Goal: Task Accomplishment & Management: Manage account settings

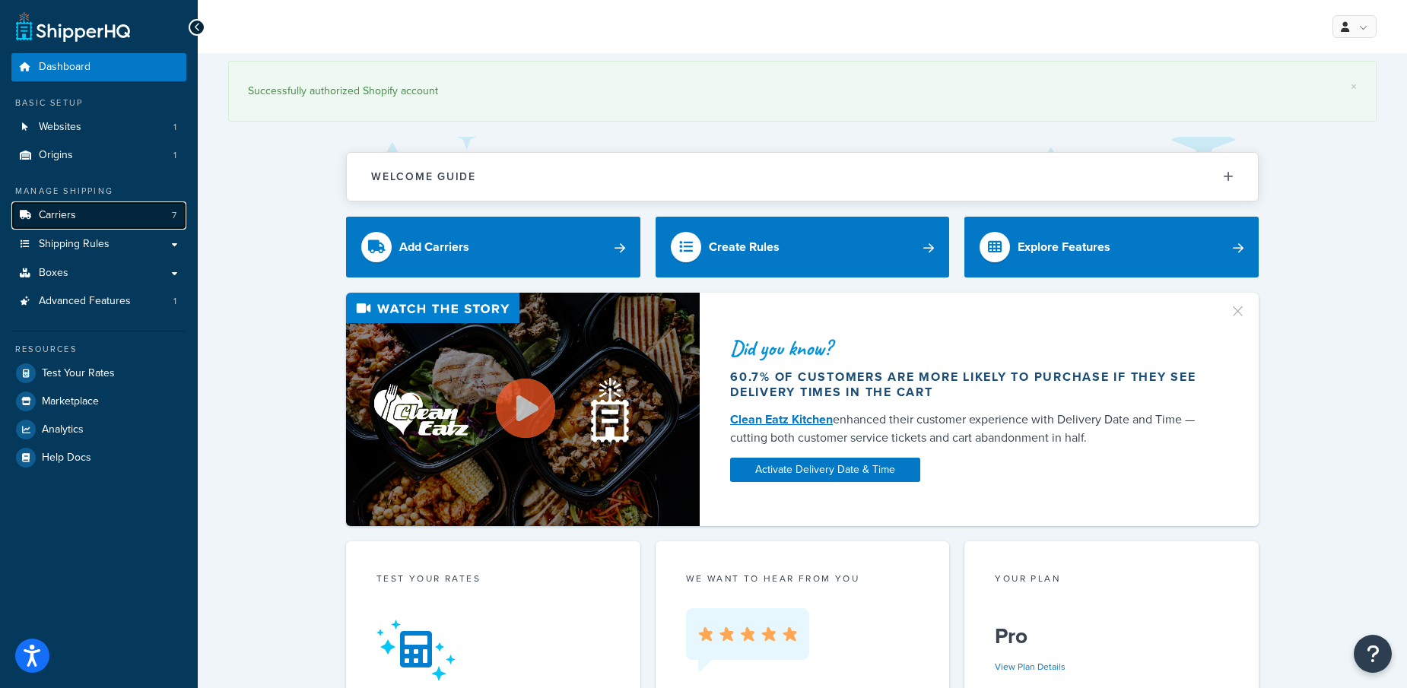
click at [52, 214] on span "Carriers" at bounding box center [57, 215] width 37 height 13
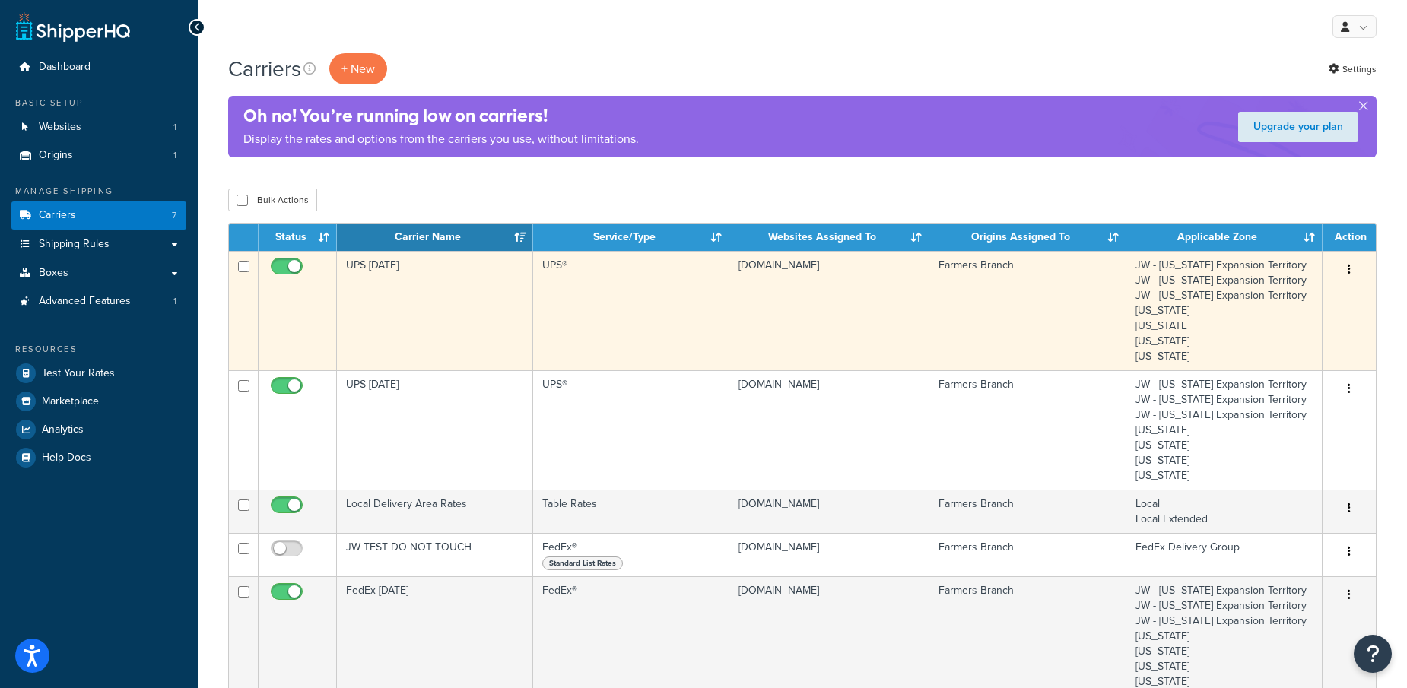
click at [1352, 268] on button "button" at bounding box center [1348, 270] width 21 height 24
click at [1264, 297] on link "Edit" at bounding box center [1287, 299] width 120 height 31
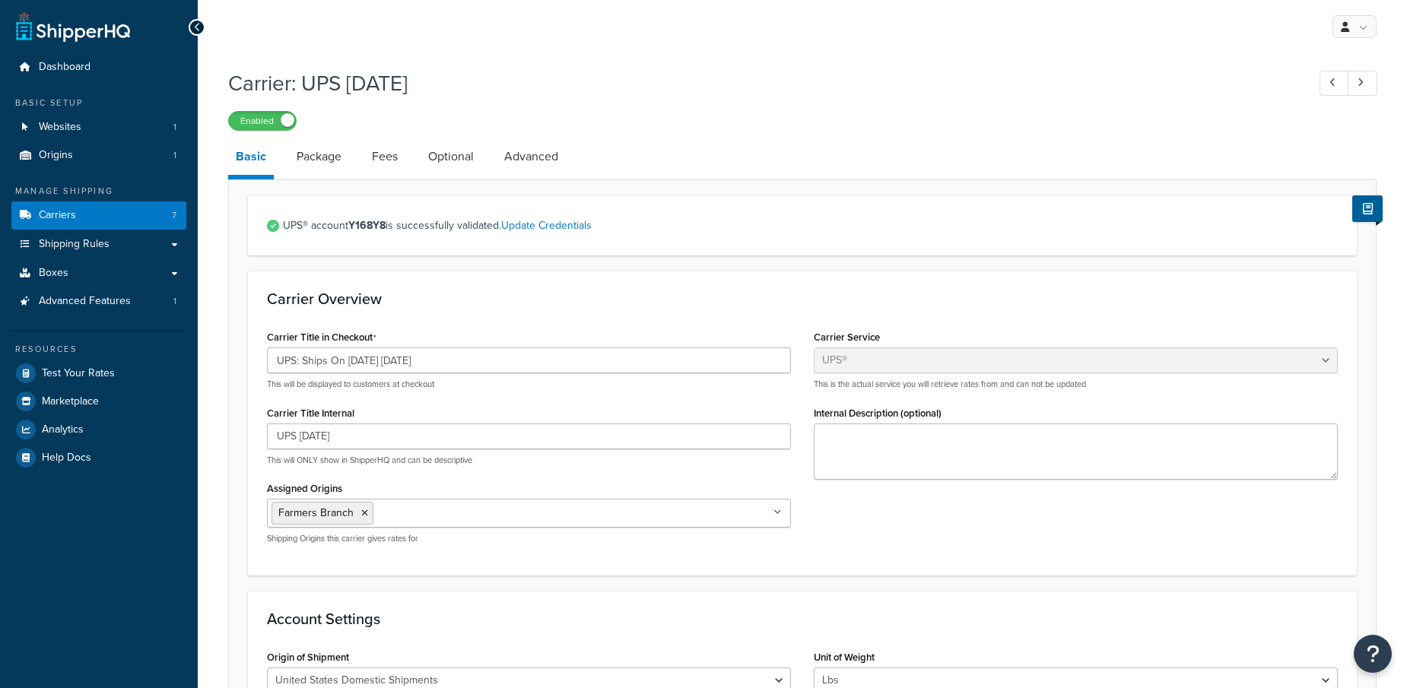
select select "ups"
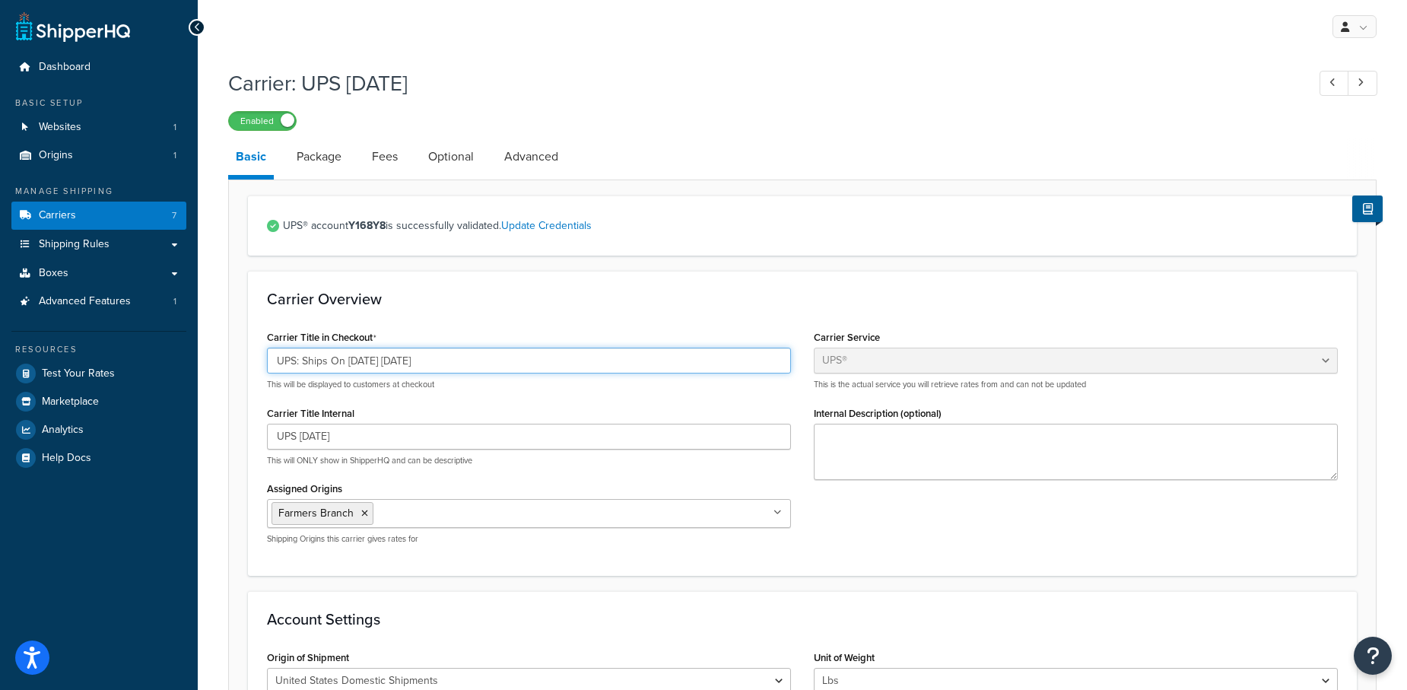
click at [373, 363] on input "UPS: Ships On 09/09/2025 Tuesday" at bounding box center [529, 360] width 524 height 26
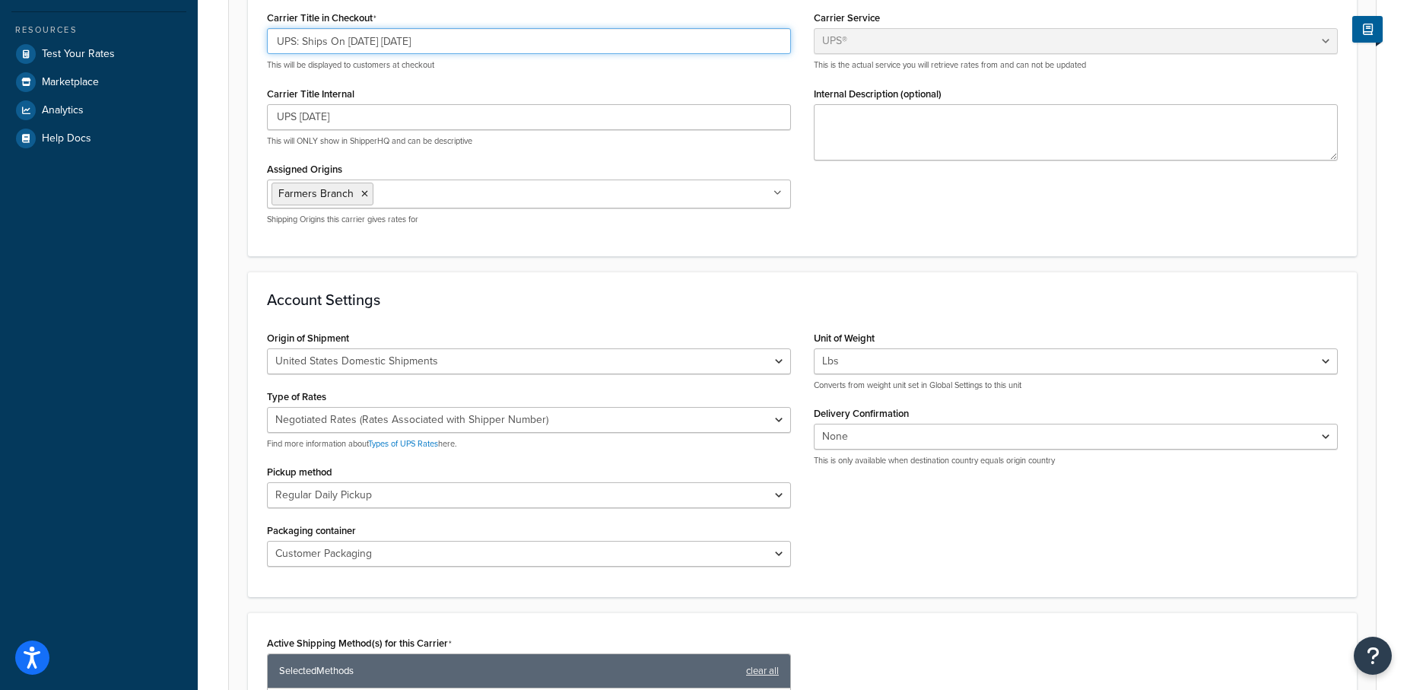
scroll to position [776, 0]
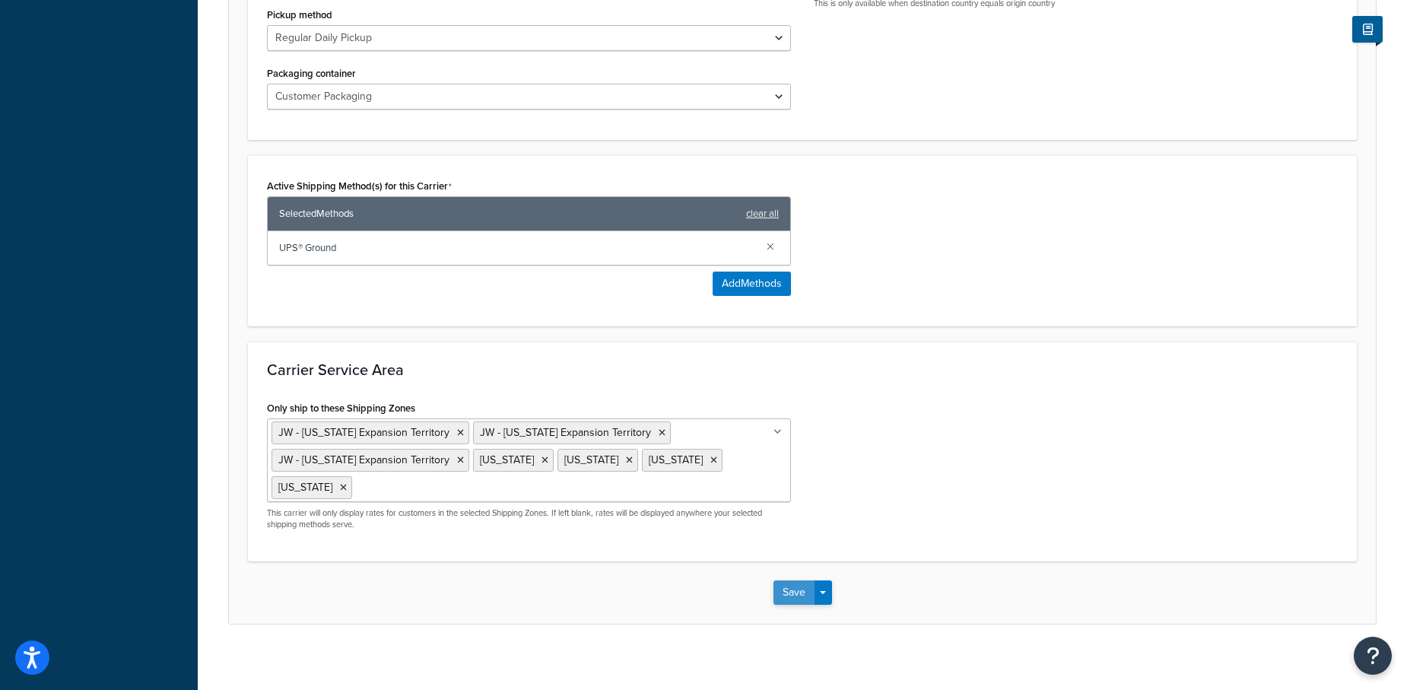
type input "UPS: Ships On 09/16/2025 Tuesday"
click at [783, 588] on button "Save" at bounding box center [793, 592] width 41 height 24
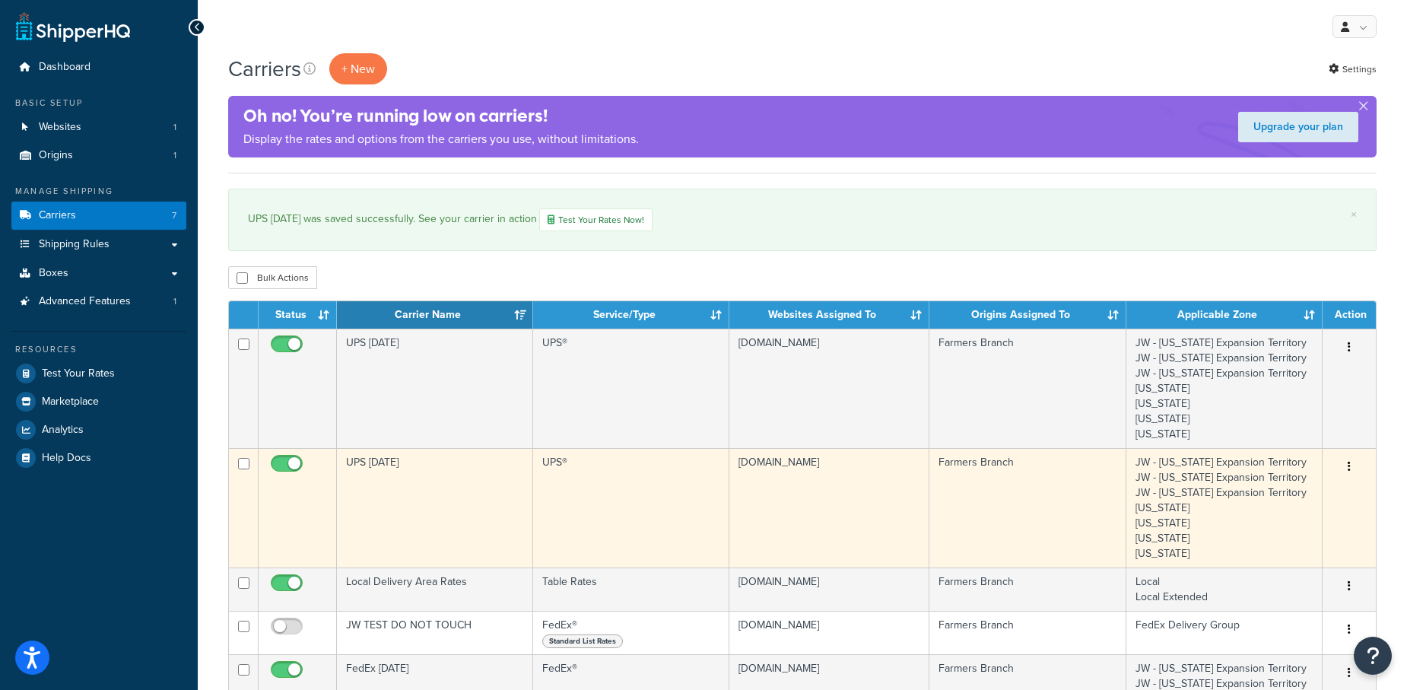
click at [1350, 465] on icon "button" at bounding box center [1348, 466] width 3 height 11
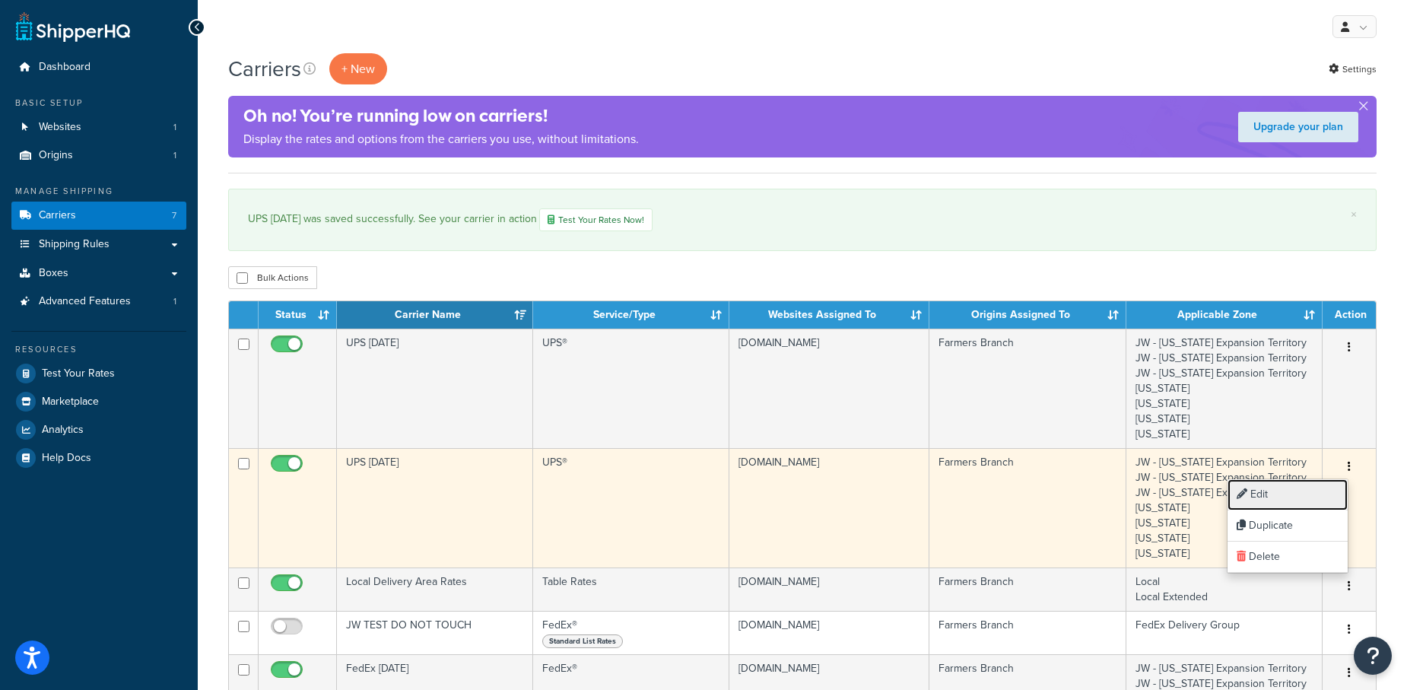
click at [1259, 490] on link "Edit" at bounding box center [1287, 494] width 120 height 31
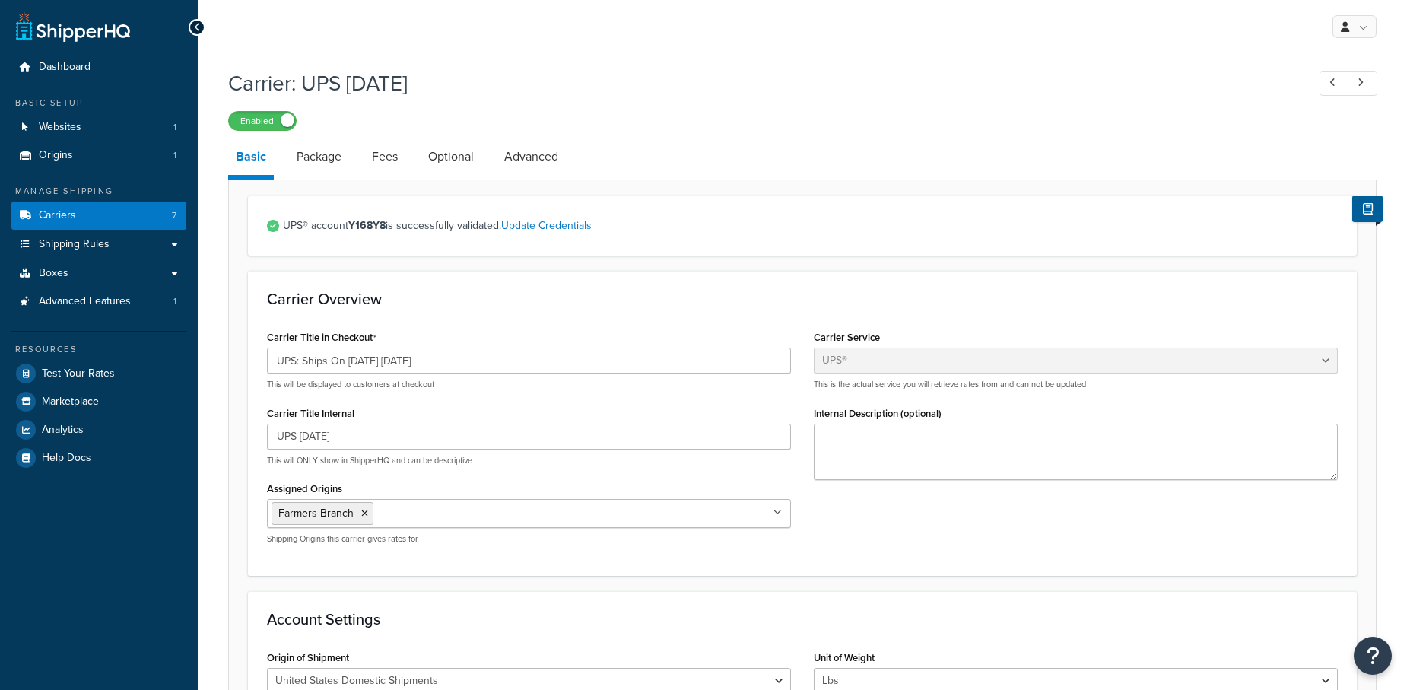
select select "ups"
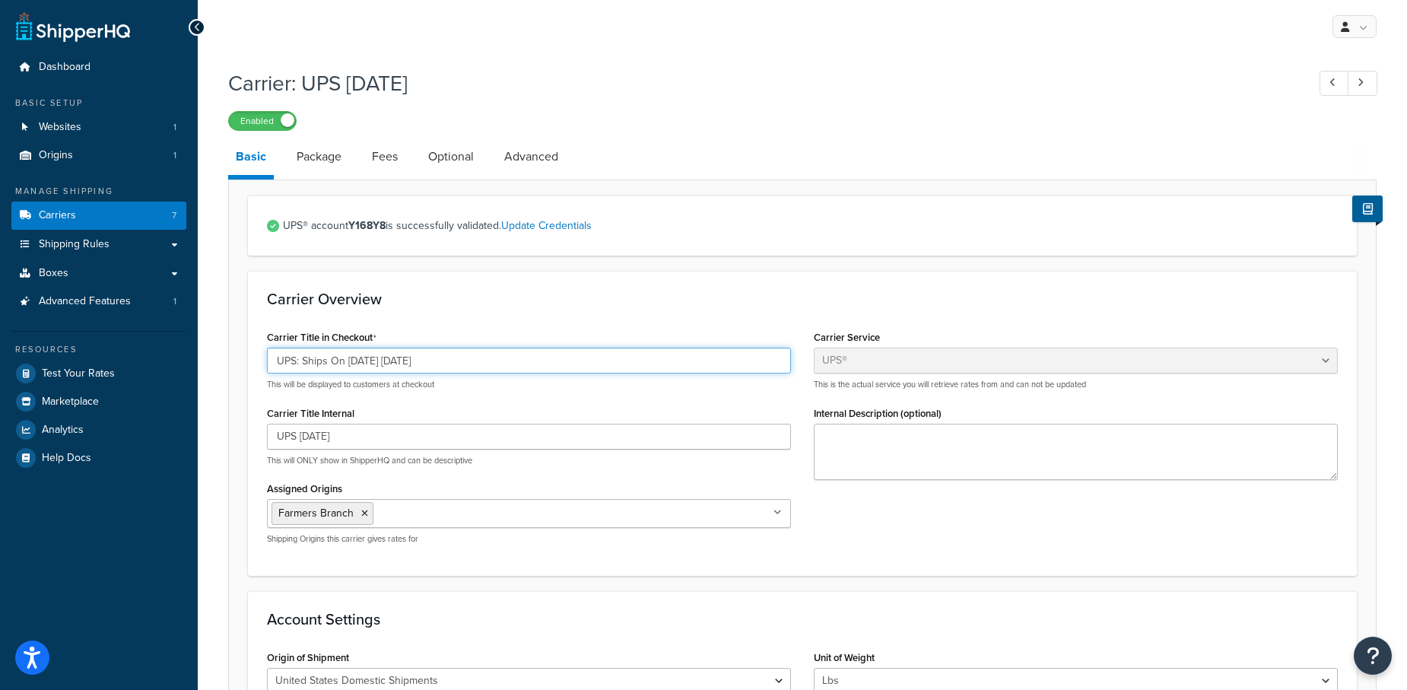
click at [372, 360] on input "UPS: Ships On 09/08/2025 Monday" at bounding box center [529, 360] width 524 height 26
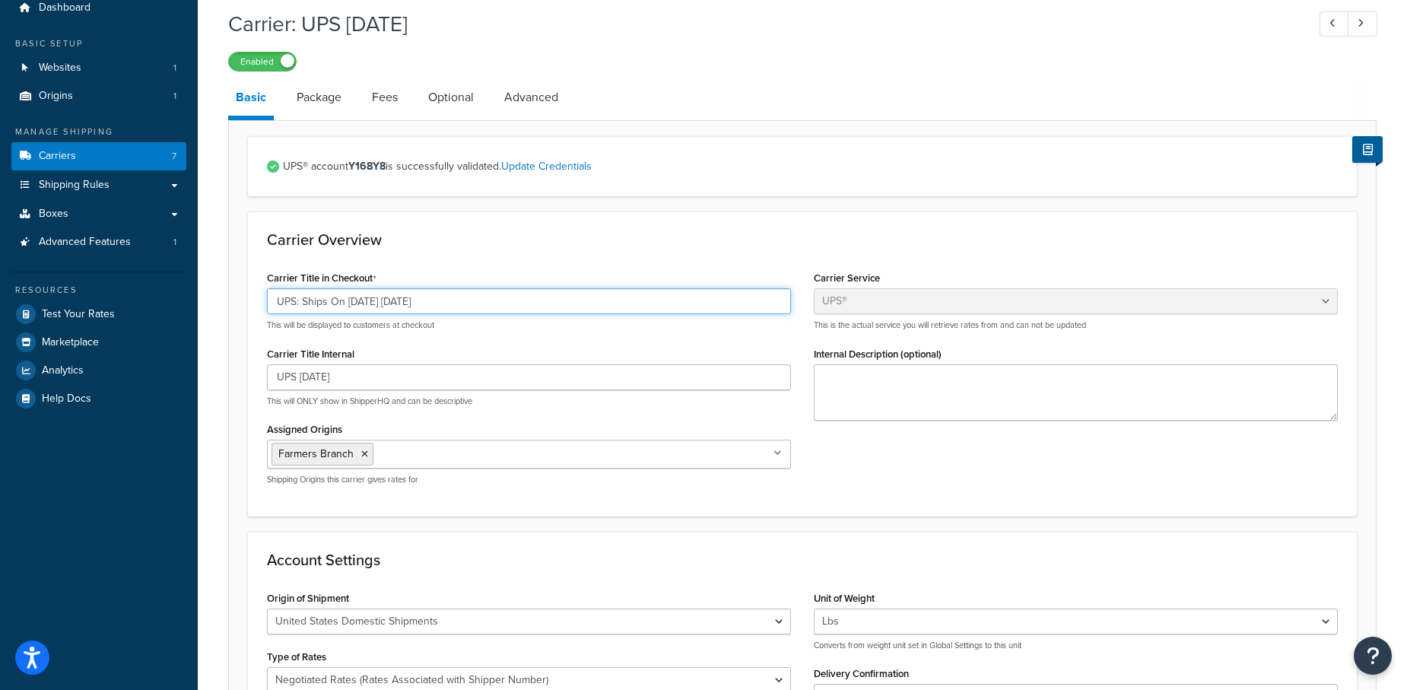
scroll to position [776, 0]
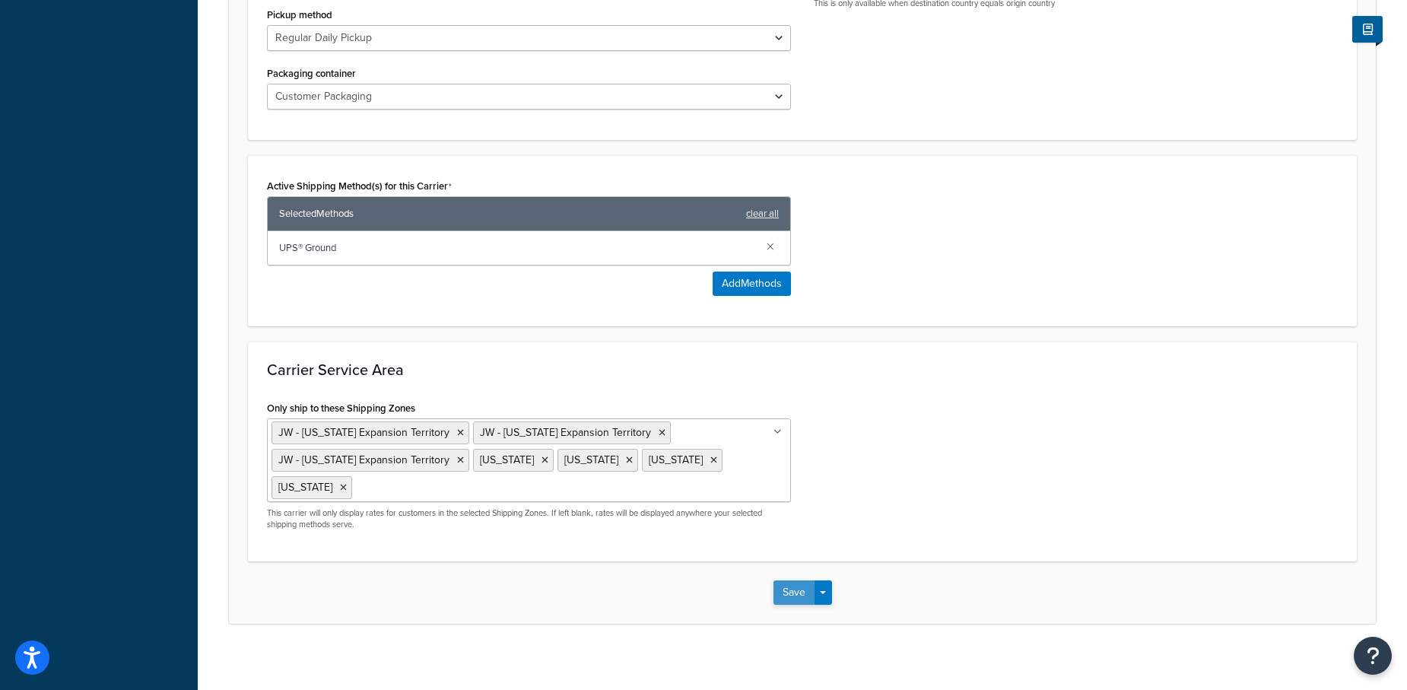
type input "UPS: Ships On 09/15/2025 Monday"
click at [782, 581] on button "Save" at bounding box center [793, 592] width 41 height 24
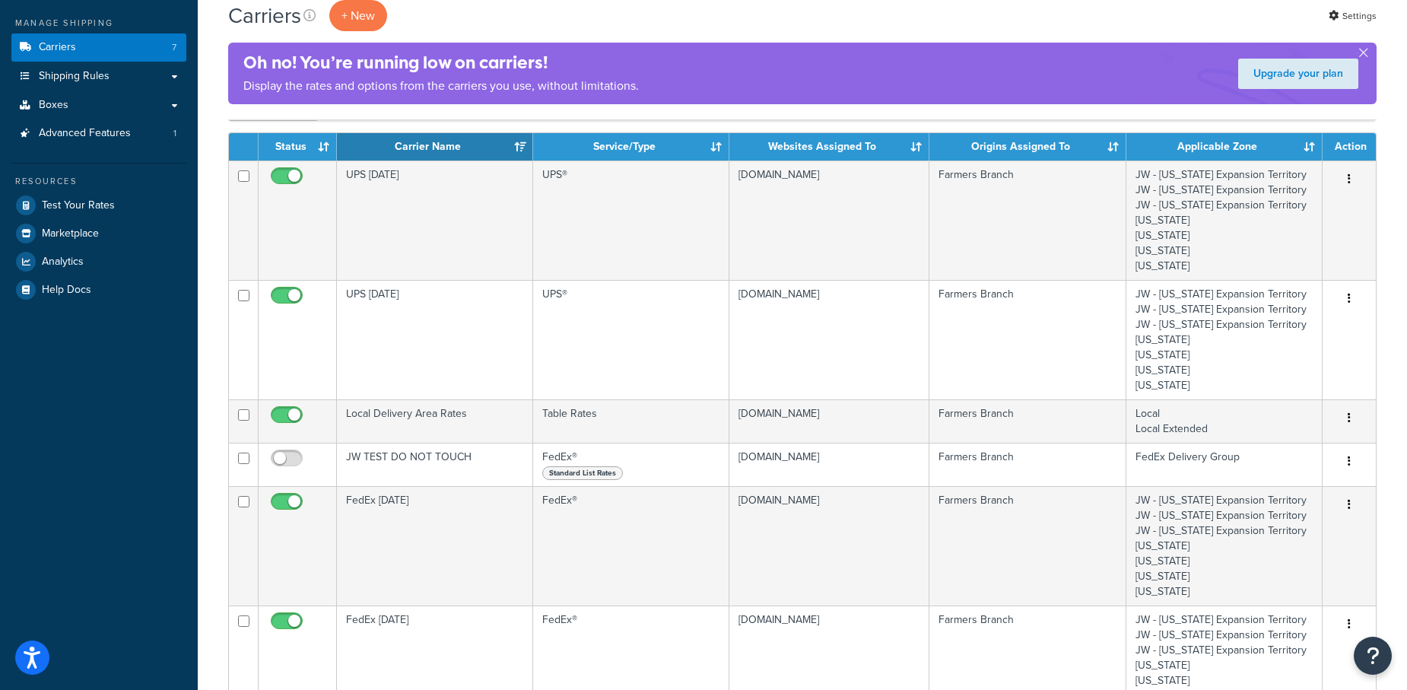
scroll to position [192, 0]
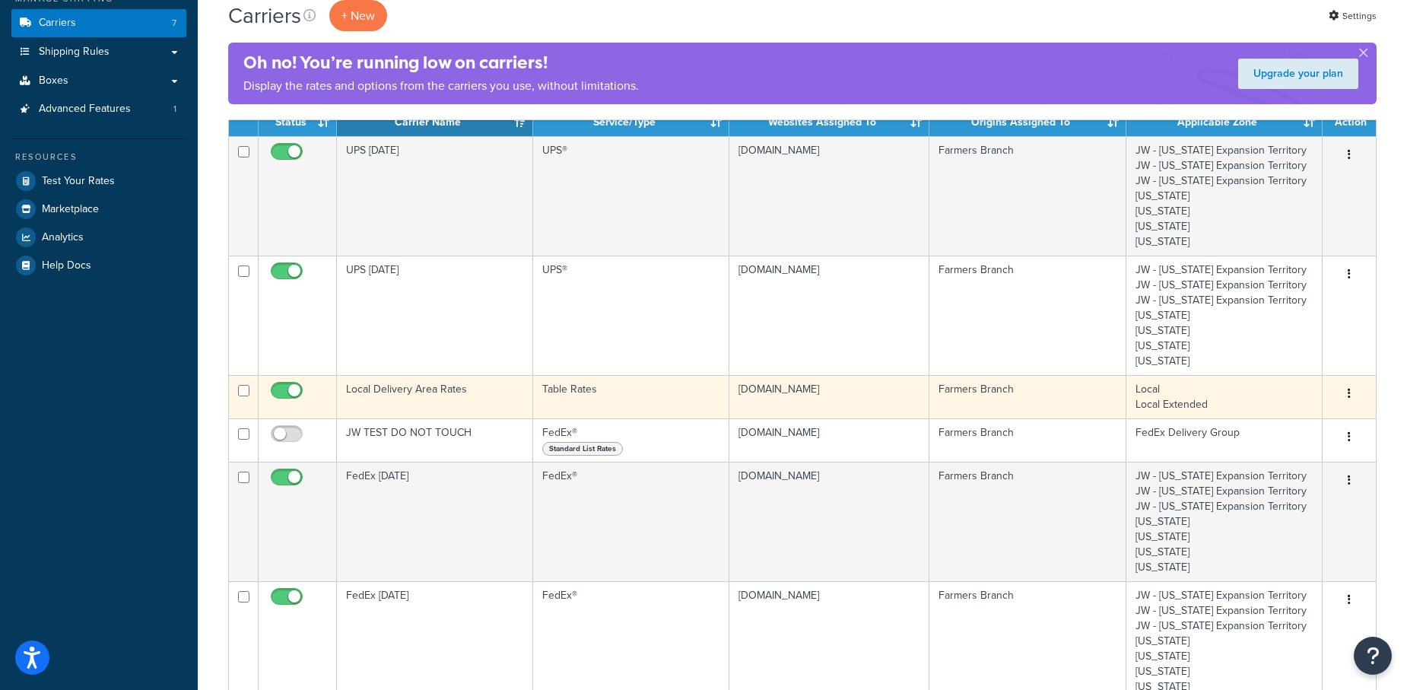
click at [1347, 388] on icon "button" at bounding box center [1348, 393] width 3 height 11
click at [1253, 423] on link "Edit" at bounding box center [1287, 420] width 120 height 31
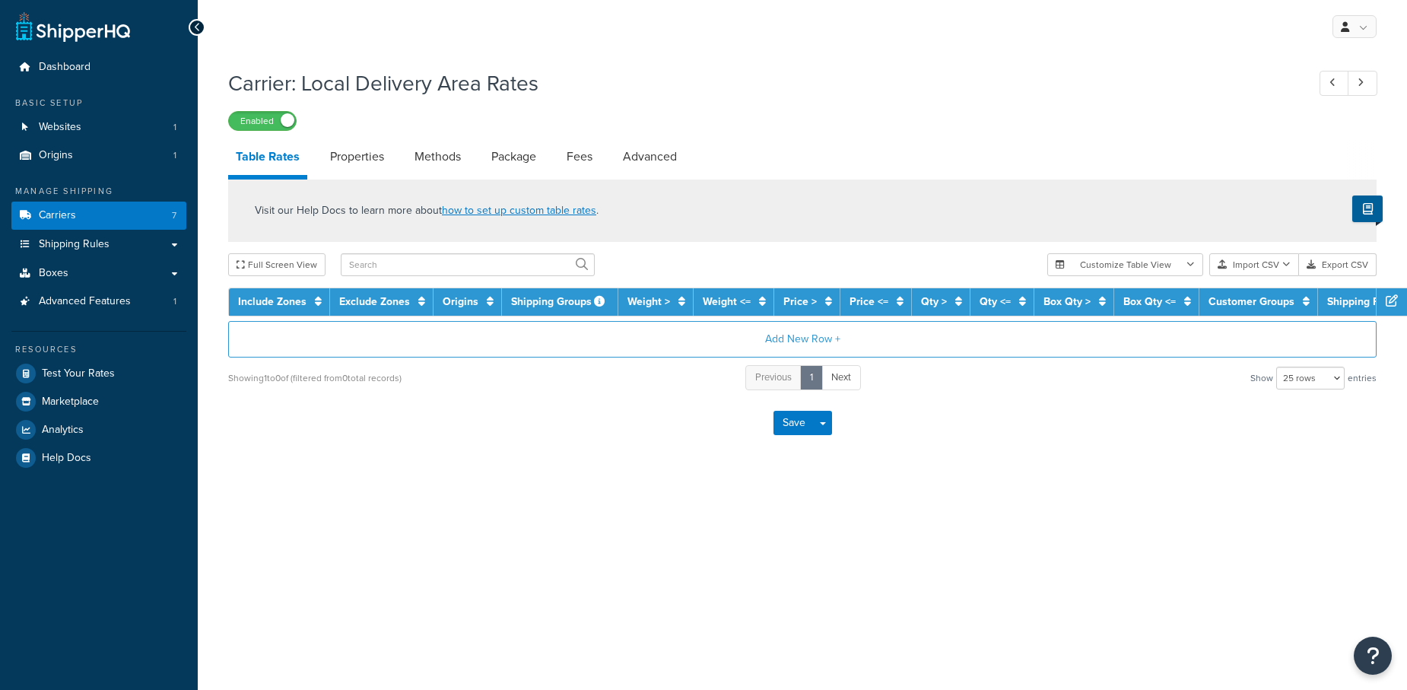
select select "25"
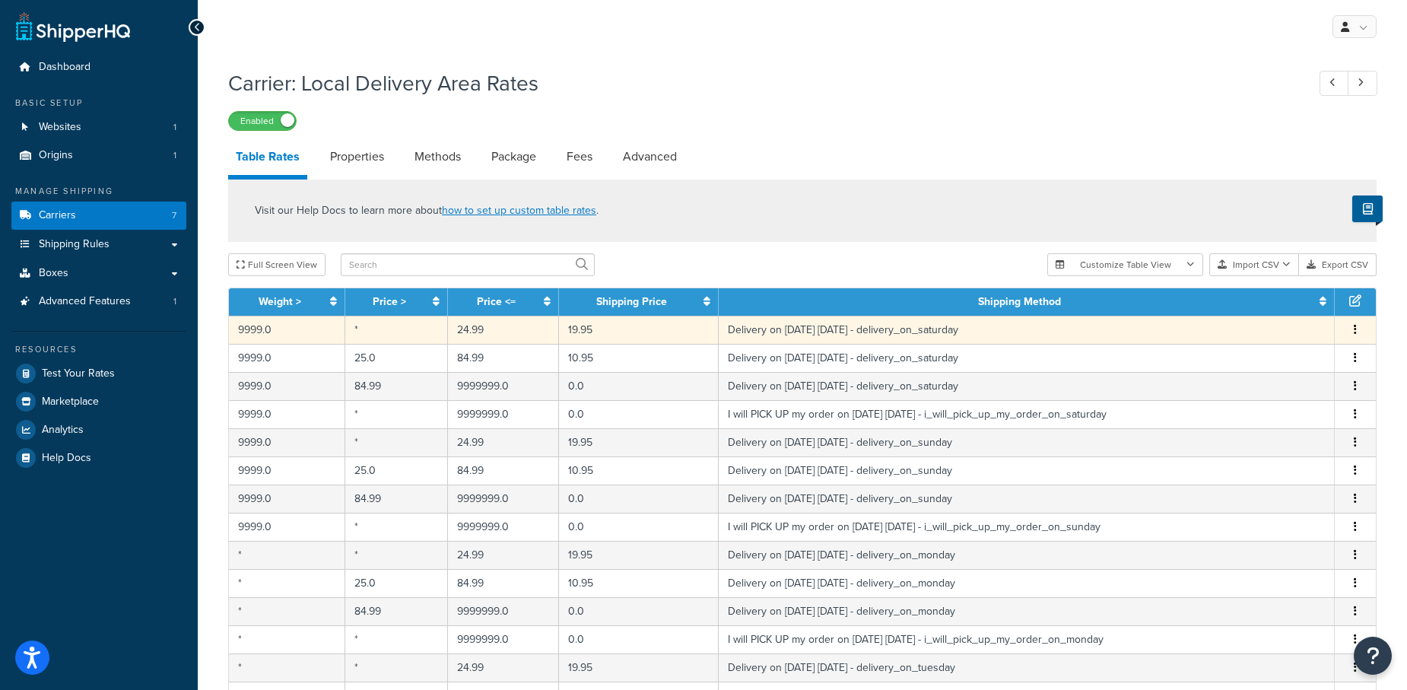
click at [1356, 328] on icon "button" at bounding box center [1354, 329] width 3 height 11
click at [1255, 296] on div "Edit" at bounding box center [1278, 299] width 108 height 31
select select "153761"
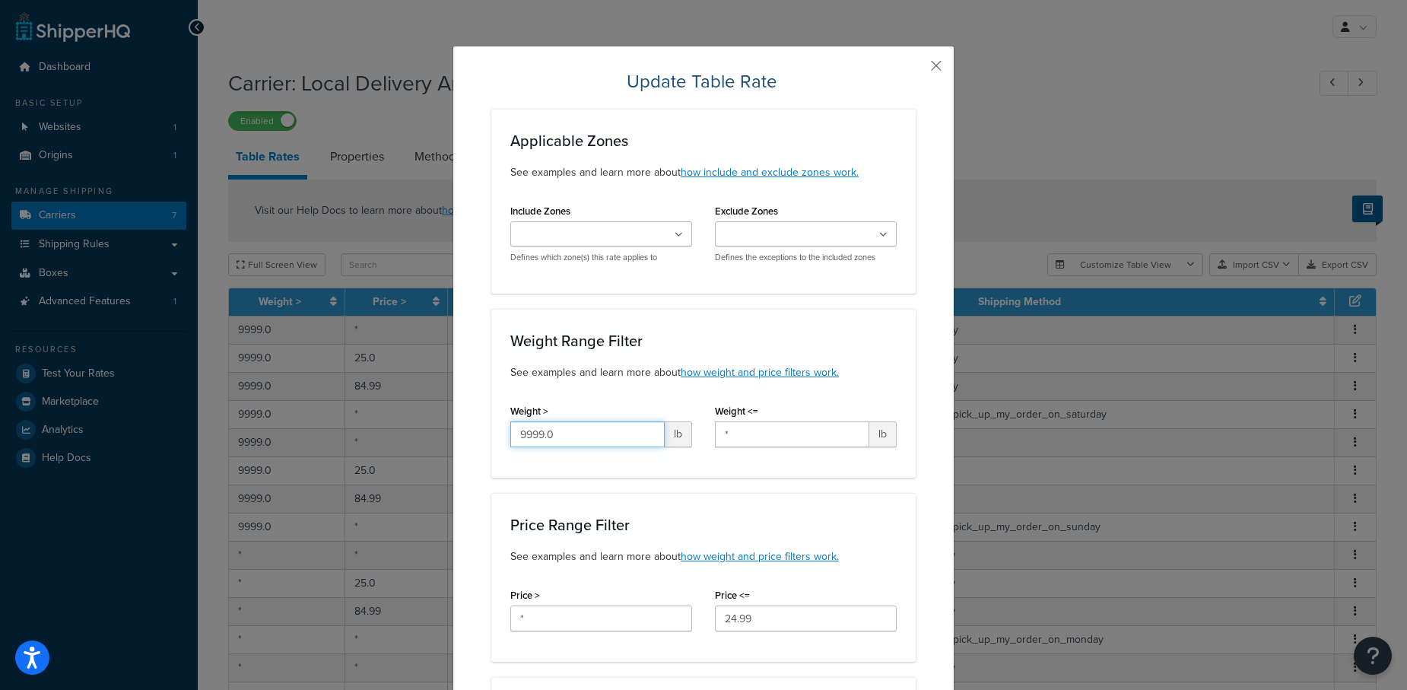
drag, startPoint x: 566, startPoint y: 430, endPoint x: 362, endPoint y: 408, distance: 205.0
click at [362, 408] on div "Update Table Rate Applicable Zones See examples and learn more about how includ…" at bounding box center [703, 345] width 1407 height 690
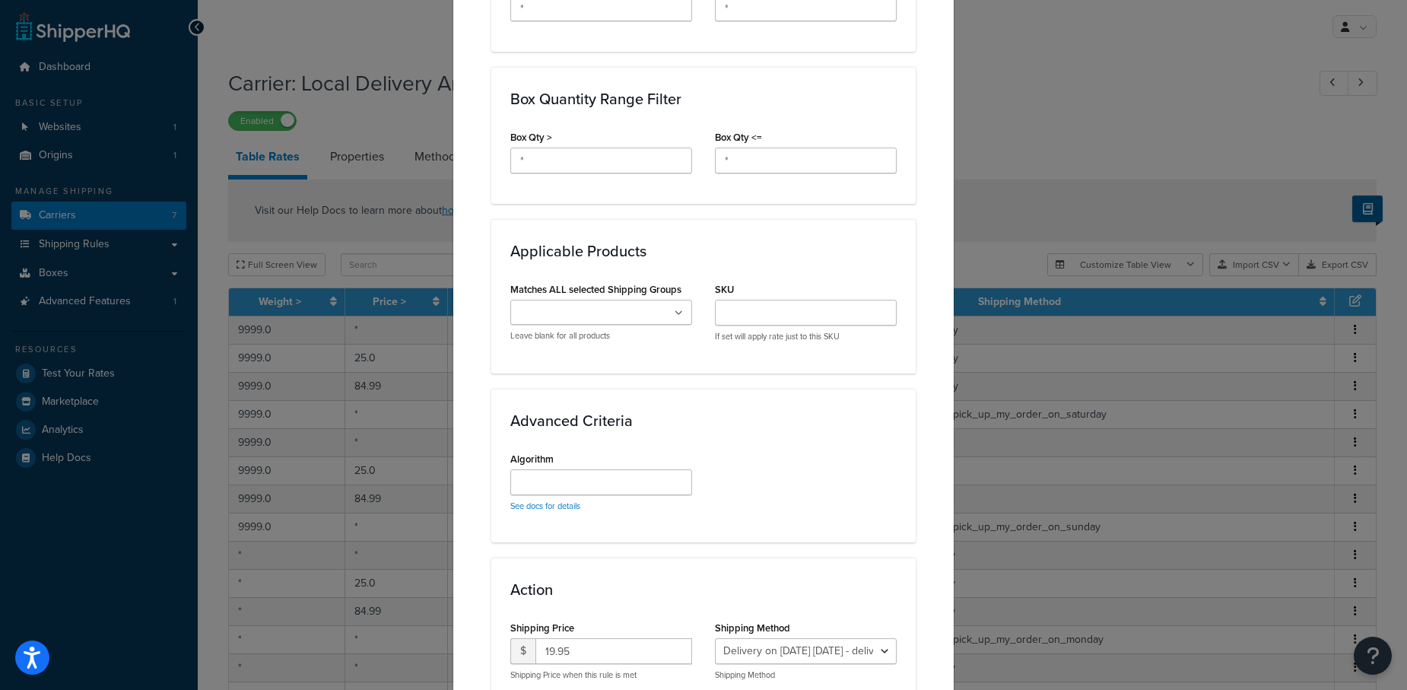
scroll to position [890, 0]
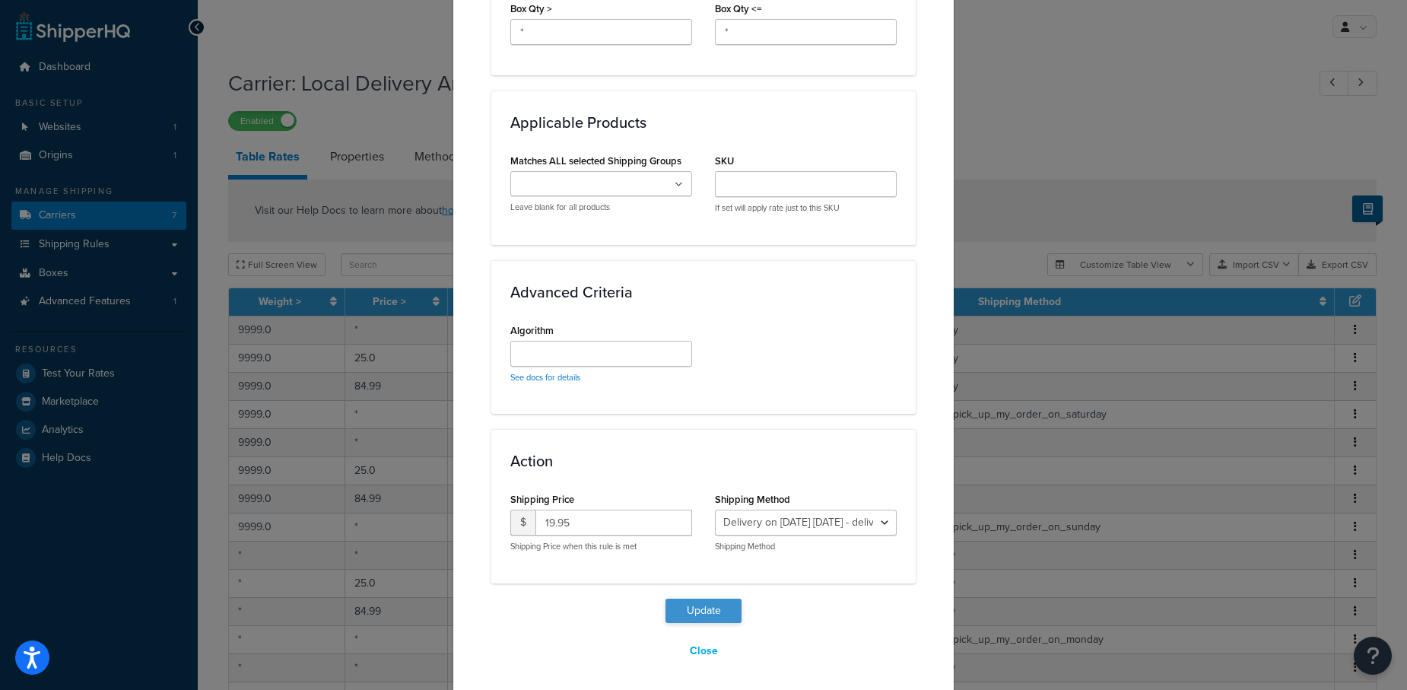
type input "*"
click at [693, 604] on button "Update" at bounding box center [703, 610] width 76 height 24
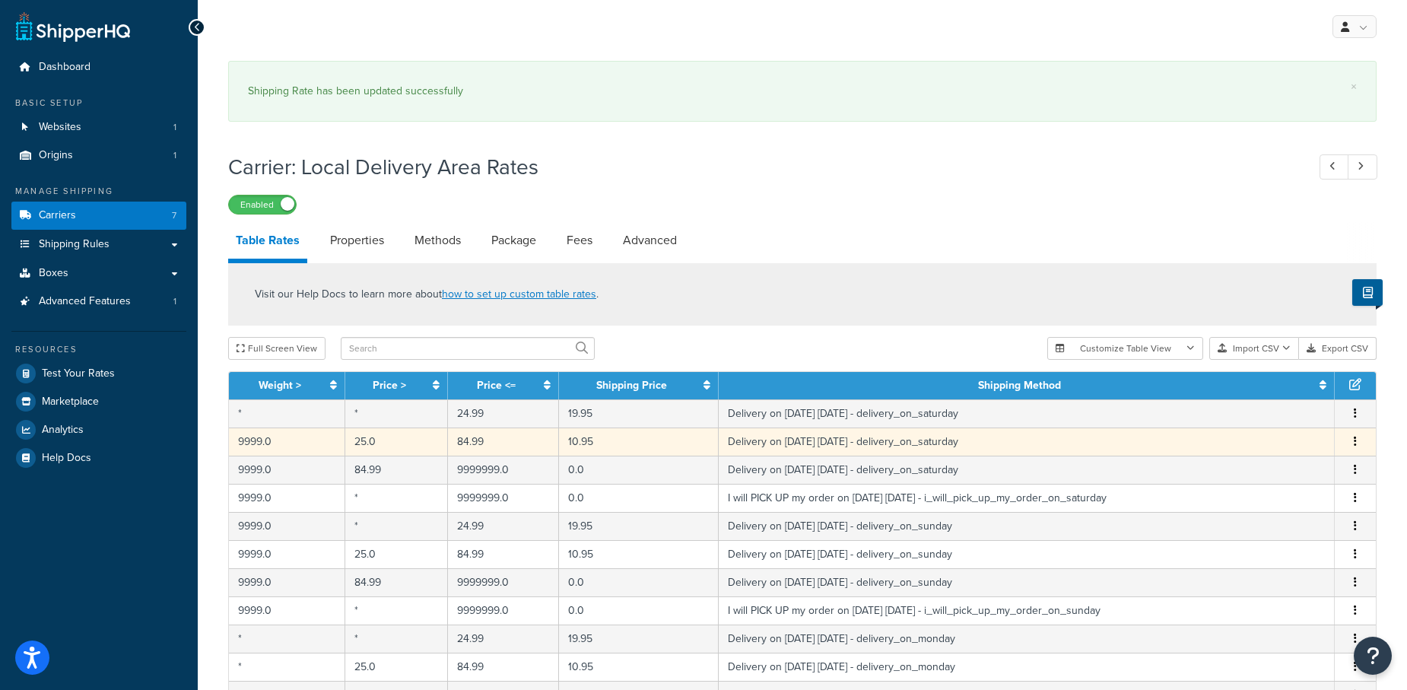
click at [1356, 437] on icon "button" at bounding box center [1354, 441] width 3 height 11
click at [1250, 408] on div "Edit" at bounding box center [1278, 410] width 108 height 31
select select "153761"
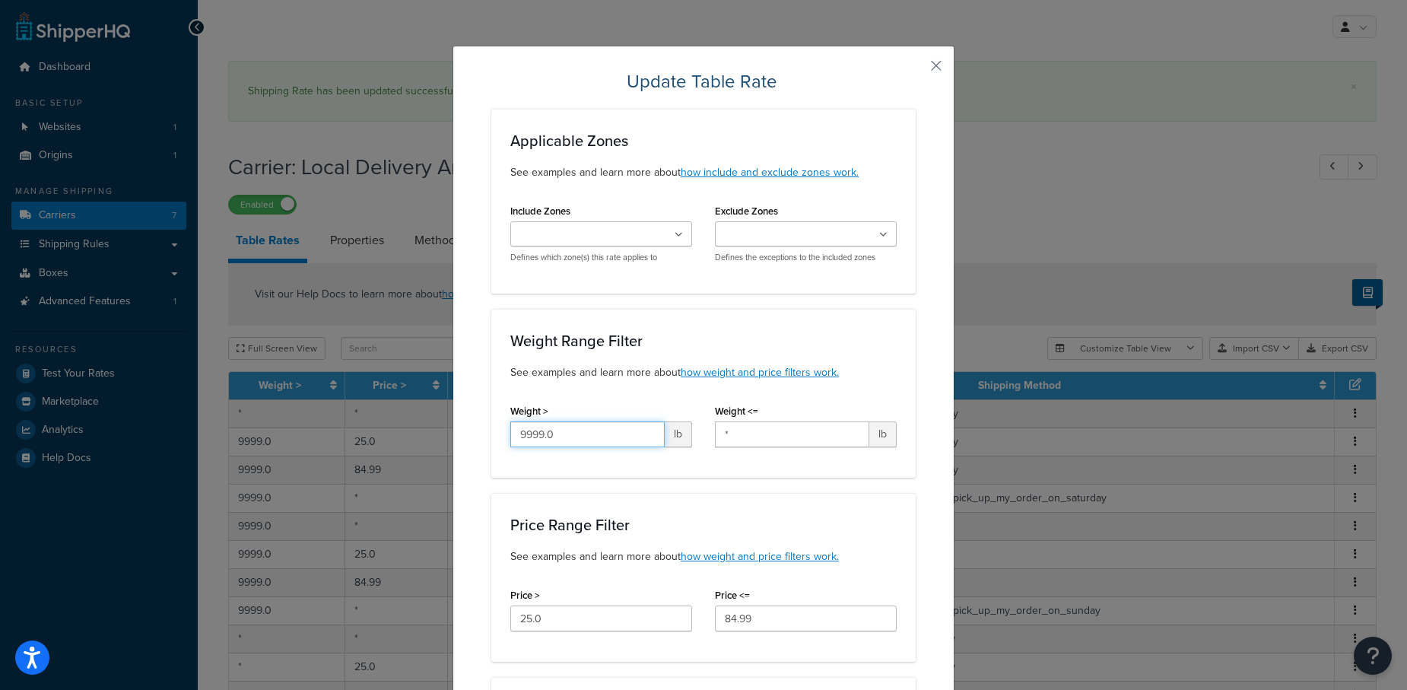
drag, startPoint x: 574, startPoint y: 430, endPoint x: 383, endPoint y: 411, distance: 191.8
click at [384, 411] on div "Update Table Rate Applicable Zones See examples and learn more about how includ…" at bounding box center [703, 345] width 1407 height 690
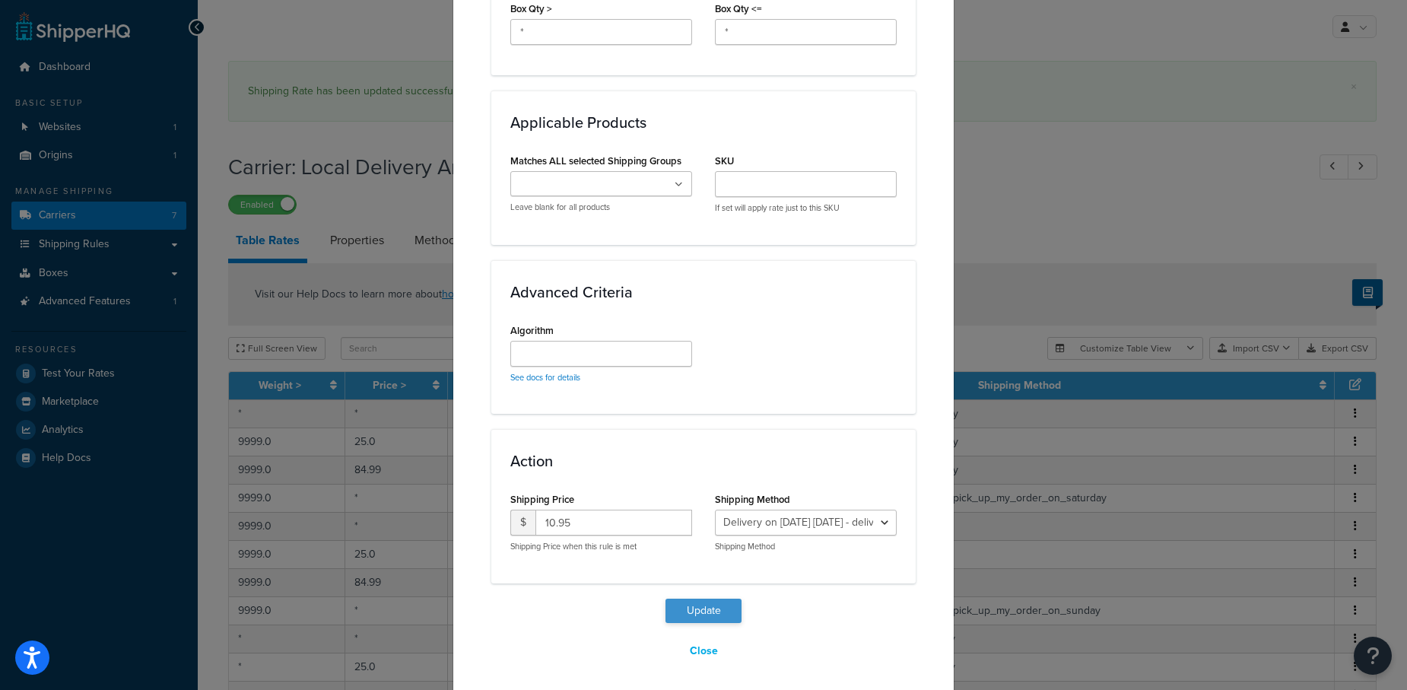
type input "*"
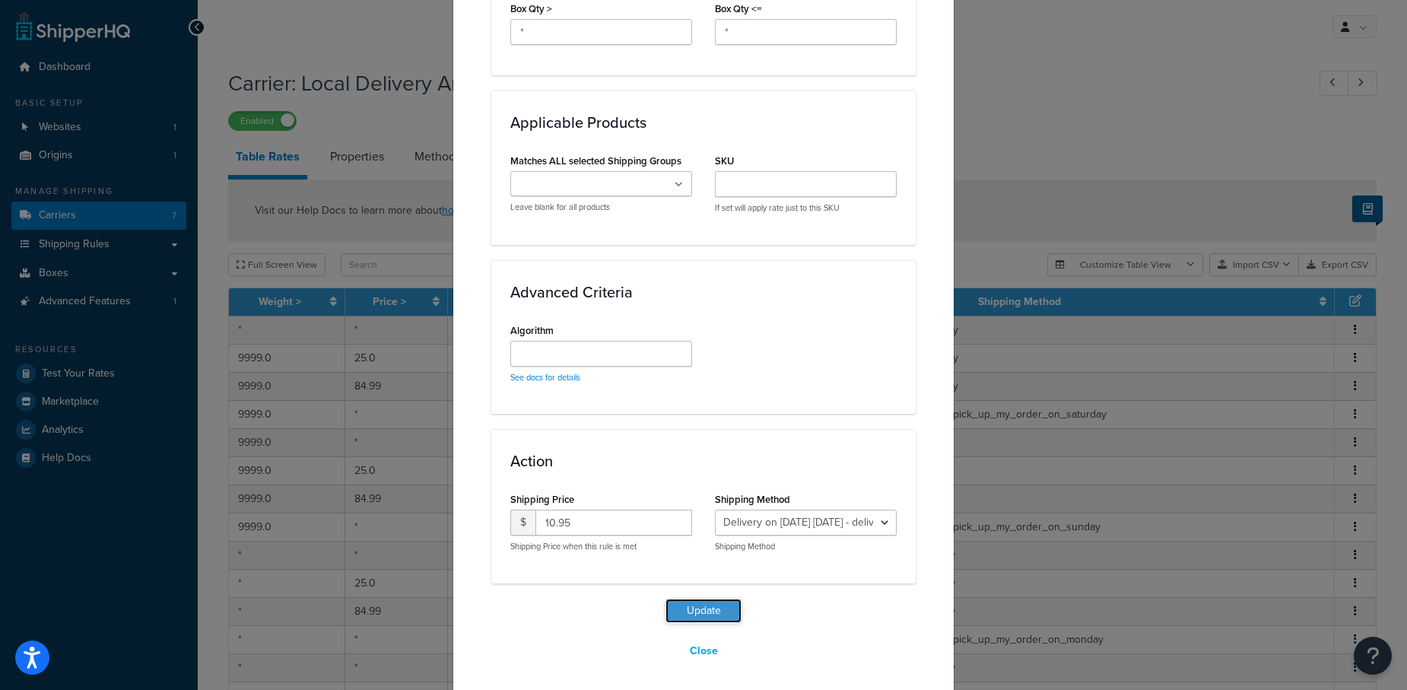
click at [703, 602] on button "Update" at bounding box center [703, 610] width 76 height 24
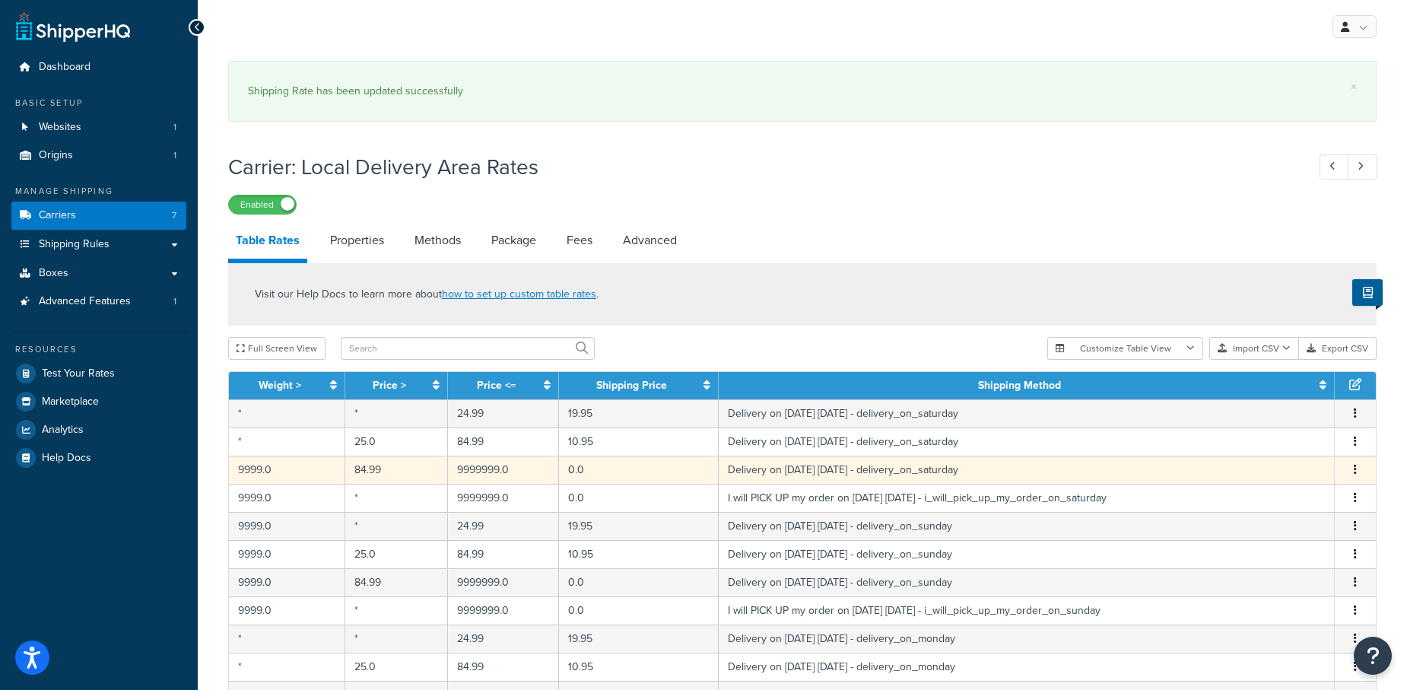
click at [1357, 468] on button "button" at bounding box center [1355, 470] width 12 height 17
click at [1255, 433] on div "Edit" at bounding box center [1278, 437] width 108 height 31
select select "153761"
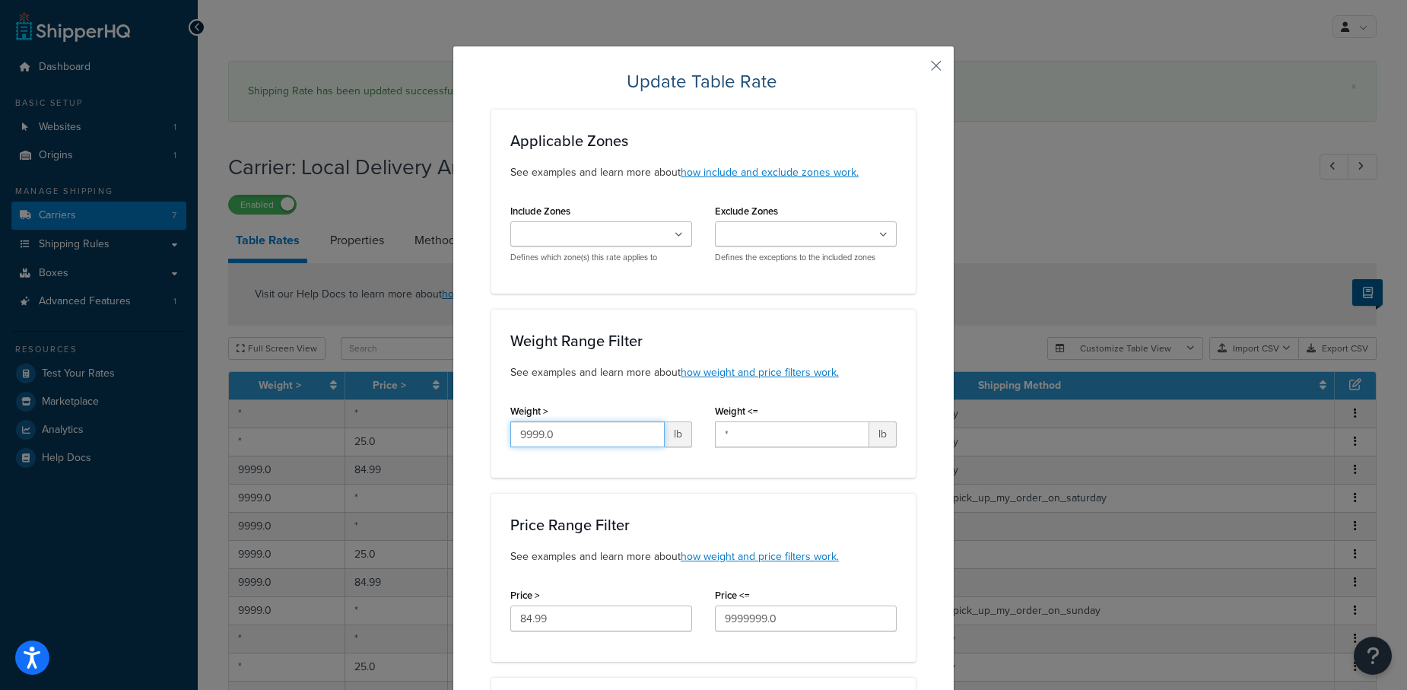
drag, startPoint x: 565, startPoint y: 432, endPoint x: 363, endPoint y: 414, distance: 203.1
click at [363, 415] on div "Update Table Rate Applicable Zones See examples and learn more about how includ…" at bounding box center [703, 345] width 1407 height 690
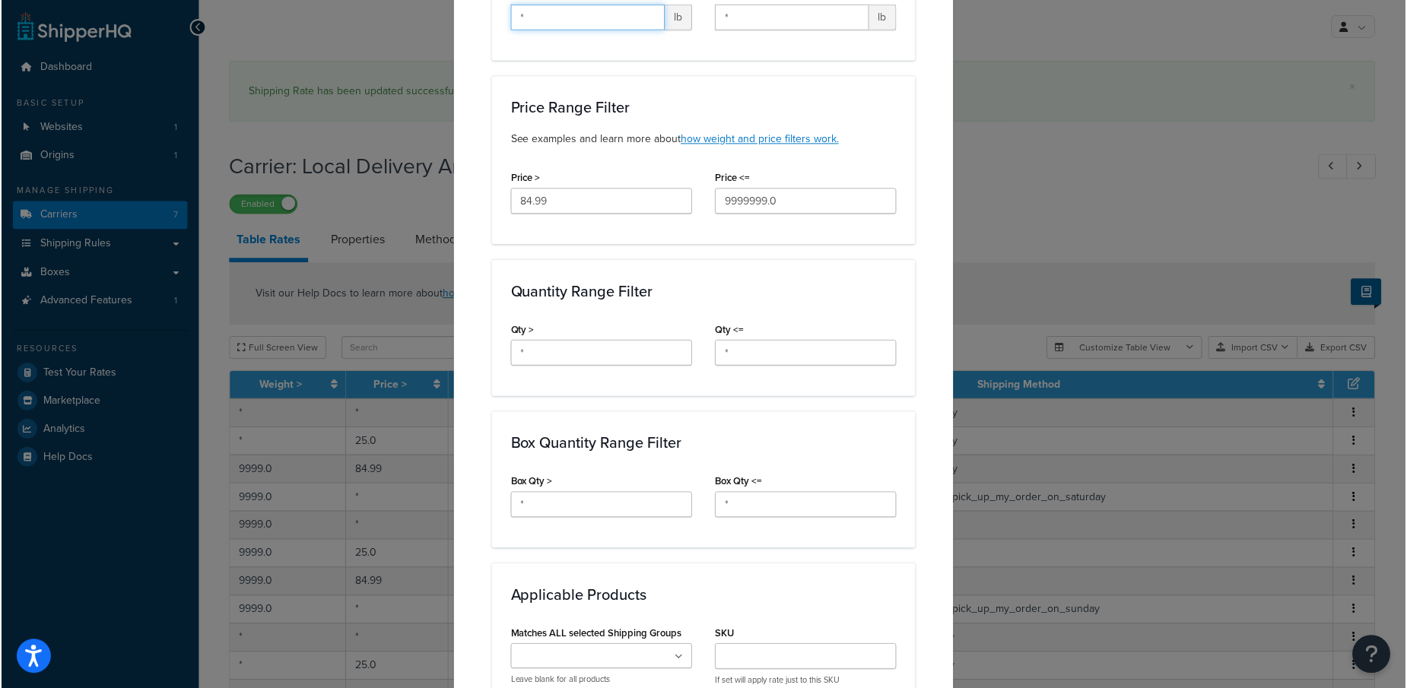
scroll to position [893, 0]
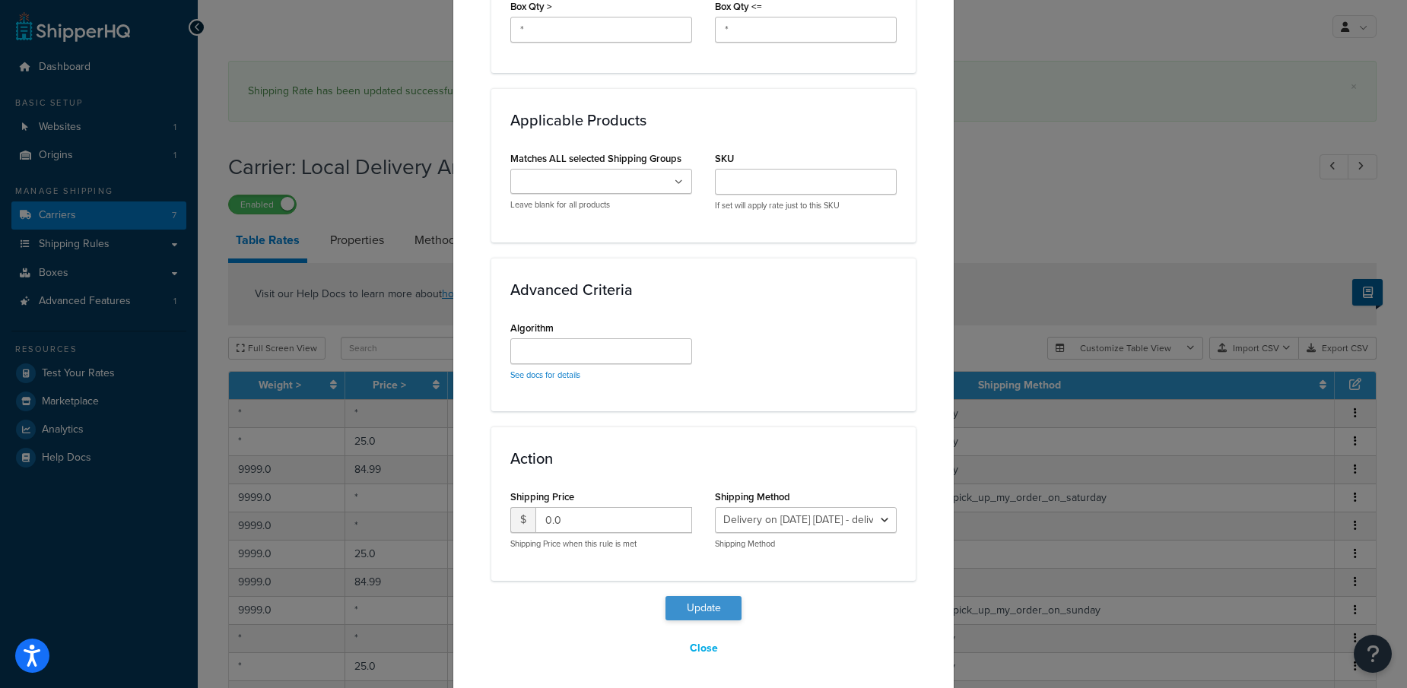
type input "*"
click at [695, 603] on button "Update" at bounding box center [703, 608] width 76 height 24
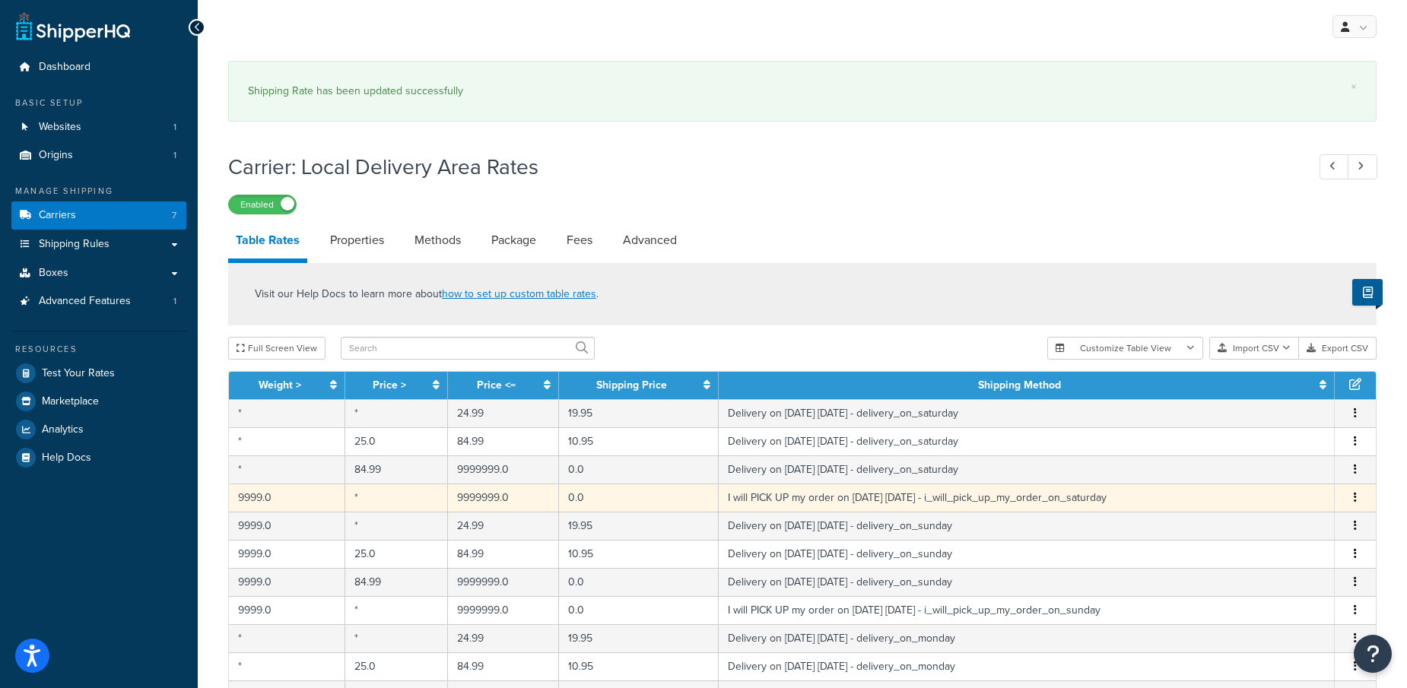
click at [1353, 497] on button "button" at bounding box center [1355, 498] width 12 height 17
click at [1258, 461] on div "Edit" at bounding box center [1278, 465] width 108 height 31
select select "153762"
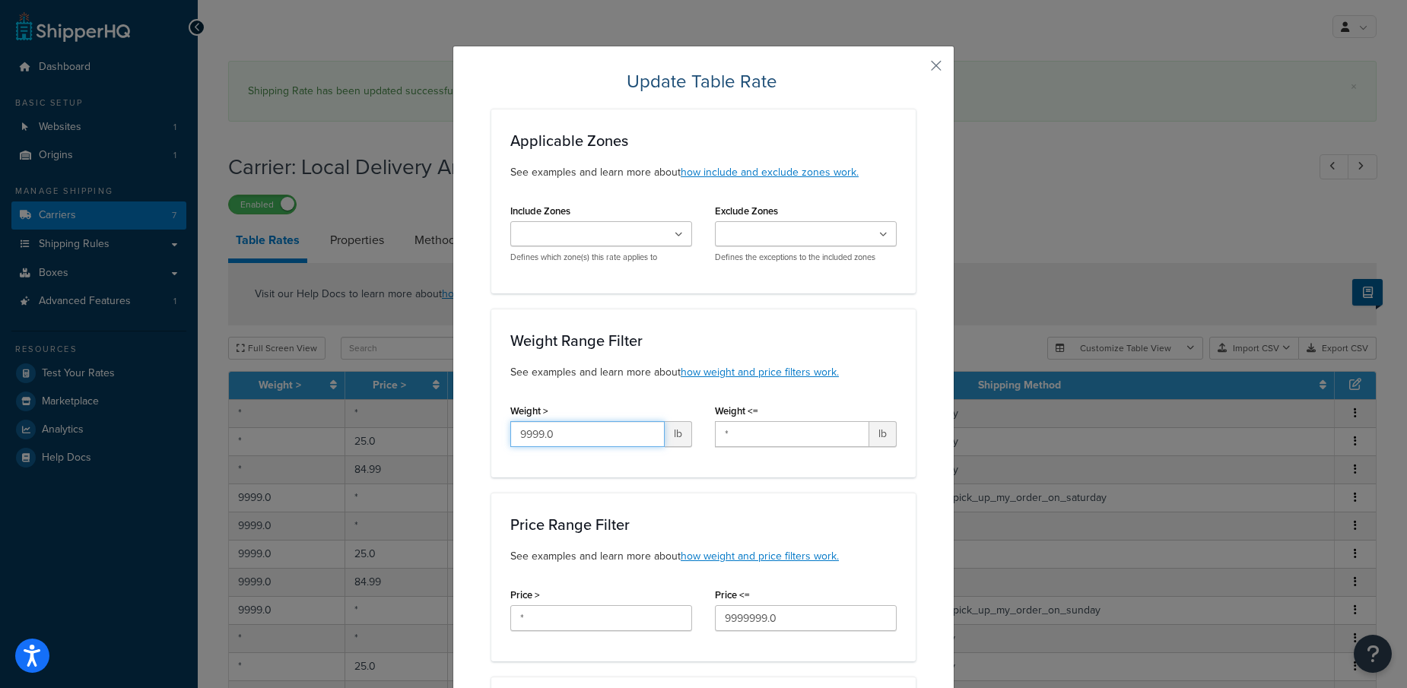
drag, startPoint x: 565, startPoint y: 434, endPoint x: 341, endPoint y: 391, distance: 228.4
click at [341, 391] on div "Update Table Rate Applicable Zones See examples and learn more about how includ…" at bounding box center [703, 344] width 1407 height 688
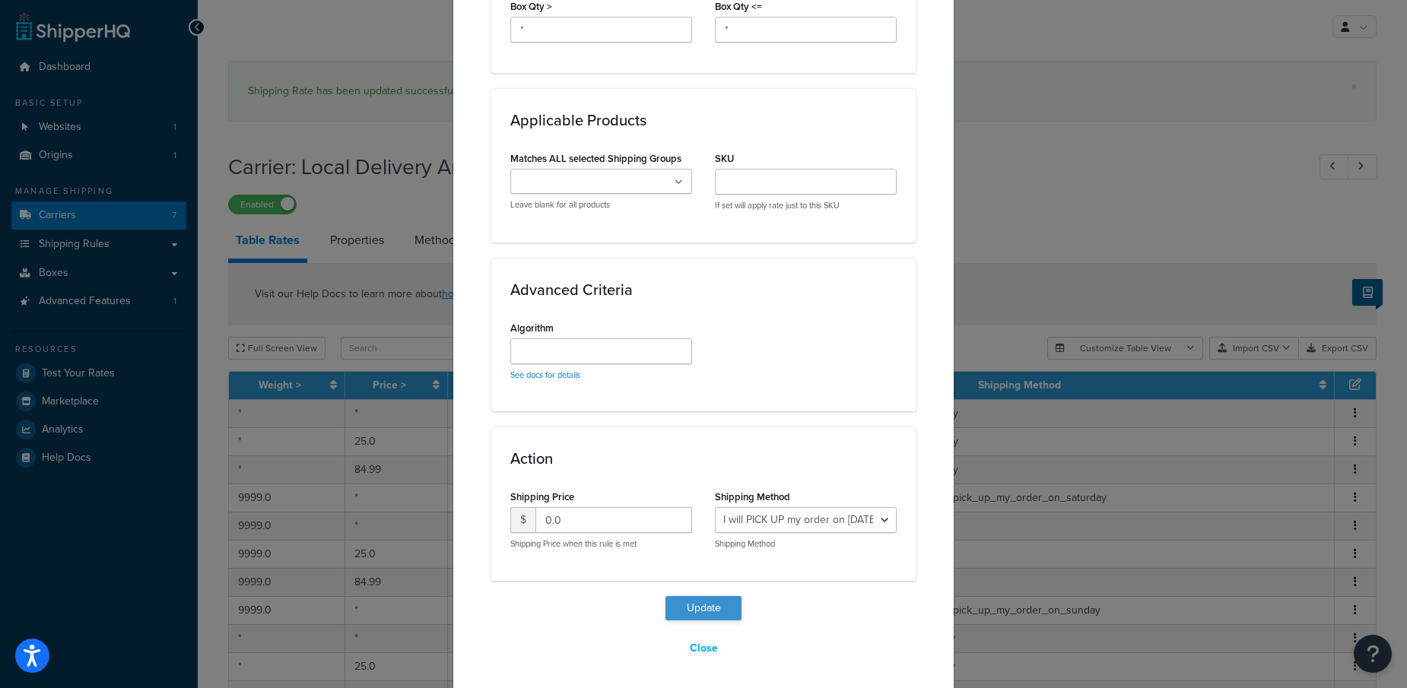
type input "*"
click at [693, 607] on button "Update" at bounding box center [703, 608] width 76 height 24
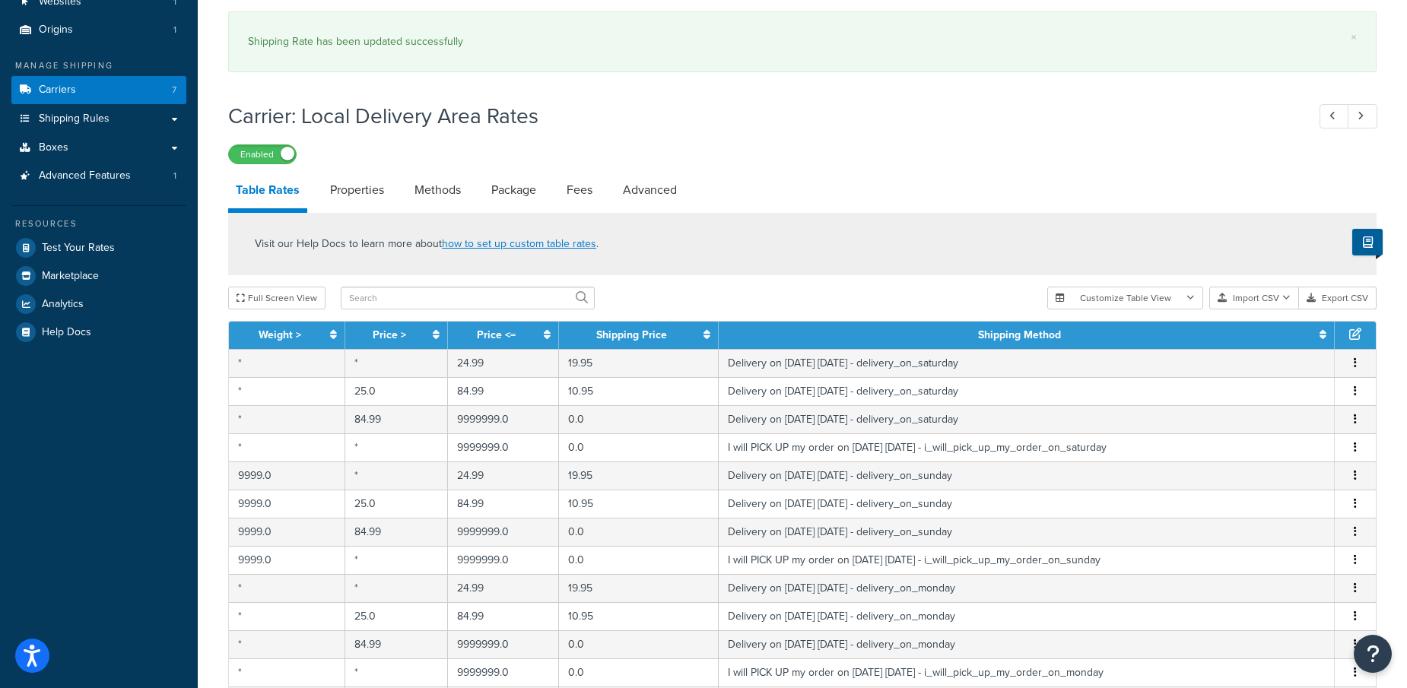
scroll to position [128, 0]
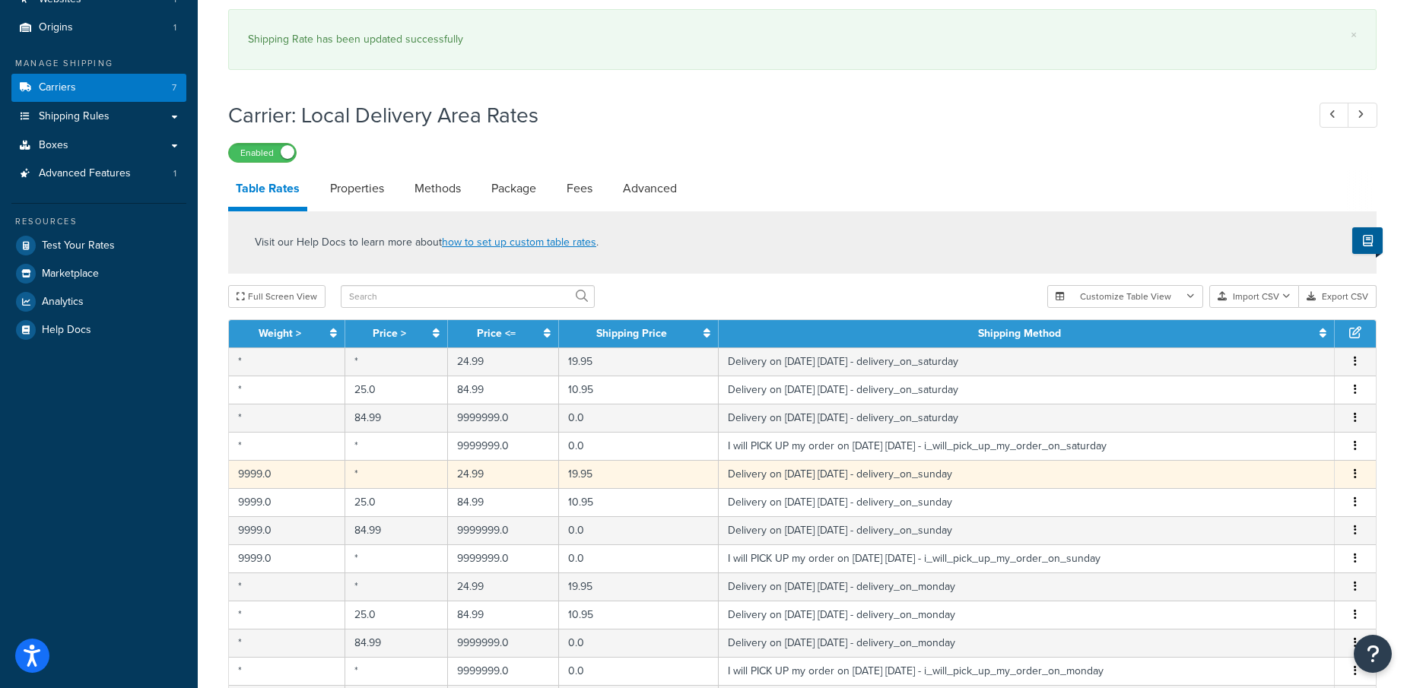
click at [1356, 468] on icon "button" at bounding box center [1354, 473] width 3 height 11
click at [1259, 438] on div "Edit" at bounding box center [1278, 440] width 108 height 31
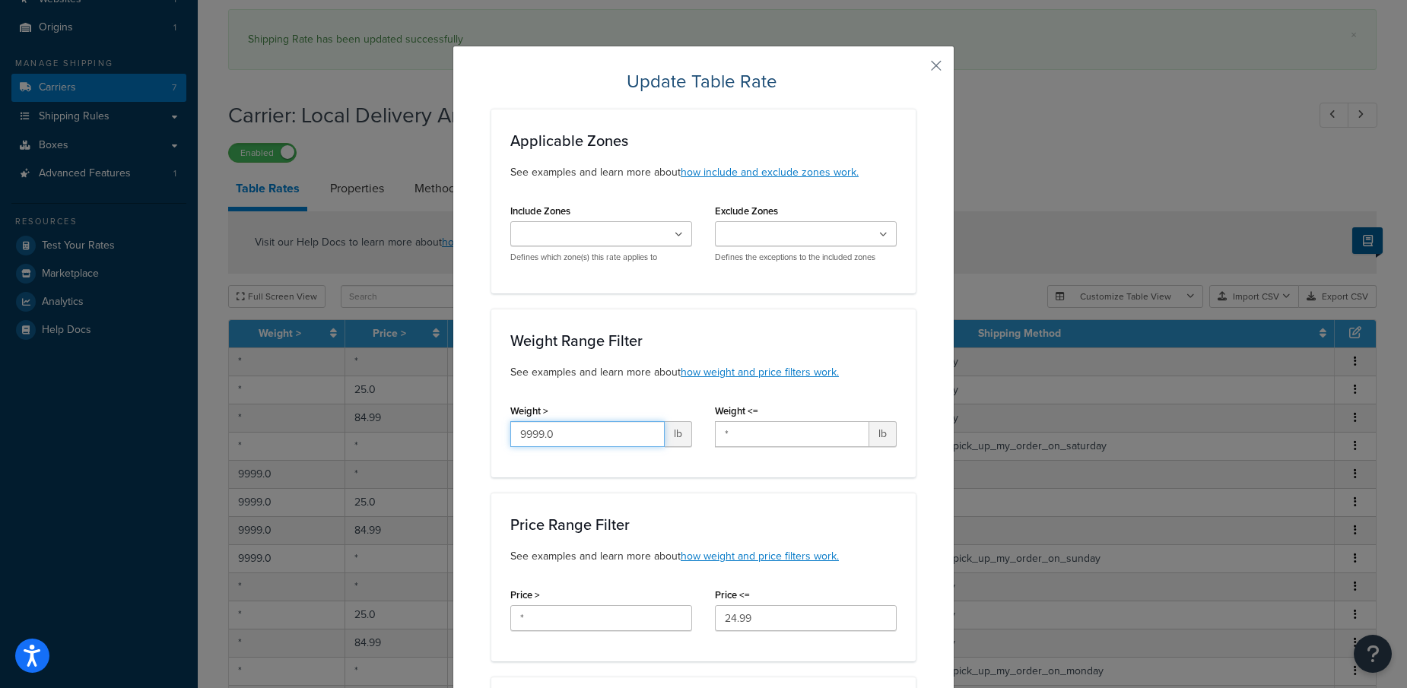
drag, startPoint x: 581, startPoint y: 431, endPoint x: 323, endPoint y: 376, distance: 263.5
click at [323, 376] on div "Update Table Rate Applicable Zones See examples and learn more about how includ…" at bounding box center [703, 344] width 1407 height 688
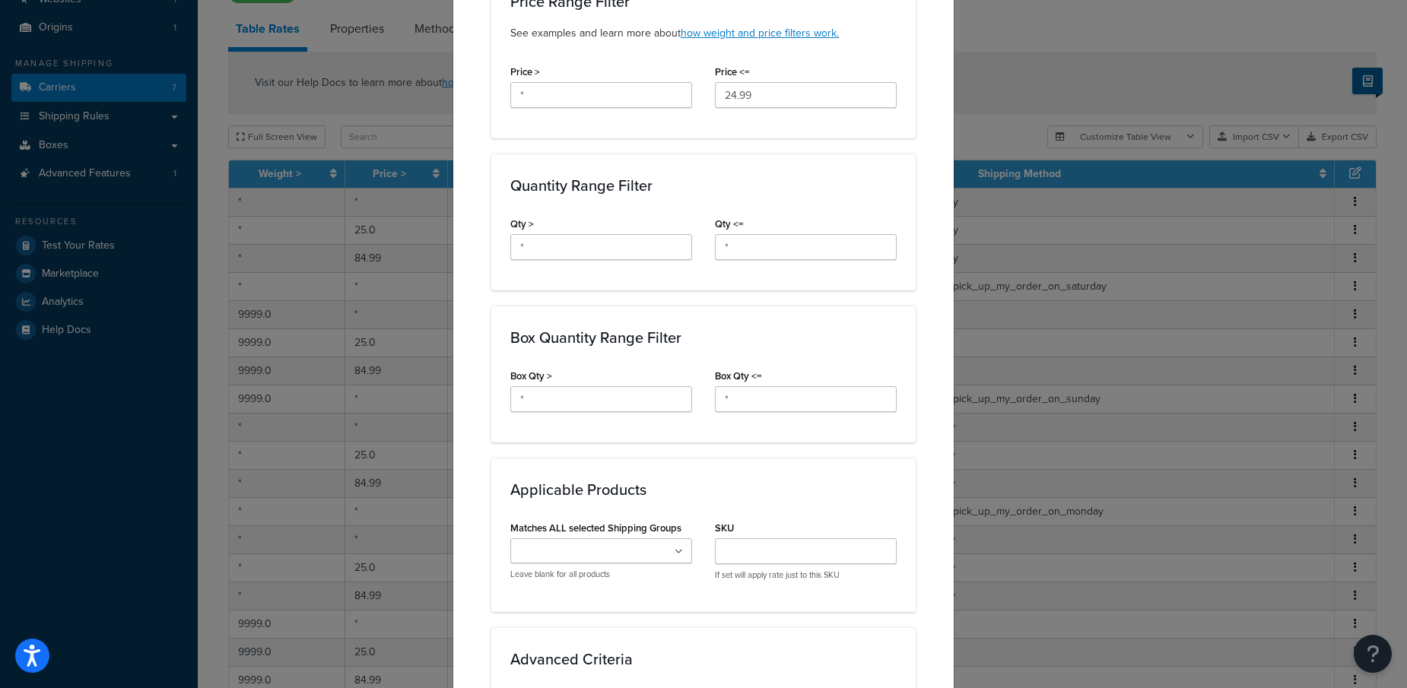
scroll to position [893, 0]
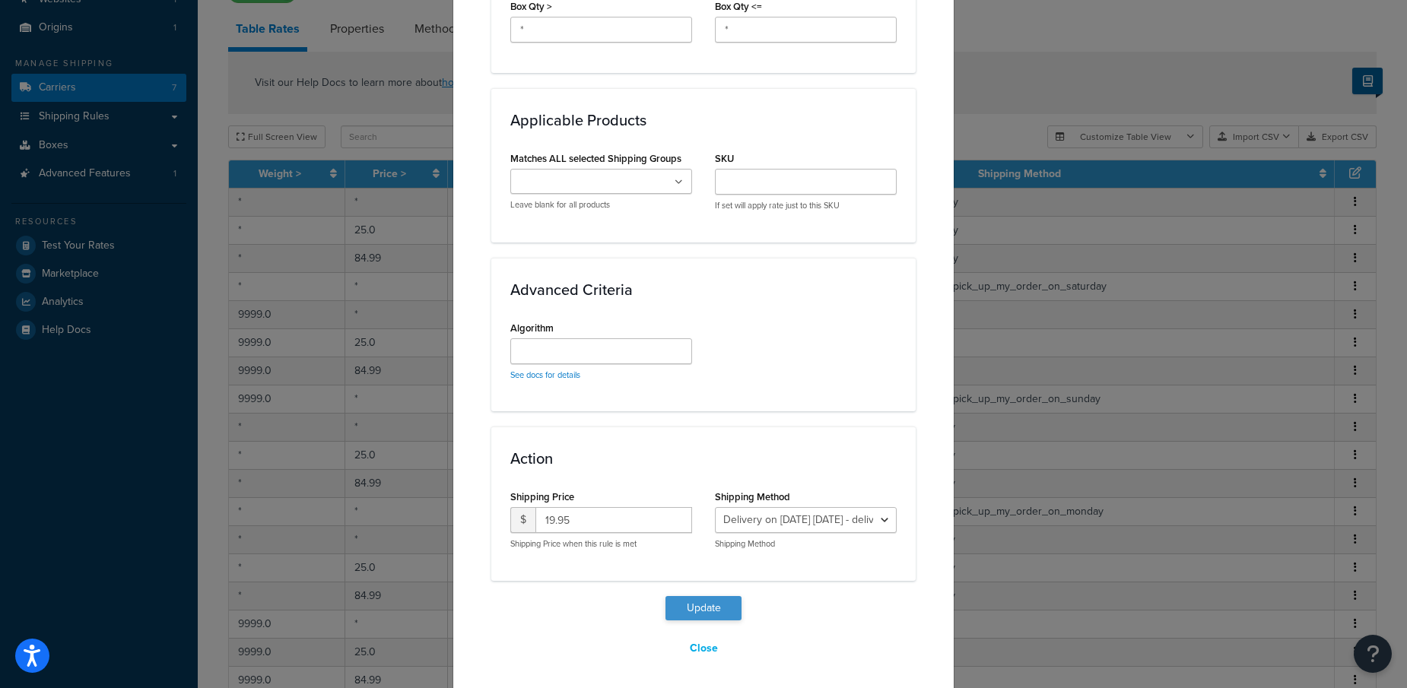
type input "*"
click at [696, 600] on button "Update" at bounding box center [703, 608] width 76 height 24
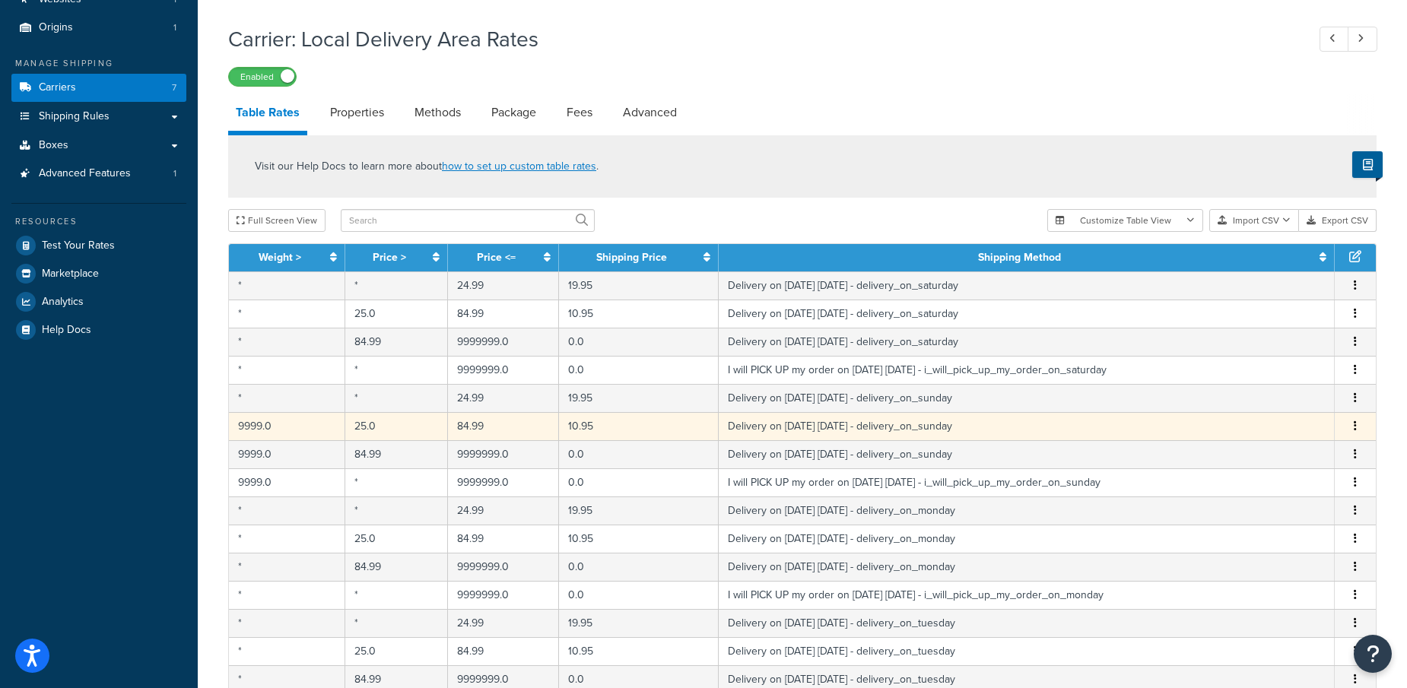
click at [1355, 424] on icon "button" at bounding box center [1354, 425] width 3 height 11
click at [1264, 391] on div "Edit" at bounding box center [1278, 393] width 108 height 31
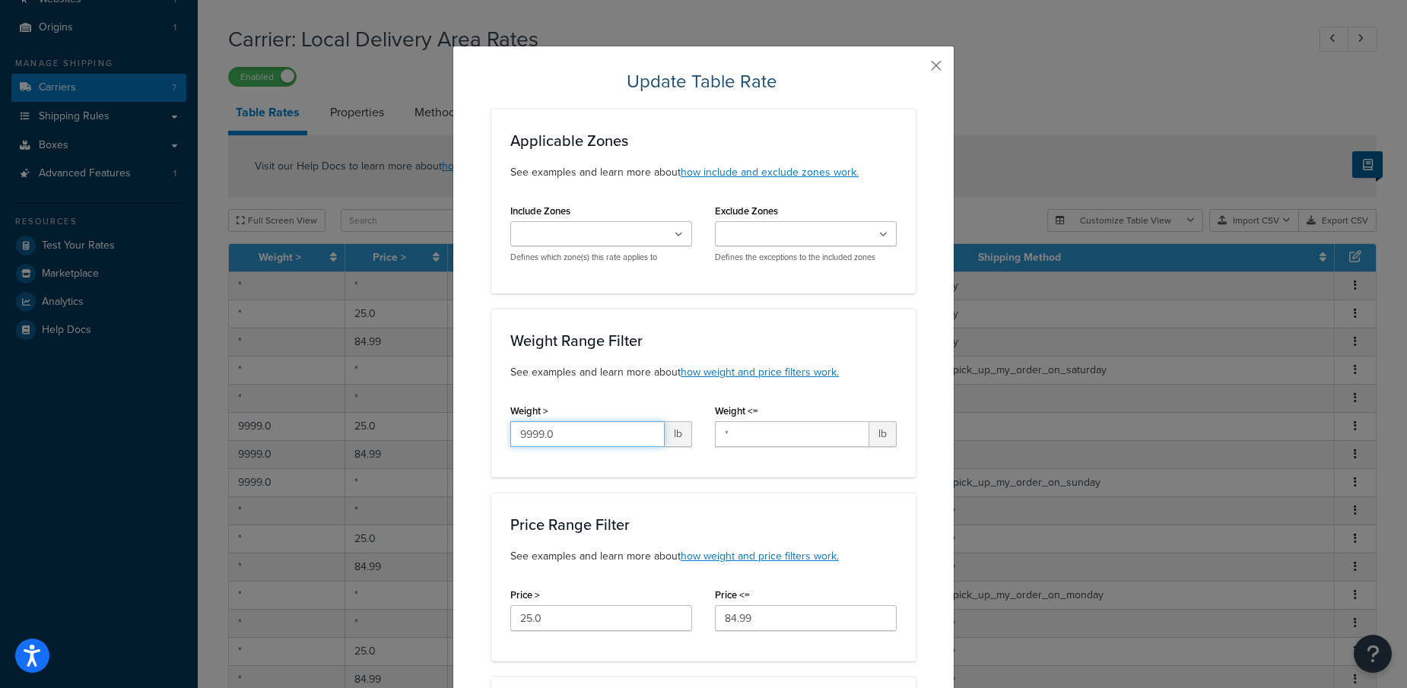
drag, startPoint x: 568, startPoint y: 435, endPoint x: 404, endPoint y: 408, distance: 165.6
click at [404, 408] on div "Update Table Rate Applicable Zones See examples and learn more about how includ…" at bounding box center [703, 344] width 1407 height 688
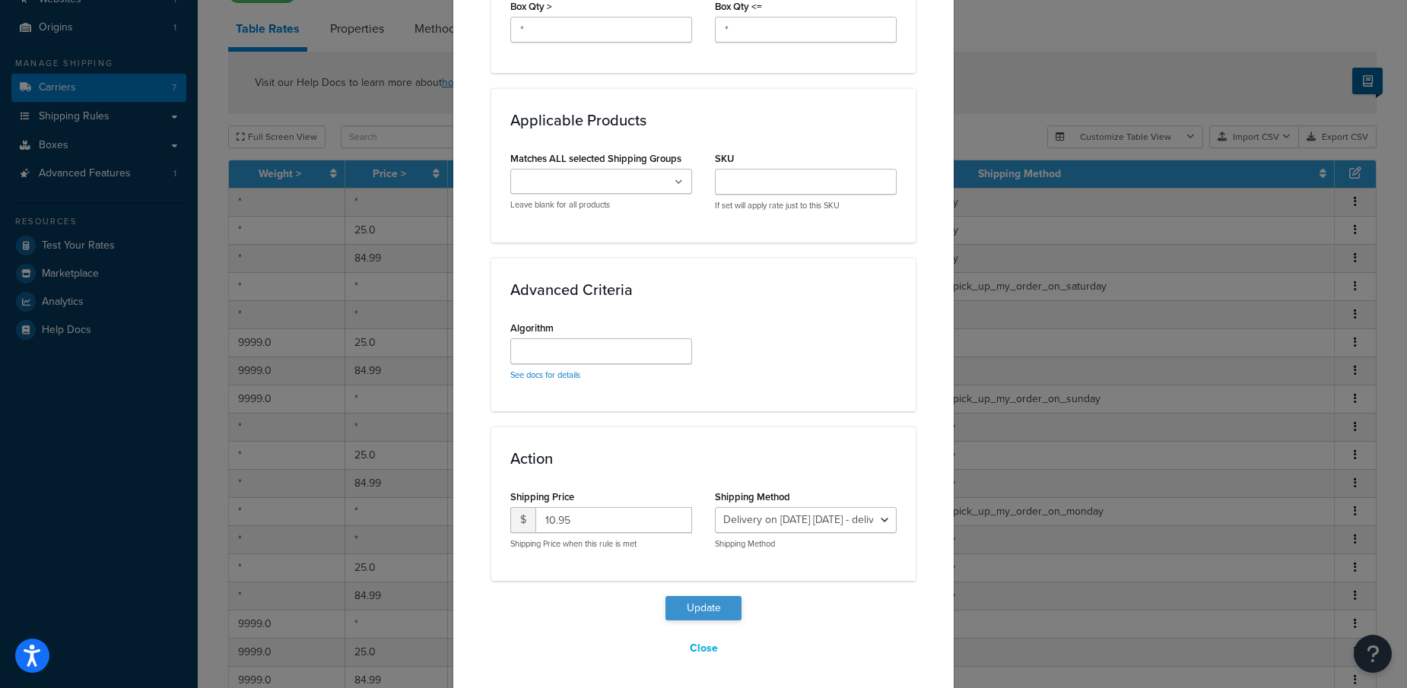
type input "*"
click at [693, 603] on button "Update" at bounding box center [703, 608] width 76 height 24
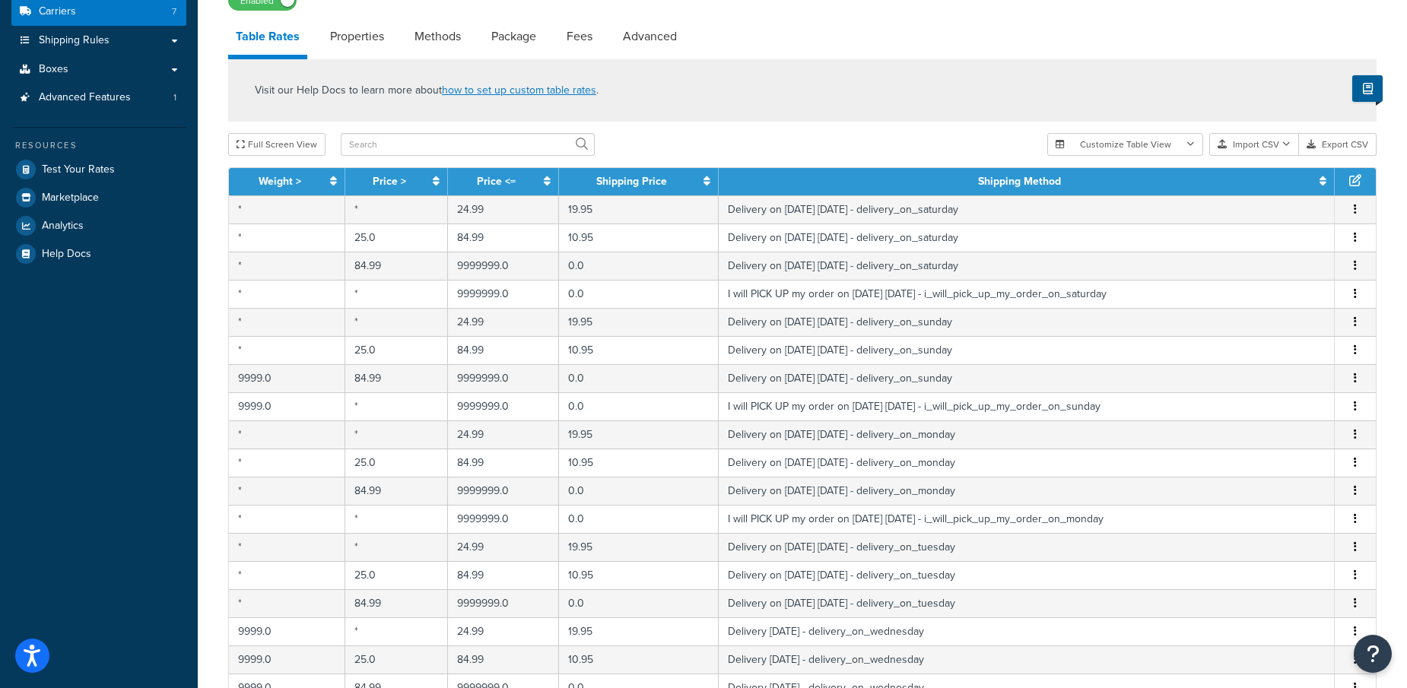
scroll to position [217, 0]
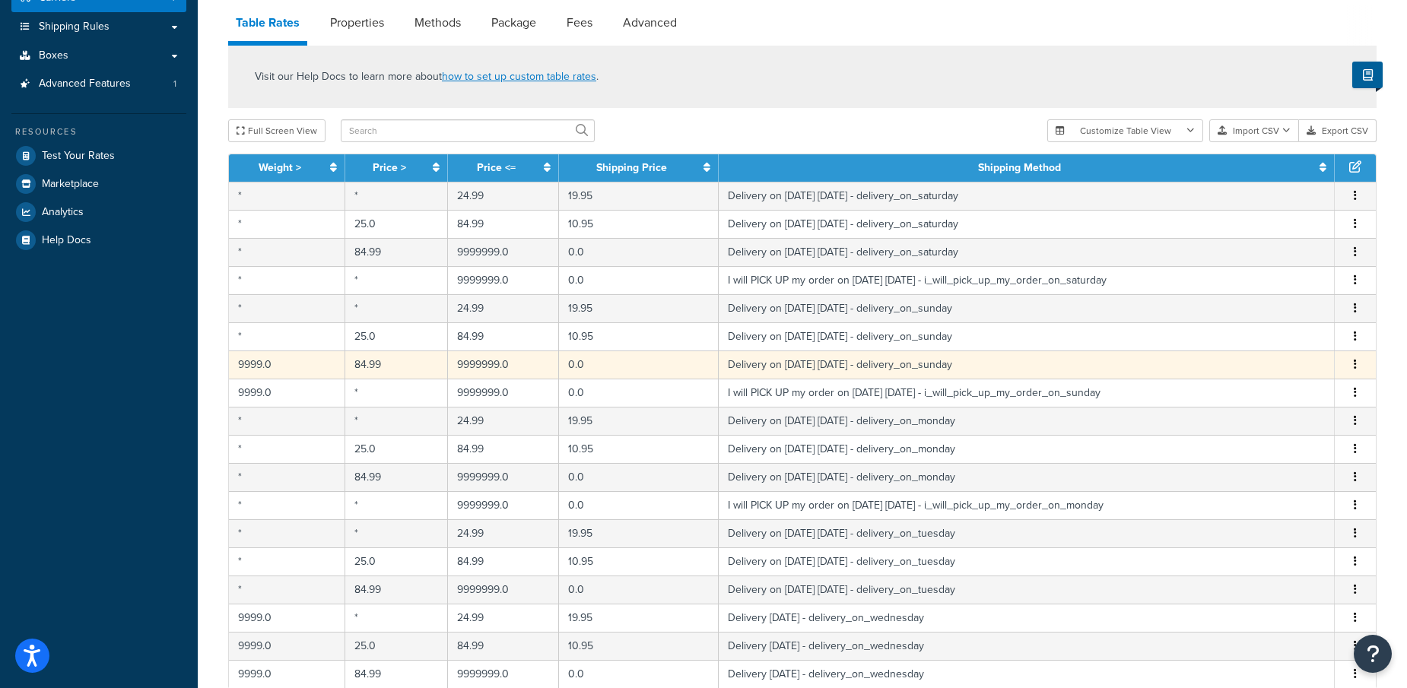
click at [1356, 360] on icon "button" at bounding box center [1354, 364] width 3 height 11
click at [1252, 328] on div "Edit" at bounding box center [1278, 331] width 108 height 31
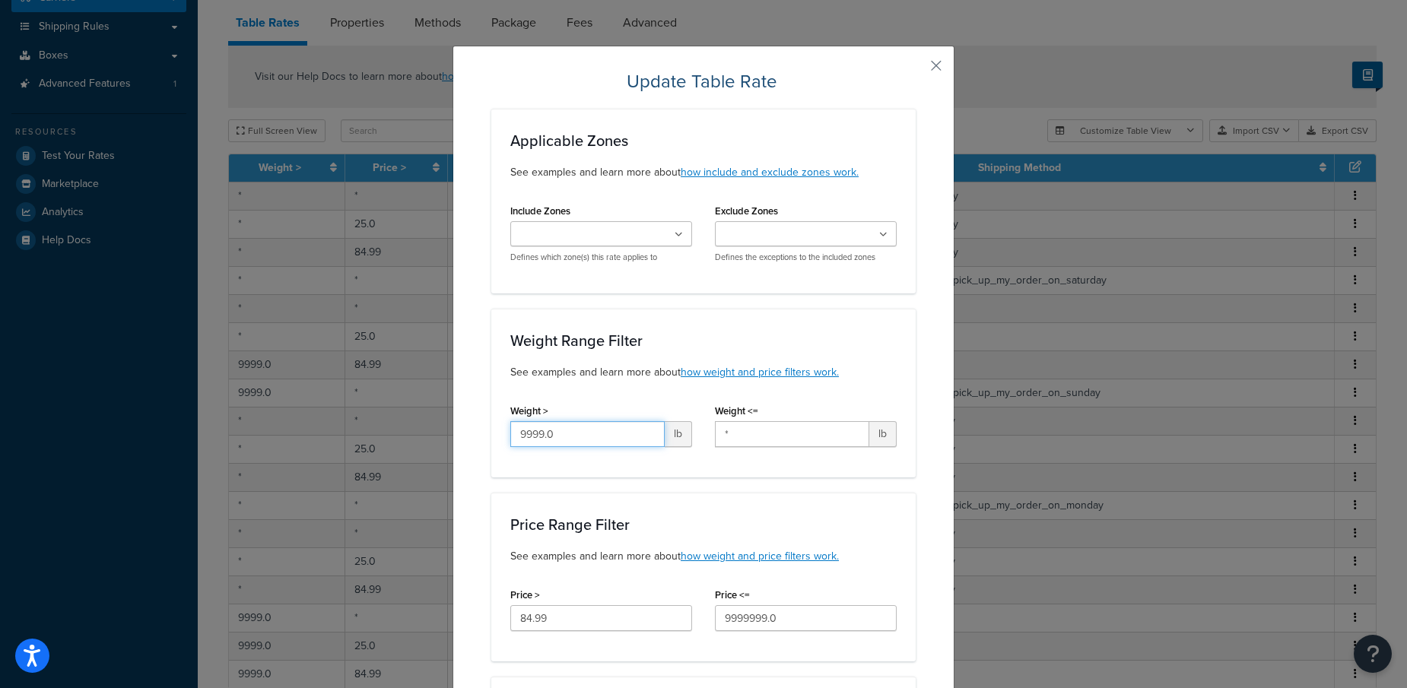
drag, startPoint x: 565, startPoint y: 434, endPoint x: 351, endPoint y: 389, distance: 219.2
click at [354, 392] on div "Update Table Rate Applicable Zones See examples and learn more about how includ…" at bounding box center [703, 344] width 1407 height 688
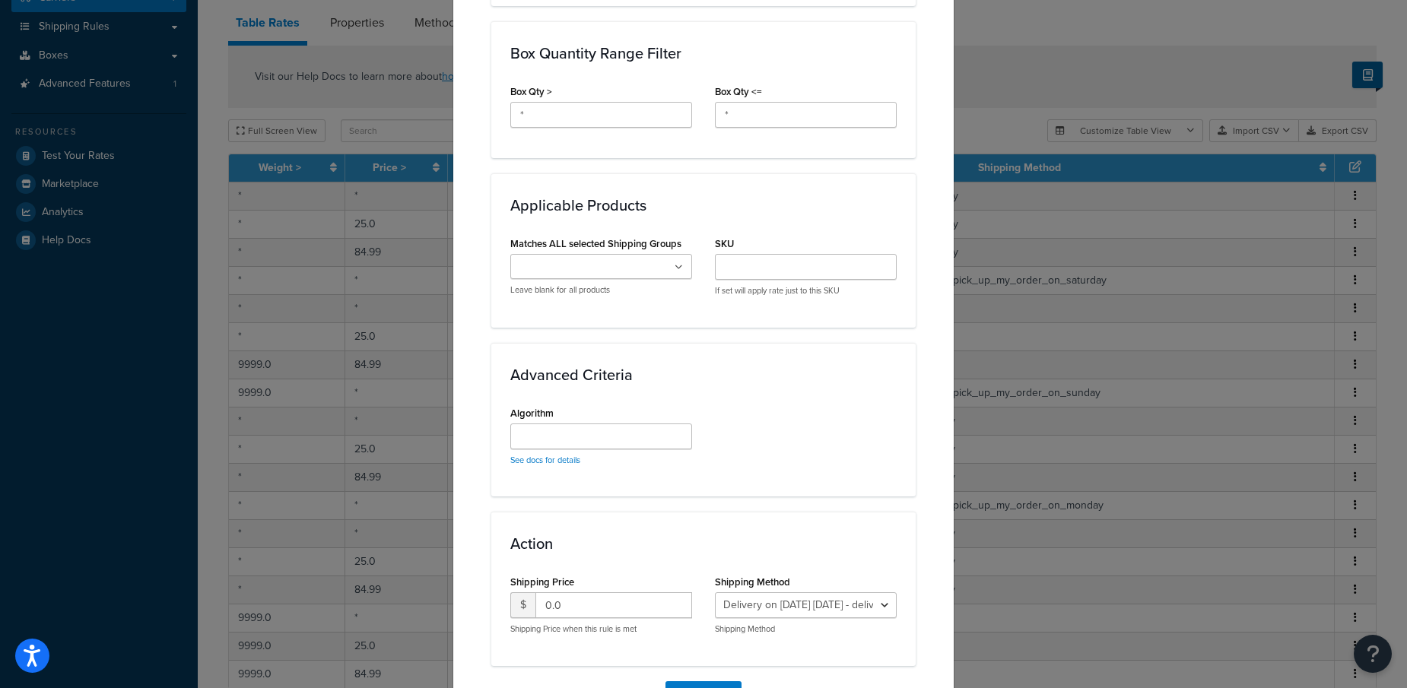
scroll to position [893, 0]
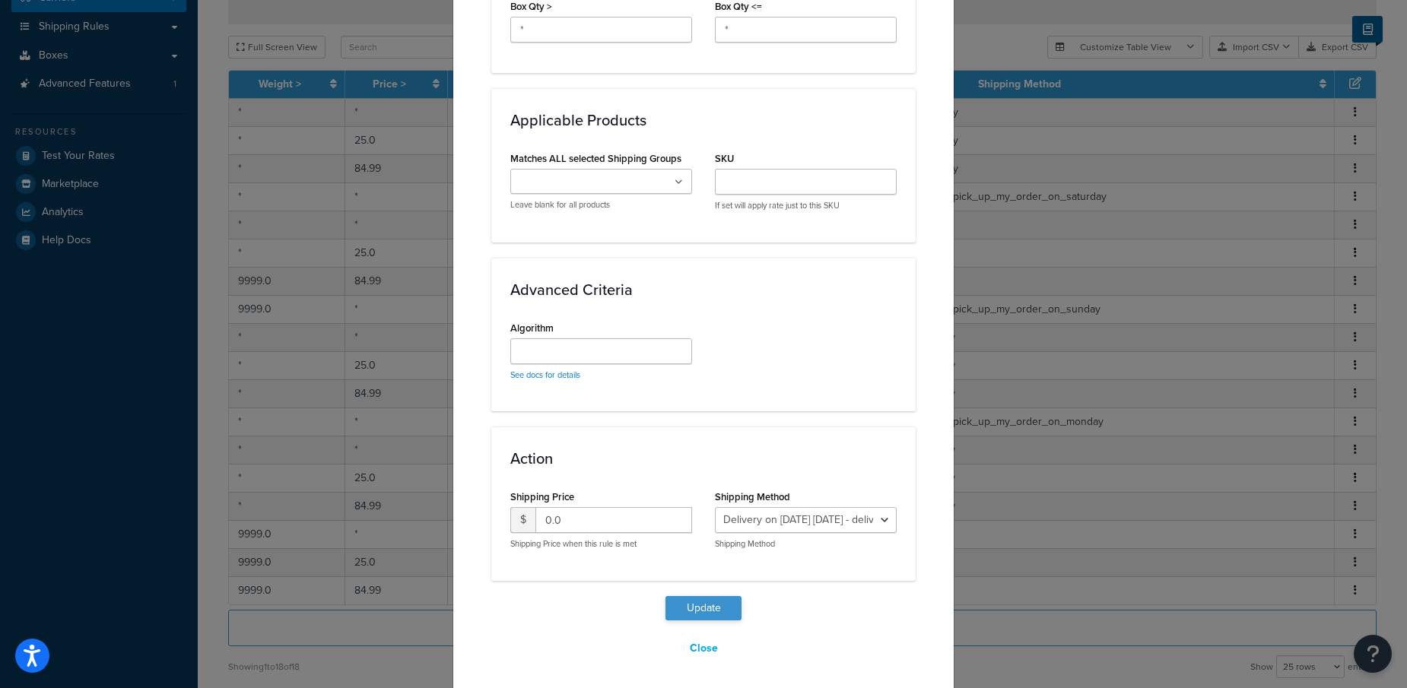
type input "*"
click at [692, 604] on button "Update" at bounding box center [703, 608] width 76 height 24
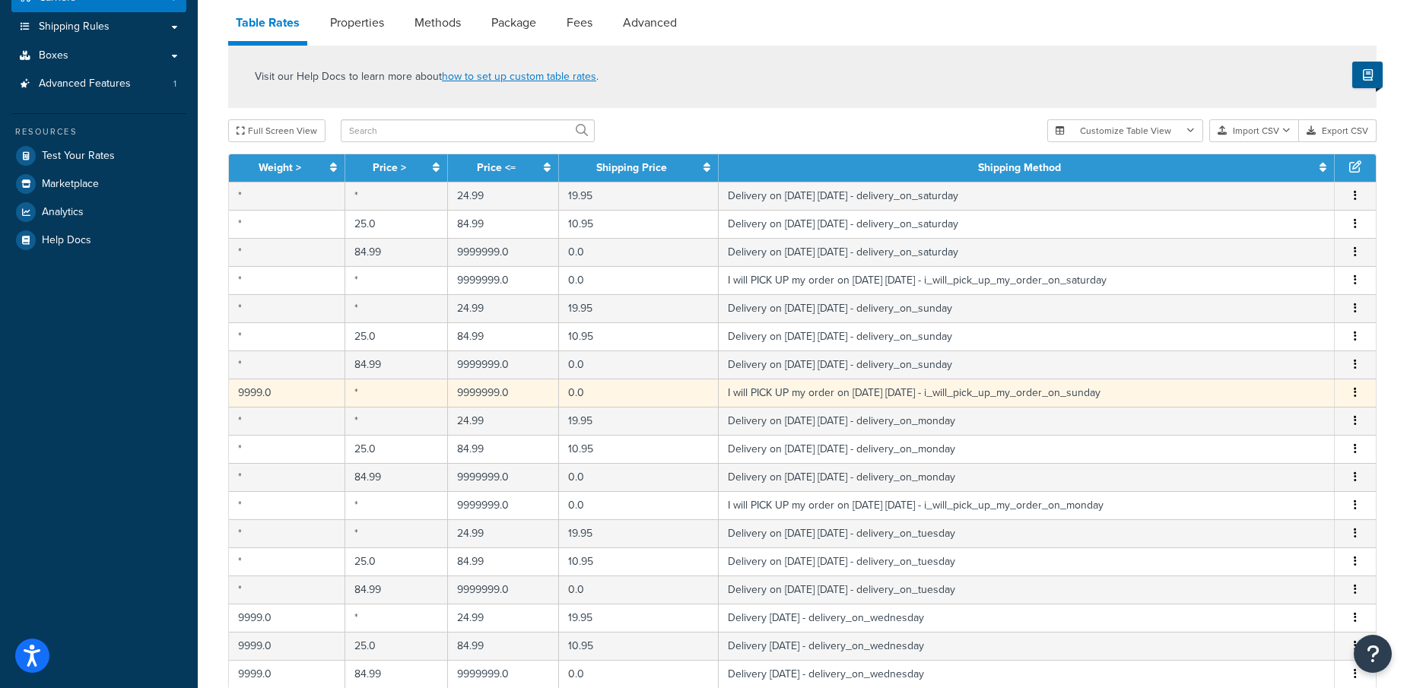
click at [1353, 387] on button "button" at bounding box center [1355, 393] width 12 height 17
click at [1255, 356] on div "Edit" at bounding box center [1278, 359] width 108 height 31
select select "141008"
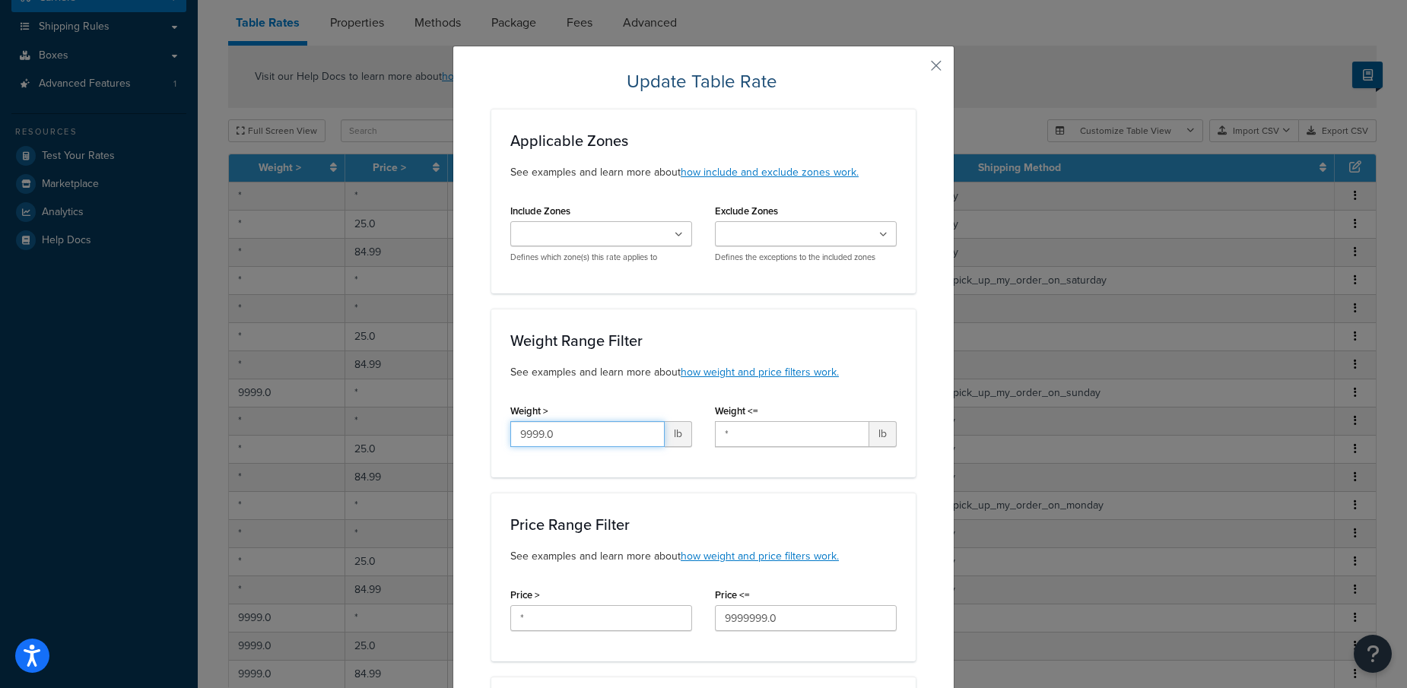
drag, startPoint x: 566, startPoint y: 433, endPoint x: 262, endPoint y: 335, distance: 319.5
click at [267, 335] on div "Update Table Rate Applicable Zones See examples and learn more about how includ…" at bounding box center [703, 344] width 1407 height 688
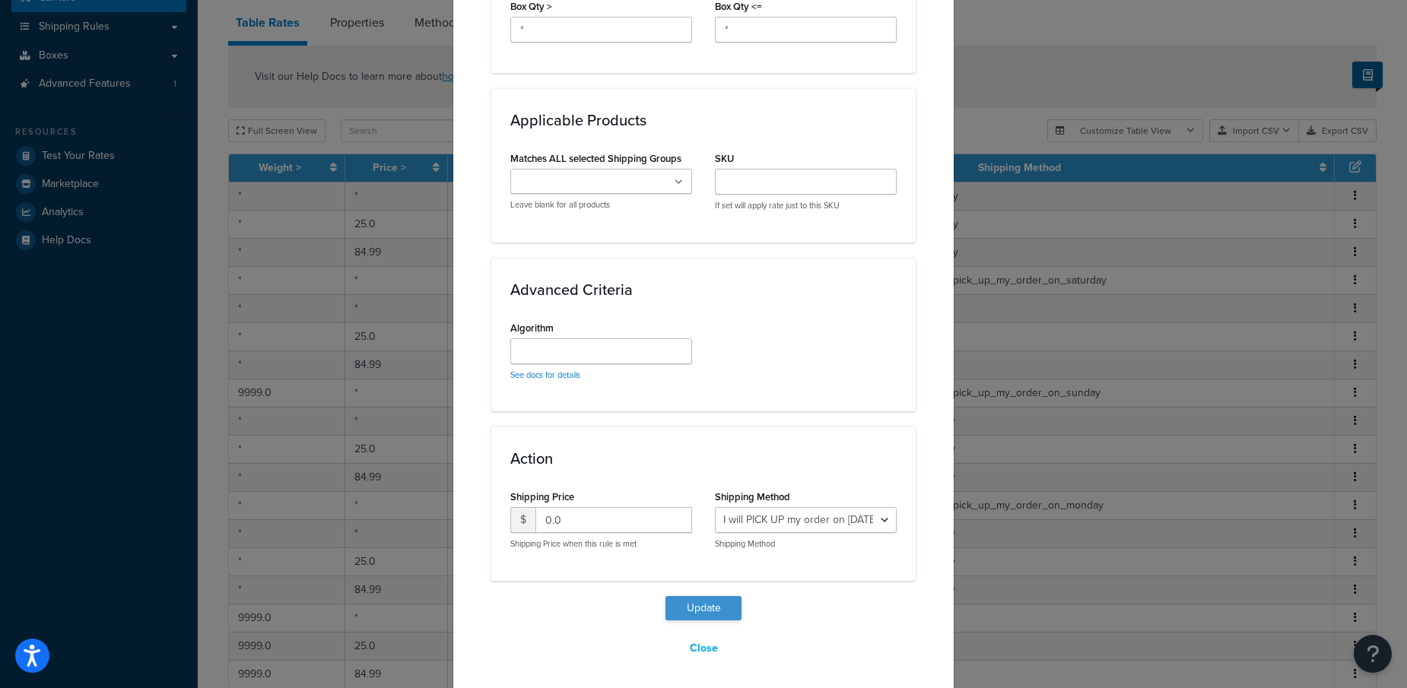
type input "*"
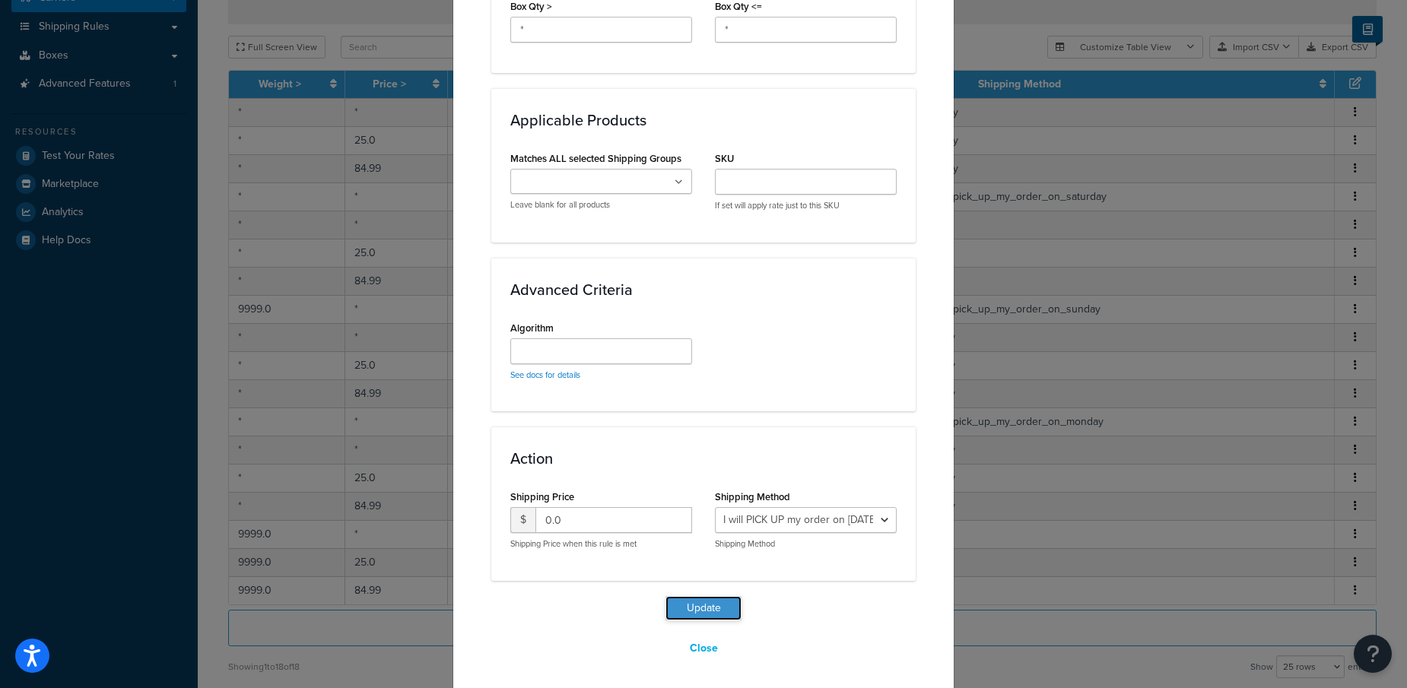
click at [695, 603] on button "Update" at bounding box center [703, 608] width 76 height 24
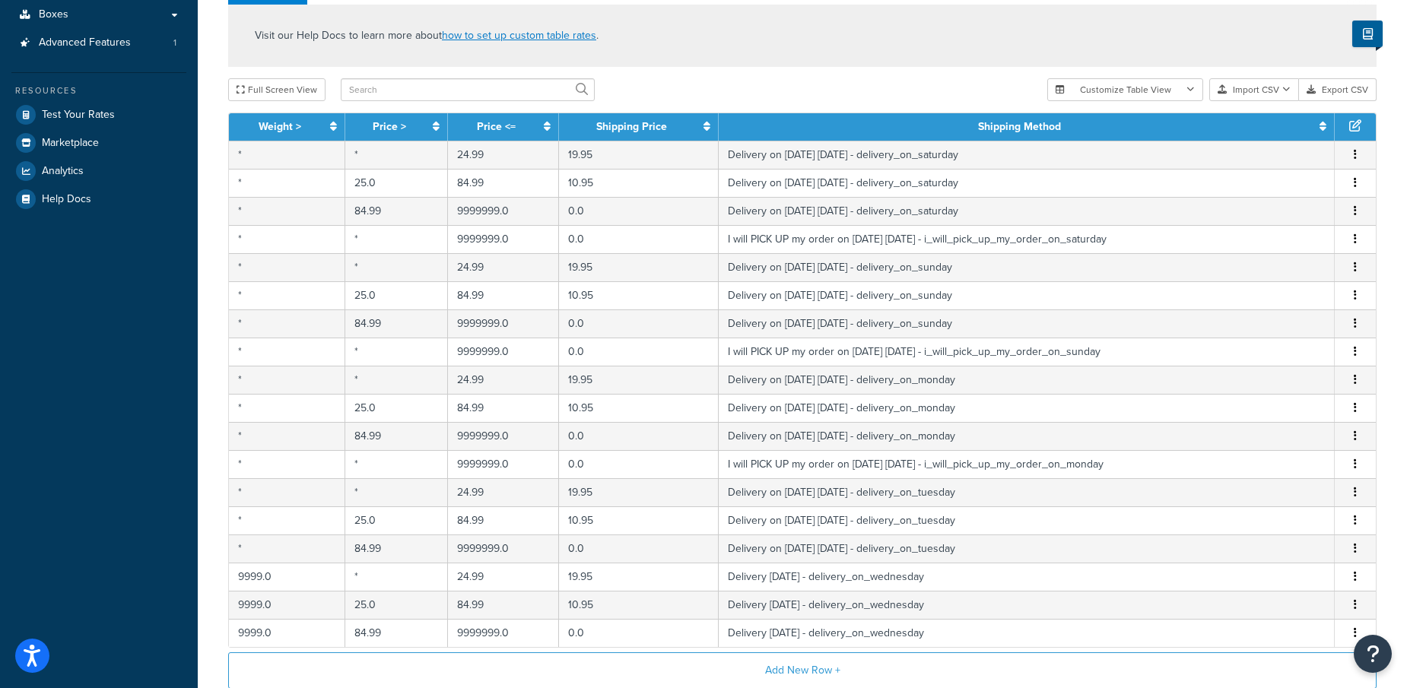
scroll to position [424, 0]
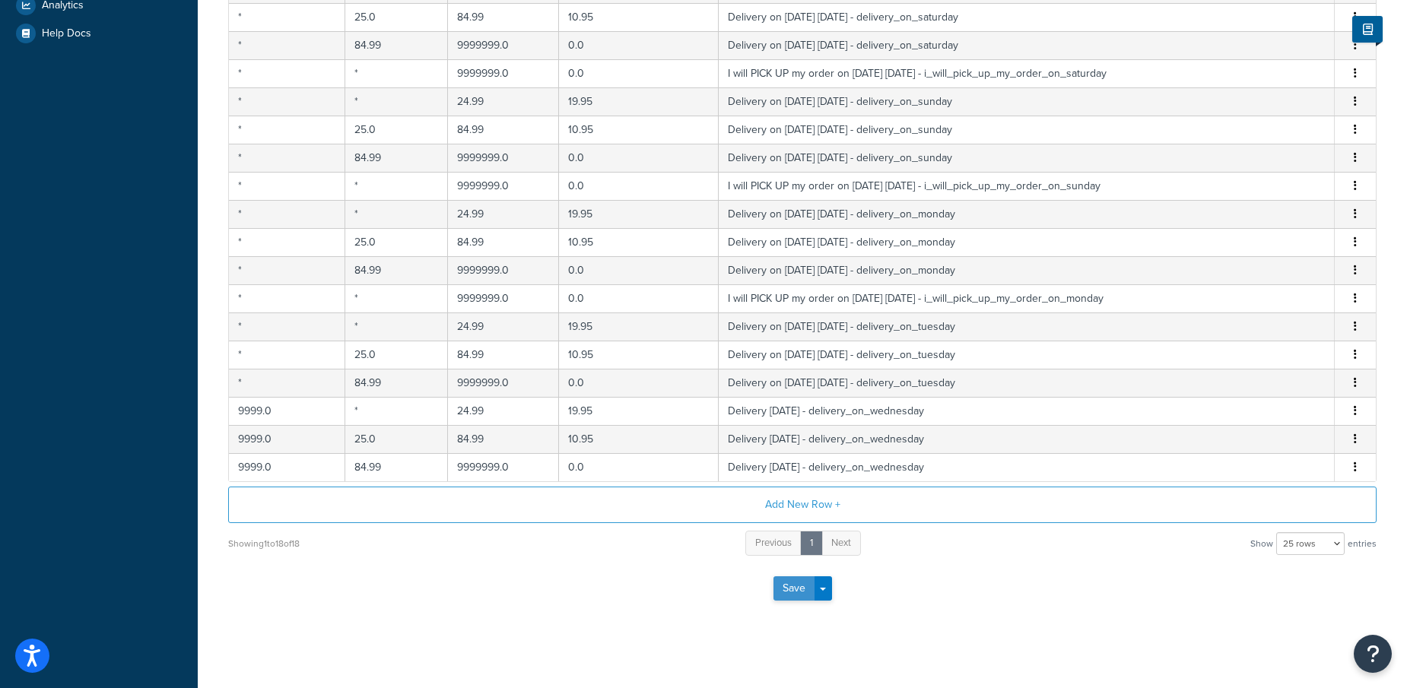
click at [788, 584] on button "Save" at bounding box center [793, 588] width 41 height 24
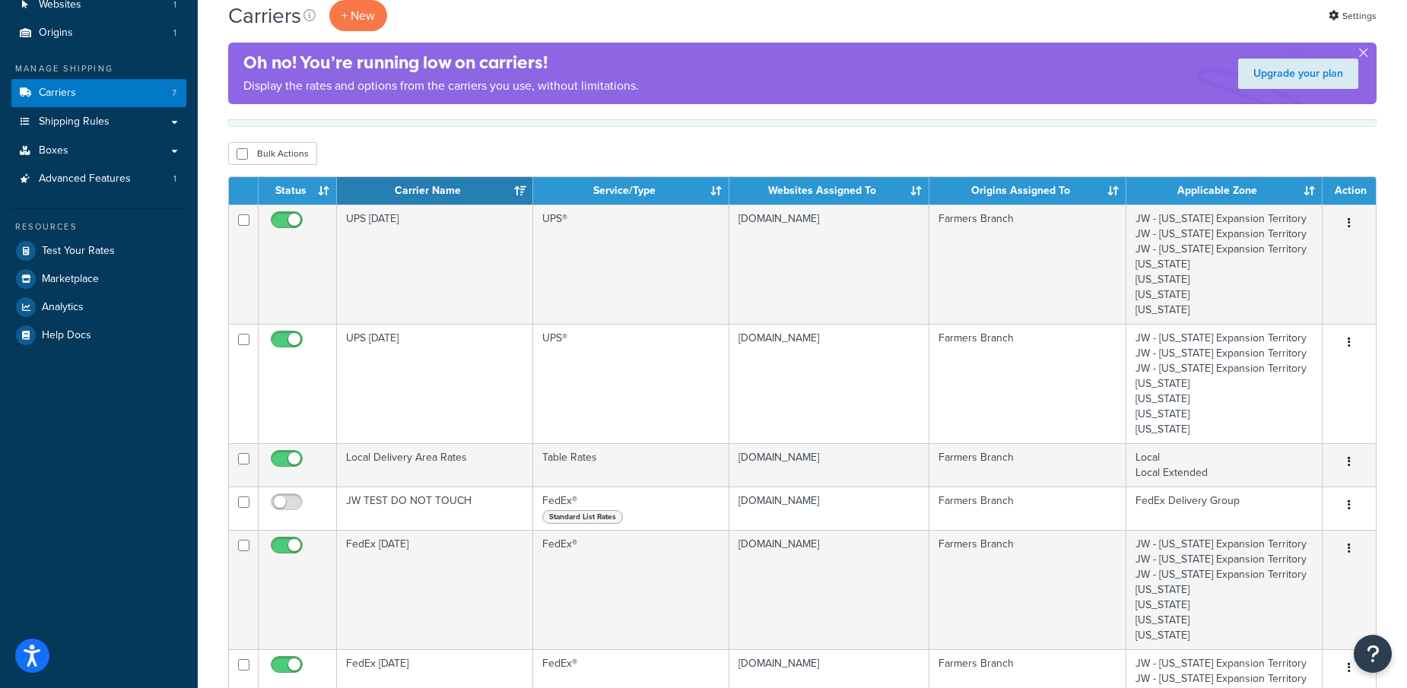
scroll to position [146, 0]
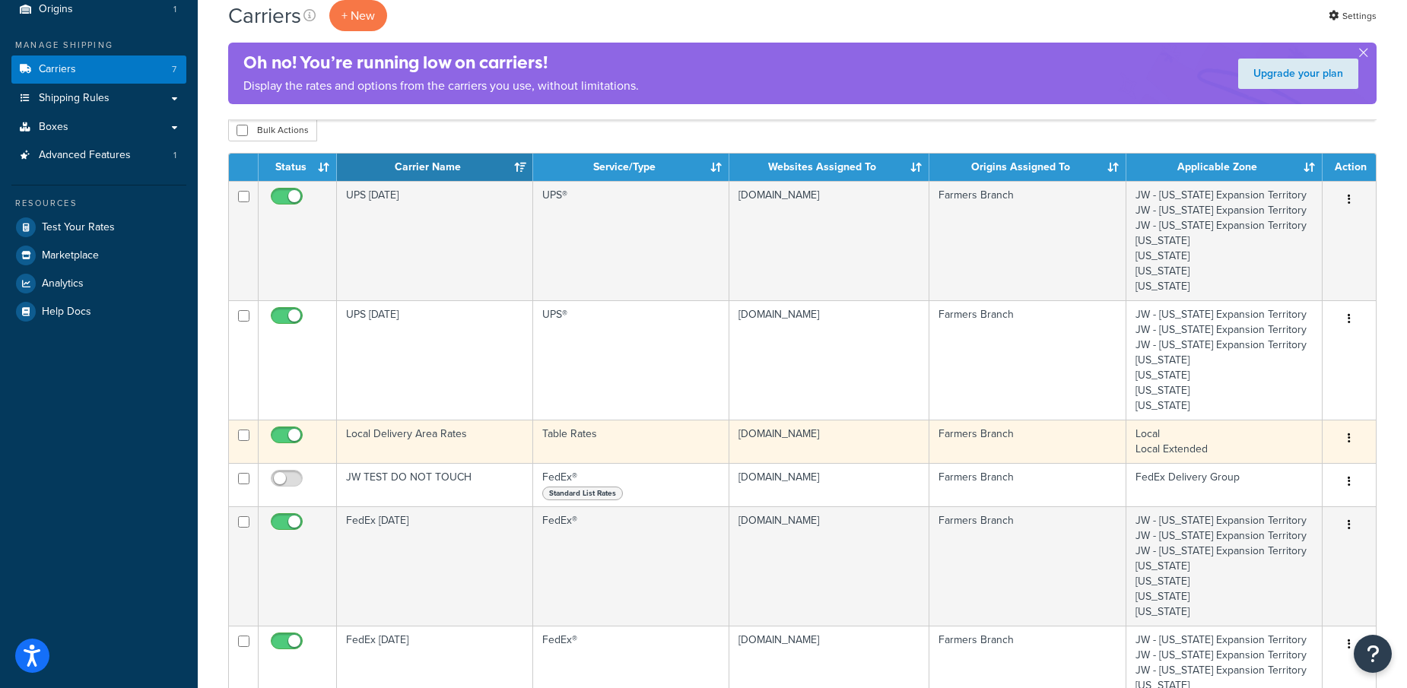
click at [1352, 433] on button "button" at bounding box center [1348, 439] width 21 height 24
click at [1254, 466] on link "Edit" at bounding box center [1287, 466] width 120 height 31
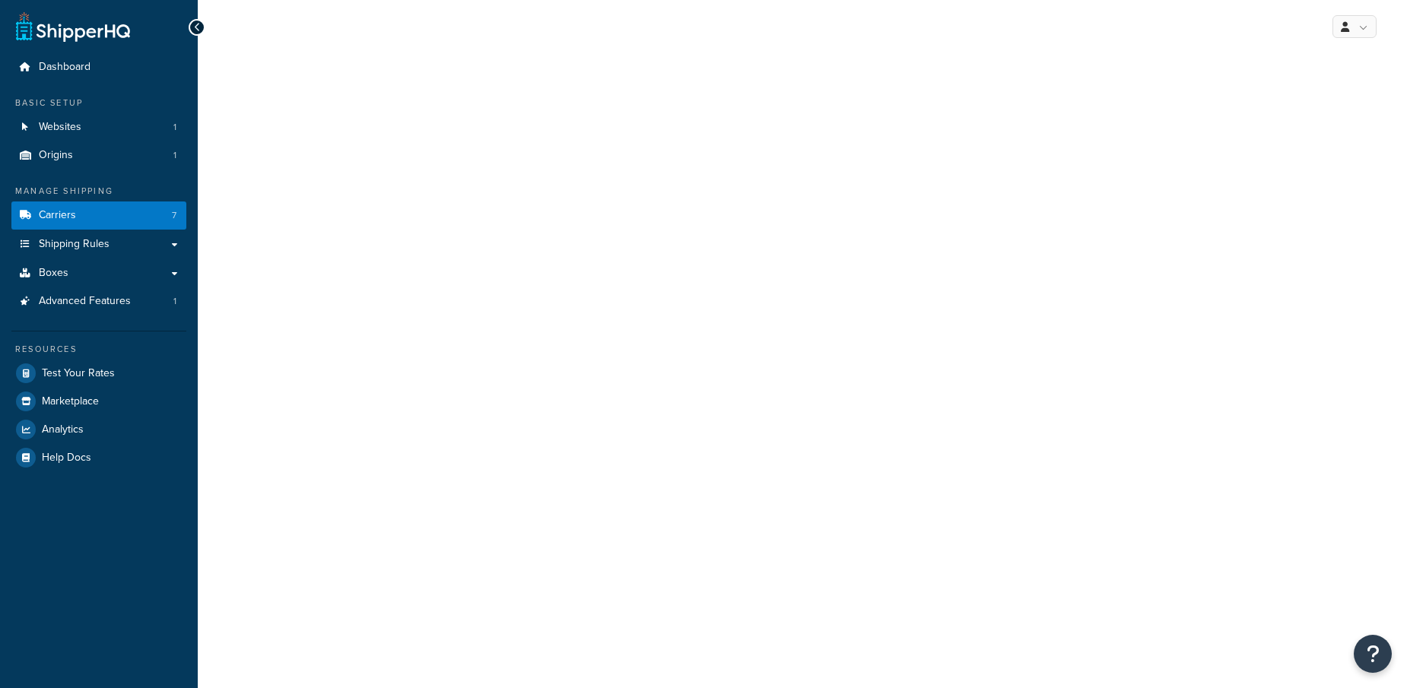
select select "25"
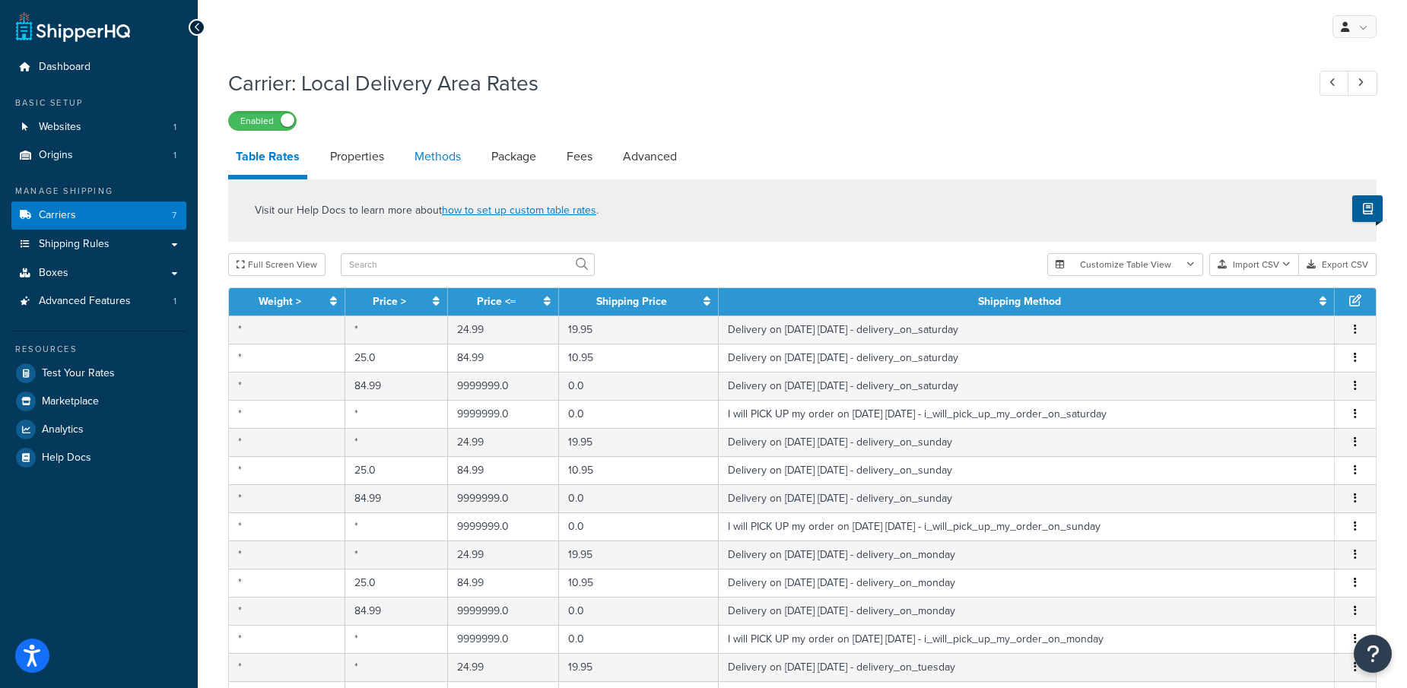
click at [444, 159] on link "Methods" at bounding box center [438, 156] width 62 height 36
select select "25"
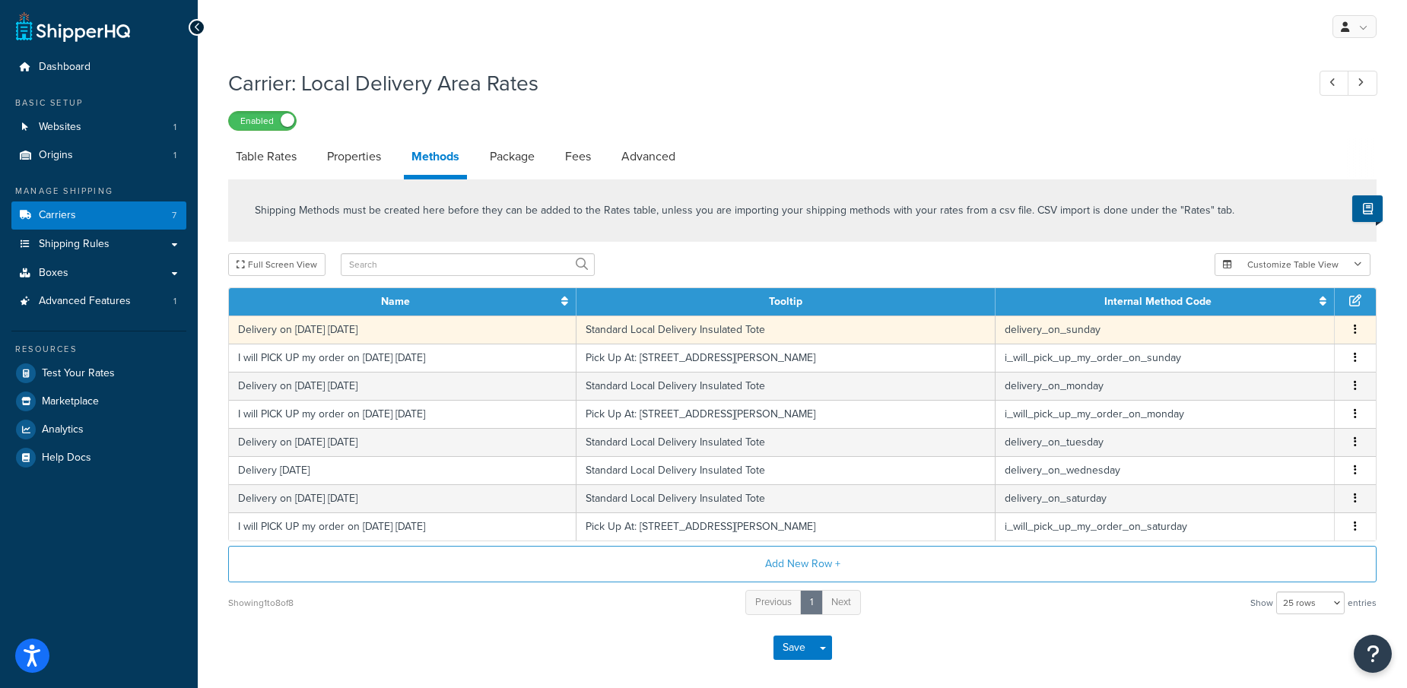
click at [1355, 331] on icon "button" at bounding box center [1354, 329] width 3 height 11
click at [1255, 312] on div "Edit" at bounding box center [1278, 315] width 108 height 31
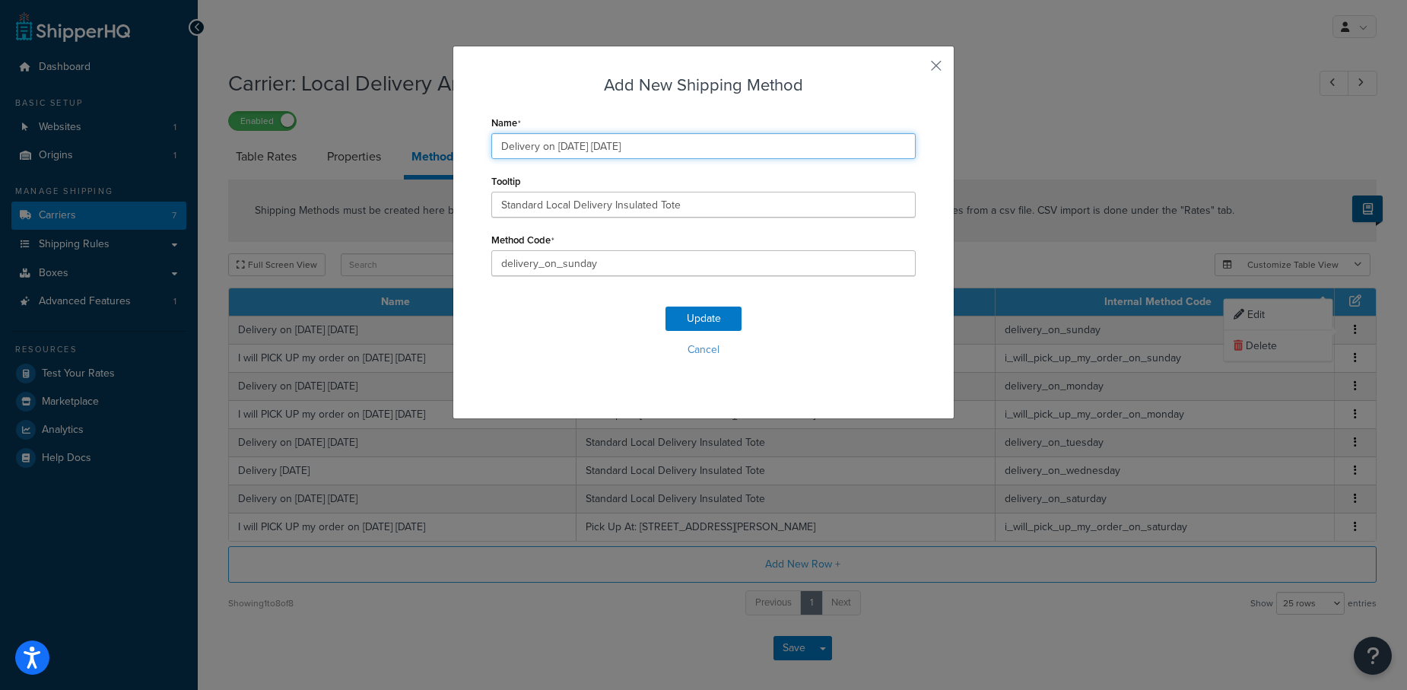
click at [583, 148] on input "Delivery on 09/07/2025 Sunday" at bounding box center [703, 146] width 424 height 26
type input "Delivery on 09/14/2025 Sunday"
click at [706, 318] on button "Update" at bounding box center [703, 318] width 76 height 24
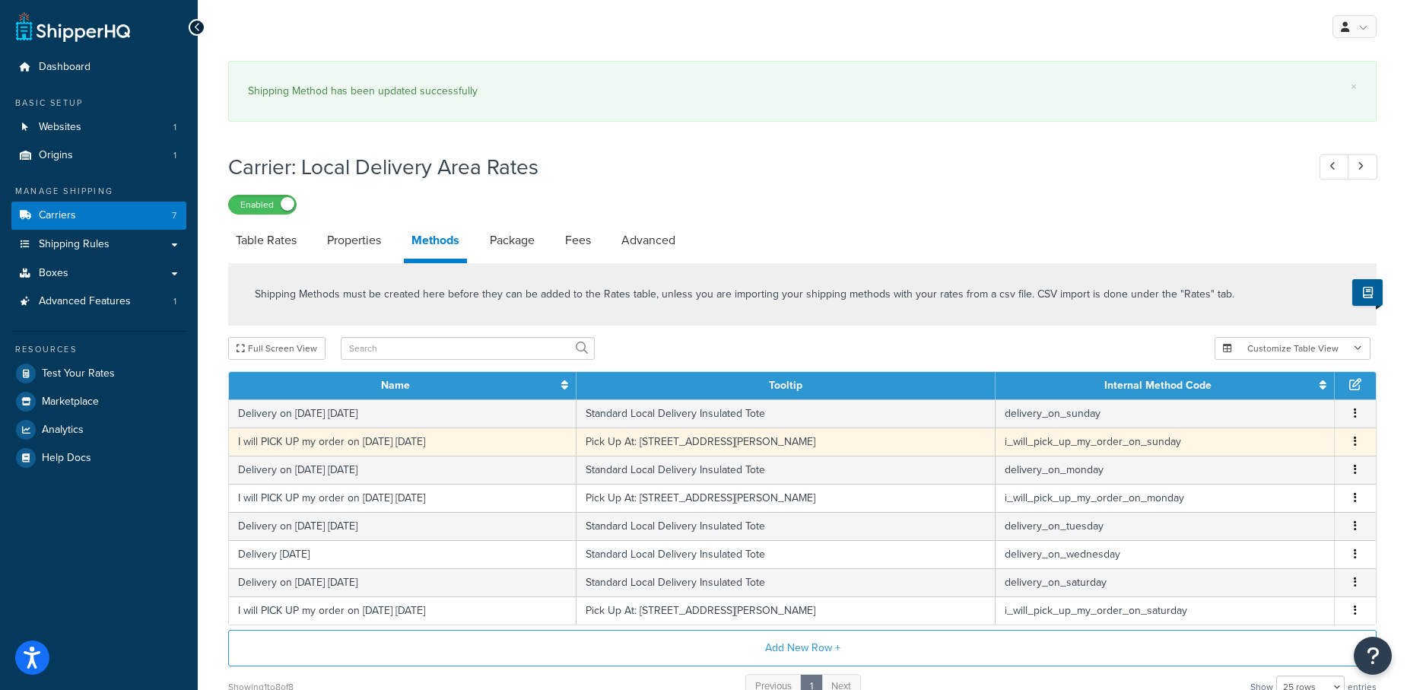
click at [1356, 436] on icon "button" at bounding box center [1354, 441] width 3 height 11
click at [1252, 420] on div "Edit" at bounding box center [1278, 425] width 108 height 31
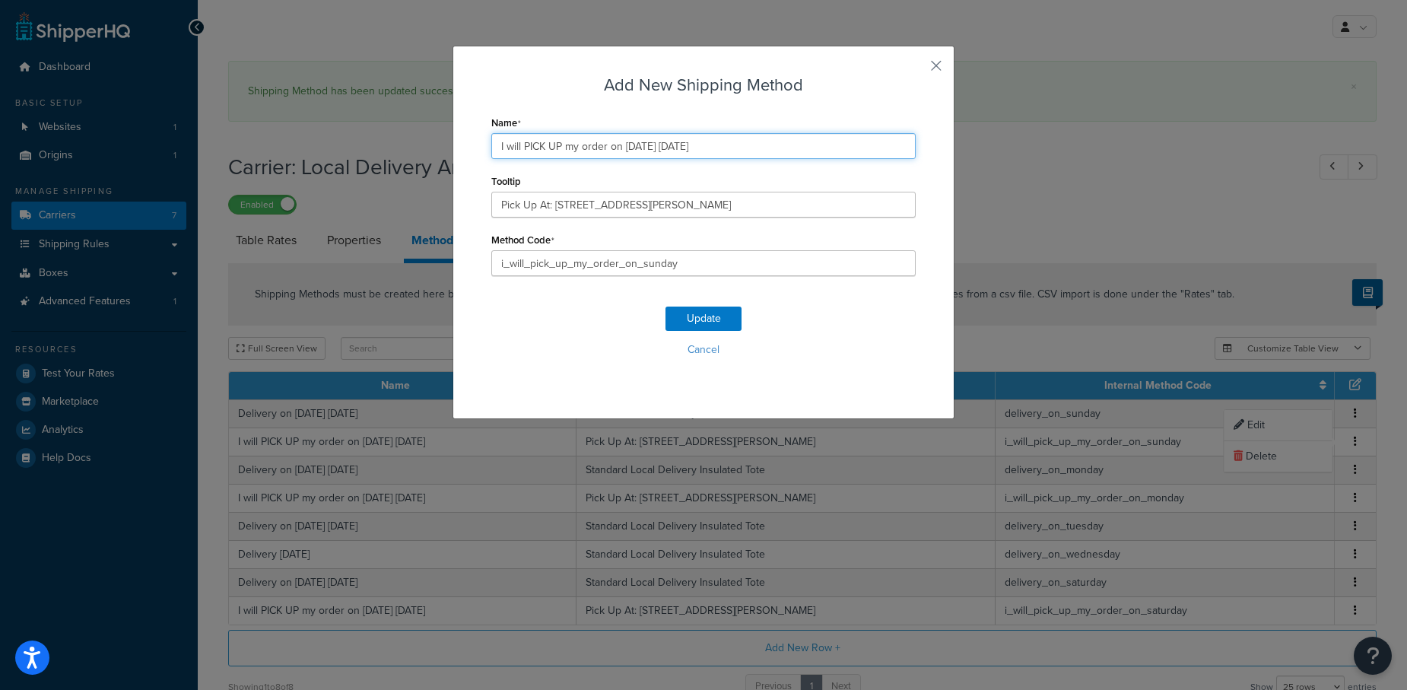
click at [651, 148] on input "I will PICK UP my order on 09/07/2025 Sunday" at bounding box center [703, 146] width 424 height 26
type input "I will PICK UP my order on 09/14/2025 Sunday"
click at [703, 315] on button "Update" at bounding box center [703, 318] width 76 height 24
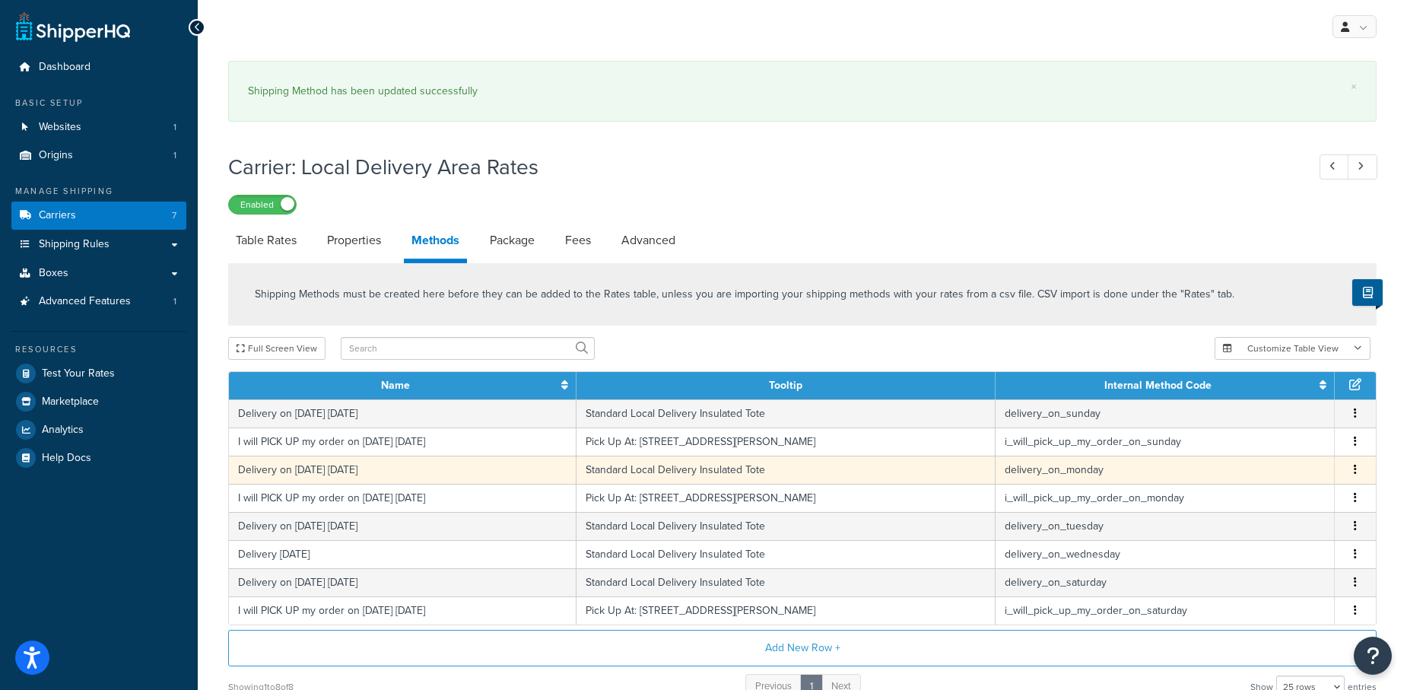
click at [1356, 465] on icon "button" at bounding box center [1354, 469] width 3 height 11
click at [1261, 445] on div "Edit" at bounding box center [1278, 453] width 108 height 31
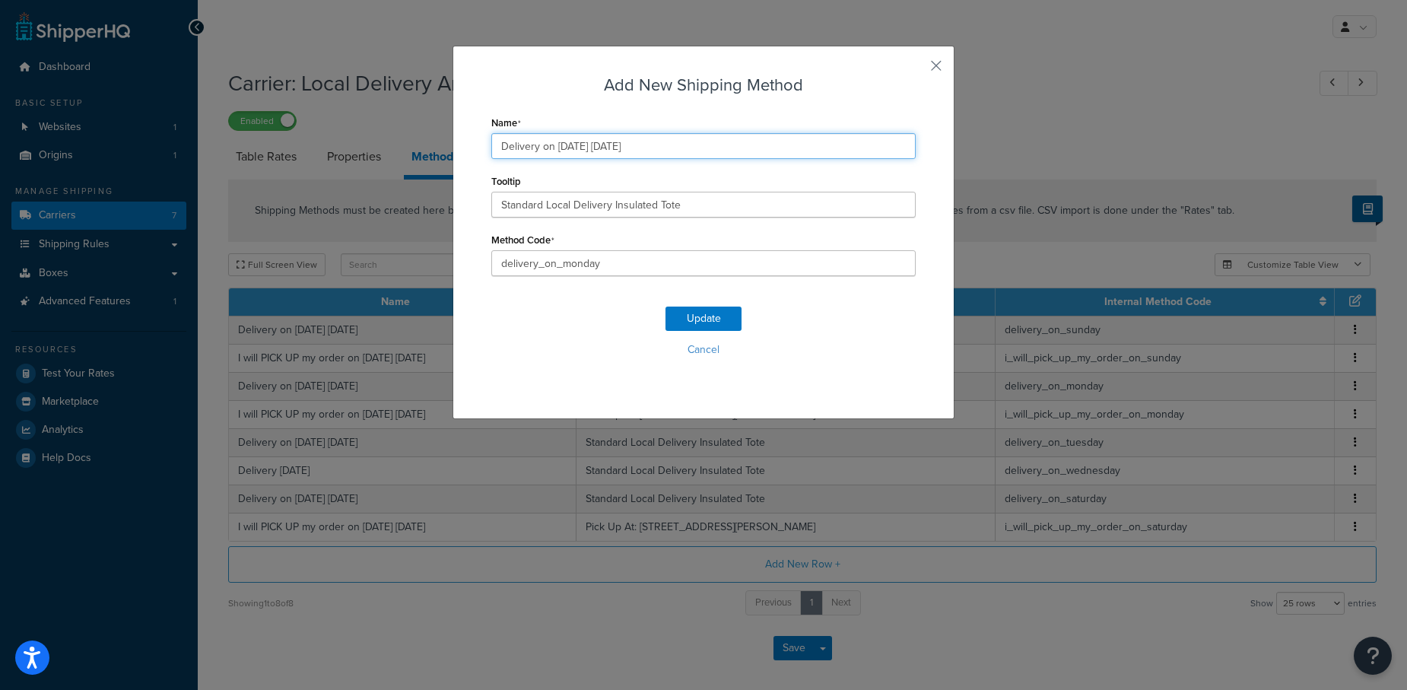
click at [582, 147] on input "Delivery on 09/08/2025 Monday" at bounding box center [703, 146] width 424 height 26
type input "Delivery on 09/15/2025 Monday"
click at [699, 319] on button "Update" at bounding box center [703, 318] width 76 height 24
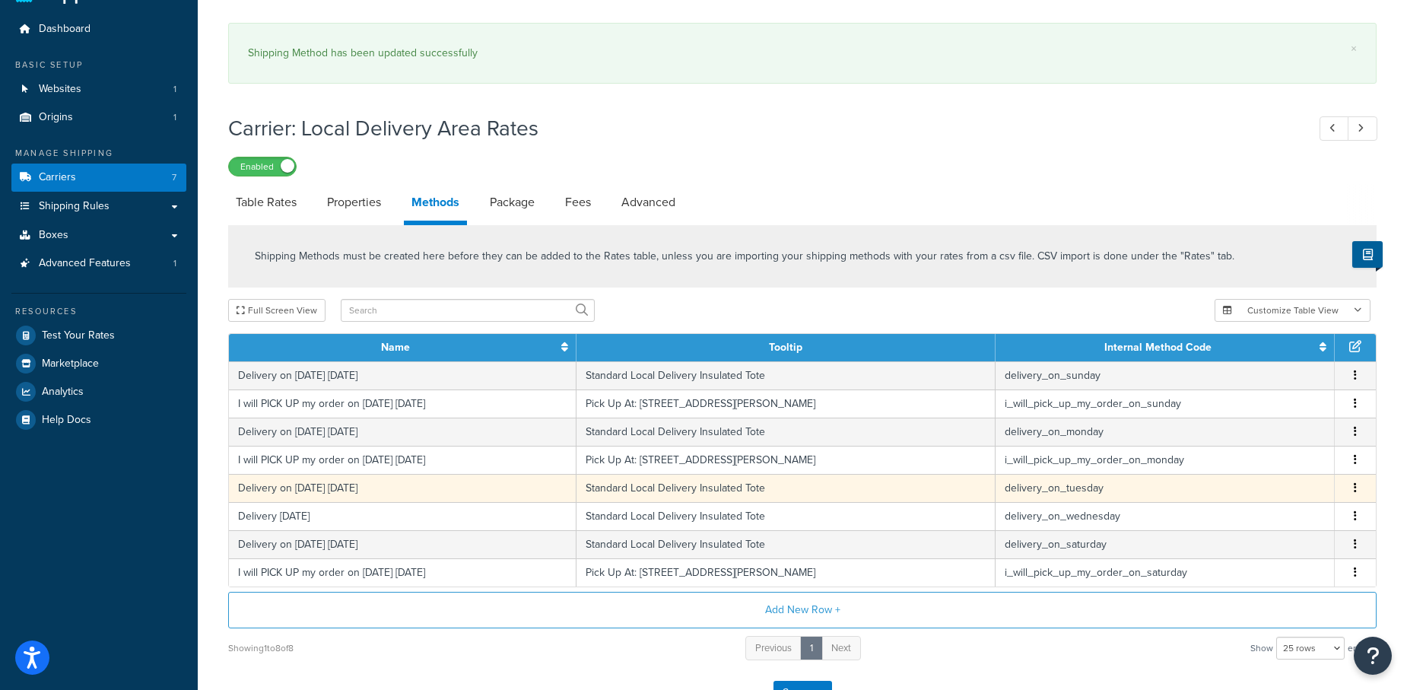
scroll to position [48, 0]
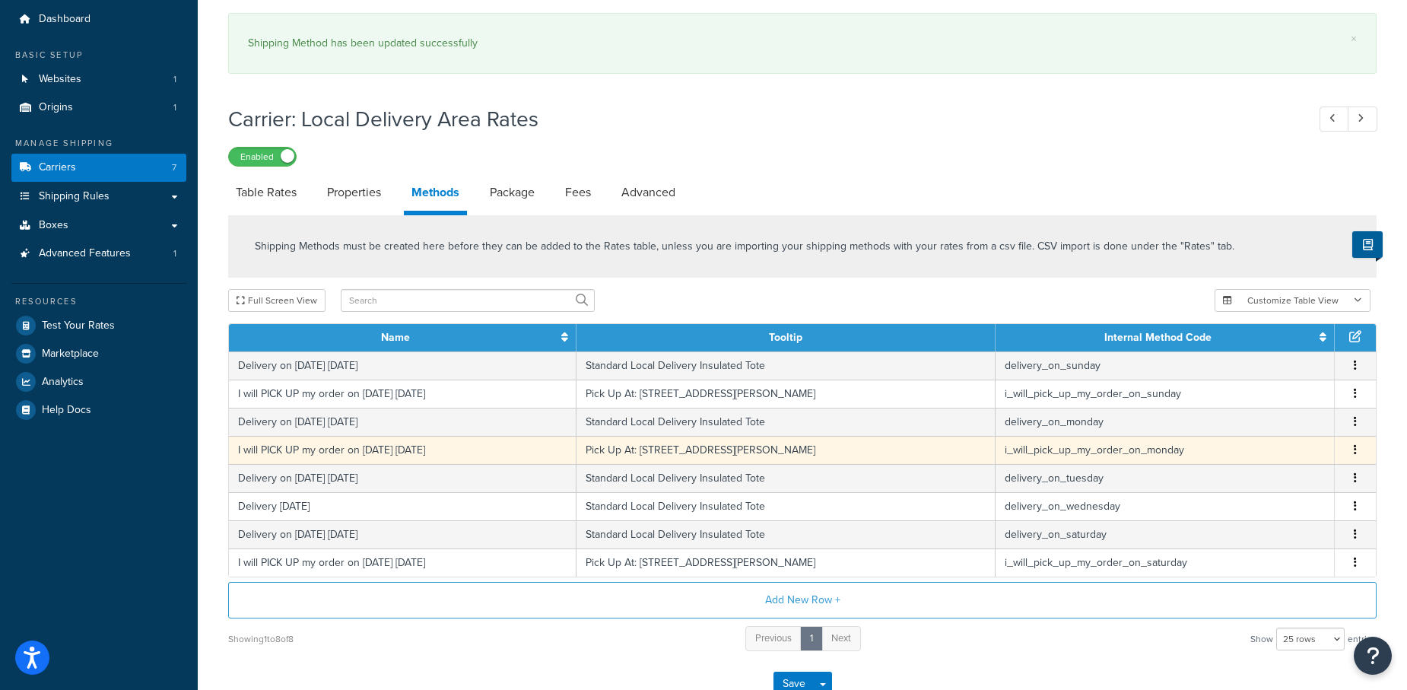
click at [1356, 446] on icon "button" at bounding box center [1354, 449] width 3 height 11
click at [1264, 432] on div "Edit" at bounding box center [1278, 432] width 108 height 31
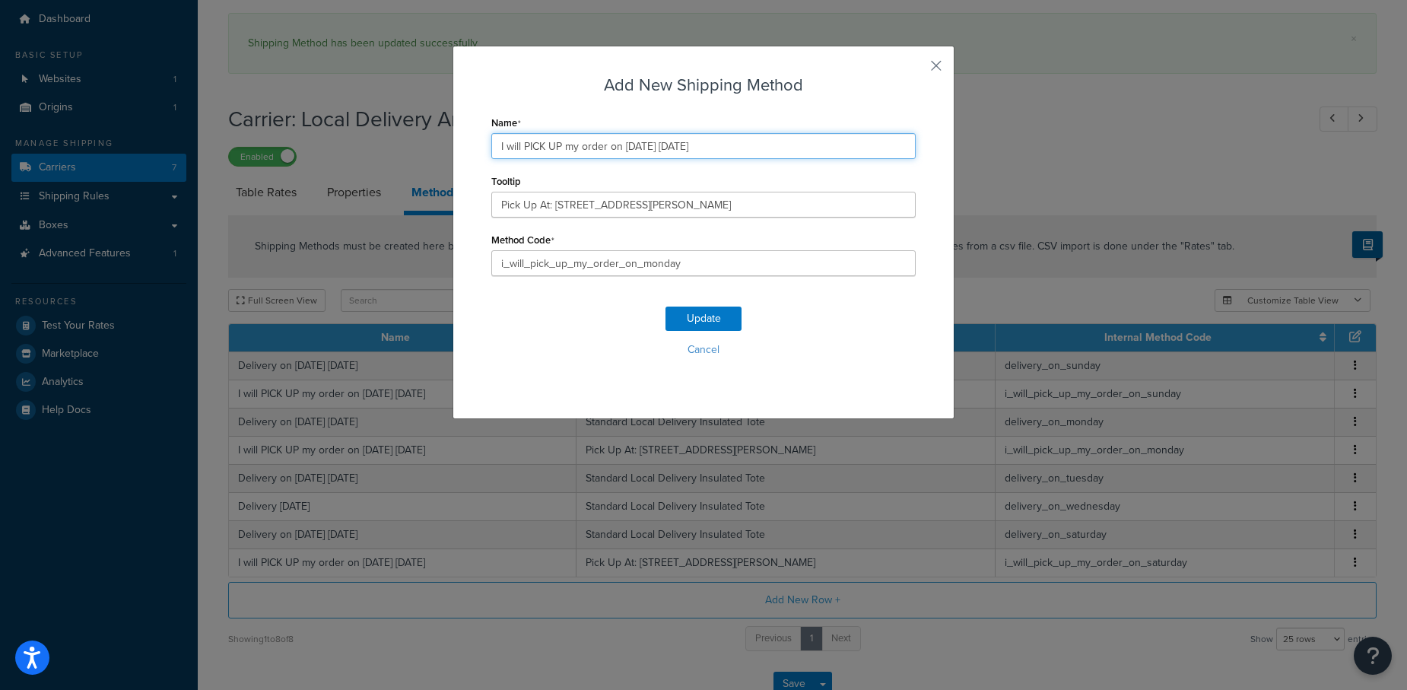
click at [652, 144] on input "I will PICK UP my order on 09/08/2025 Monday" at bounding box center [703, 146] width 424 height 26
type input "I will PICK UP my order on 09/15/2025 Monday"
click at [681, 317] on button "Update" at bounding box center [703, 318] width 76 height 24
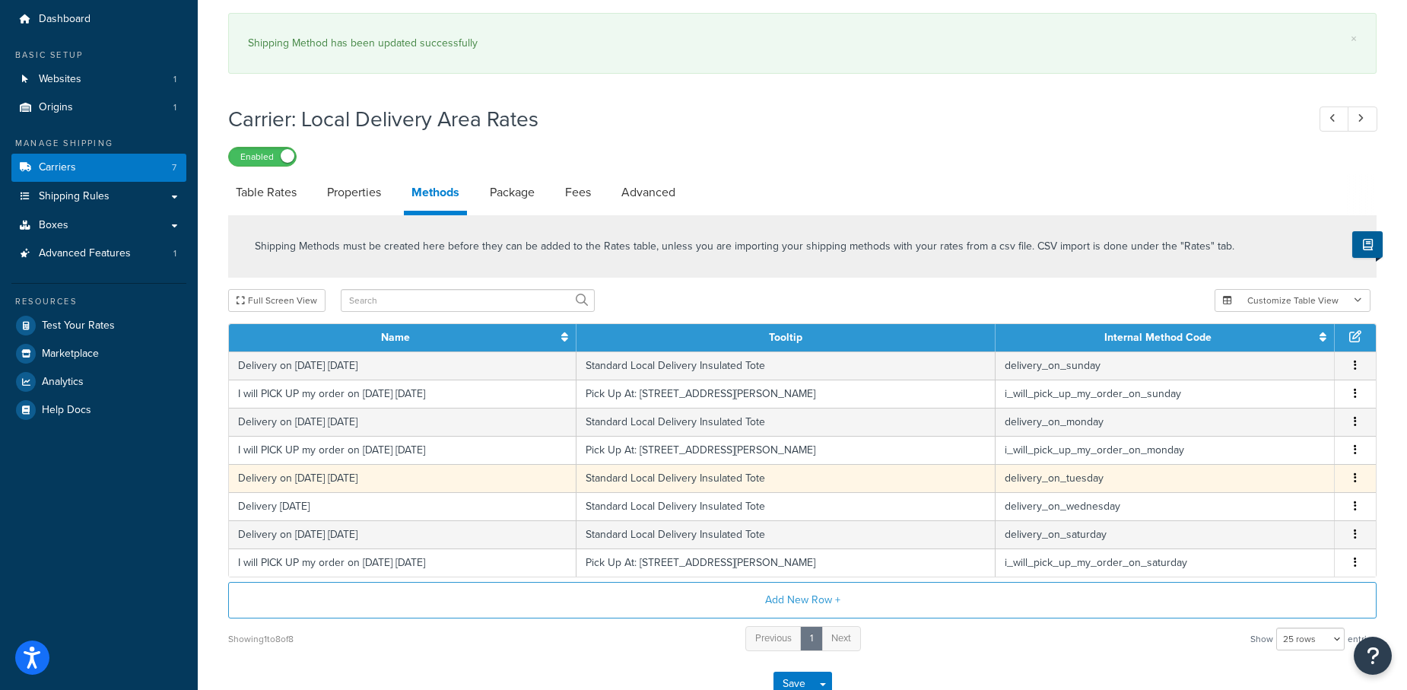
click at [1359, 471] on button "button" at bounding box center [1355, 478] width 12 height 17
click at [1255, 460] on div "Edit" at bounding box center [1278, 460] width 108 height 31
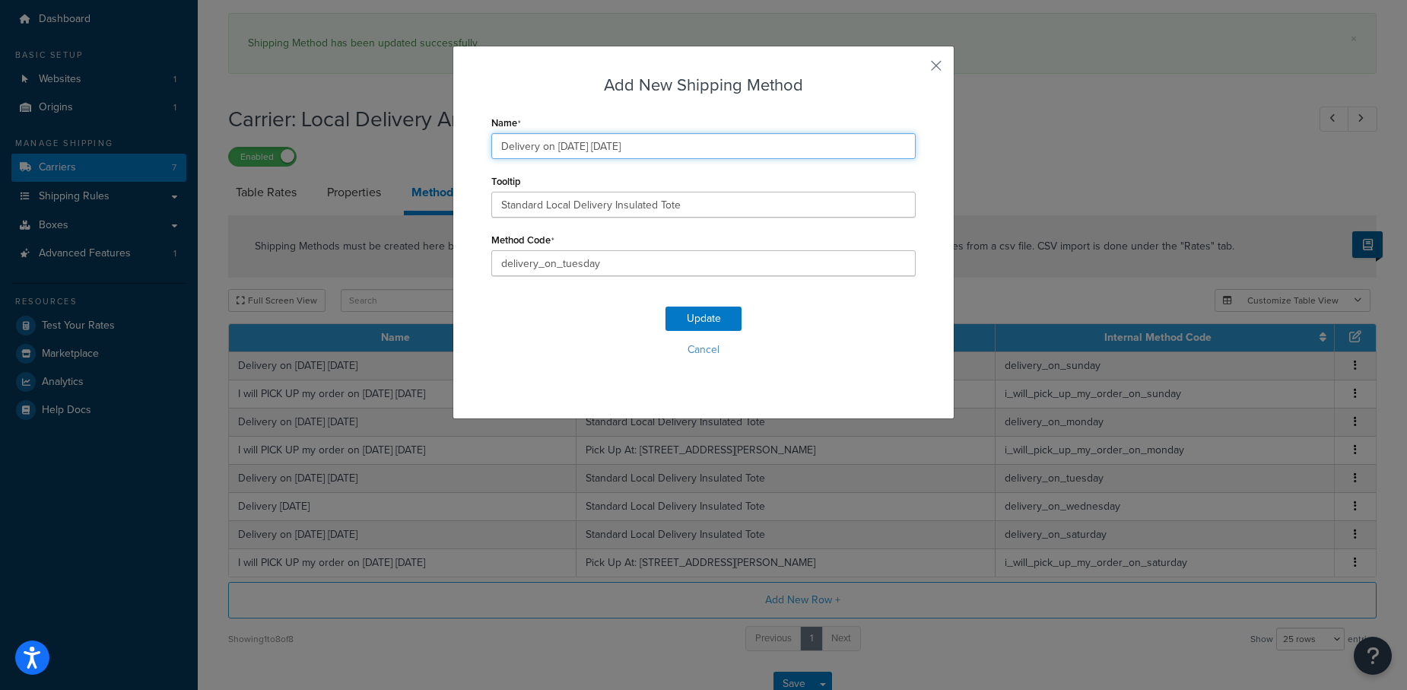
click at [584, 146] on input "Delivery on 09/09/2025 Tuesday" at bounding box center [703, 146] width 424 height 26
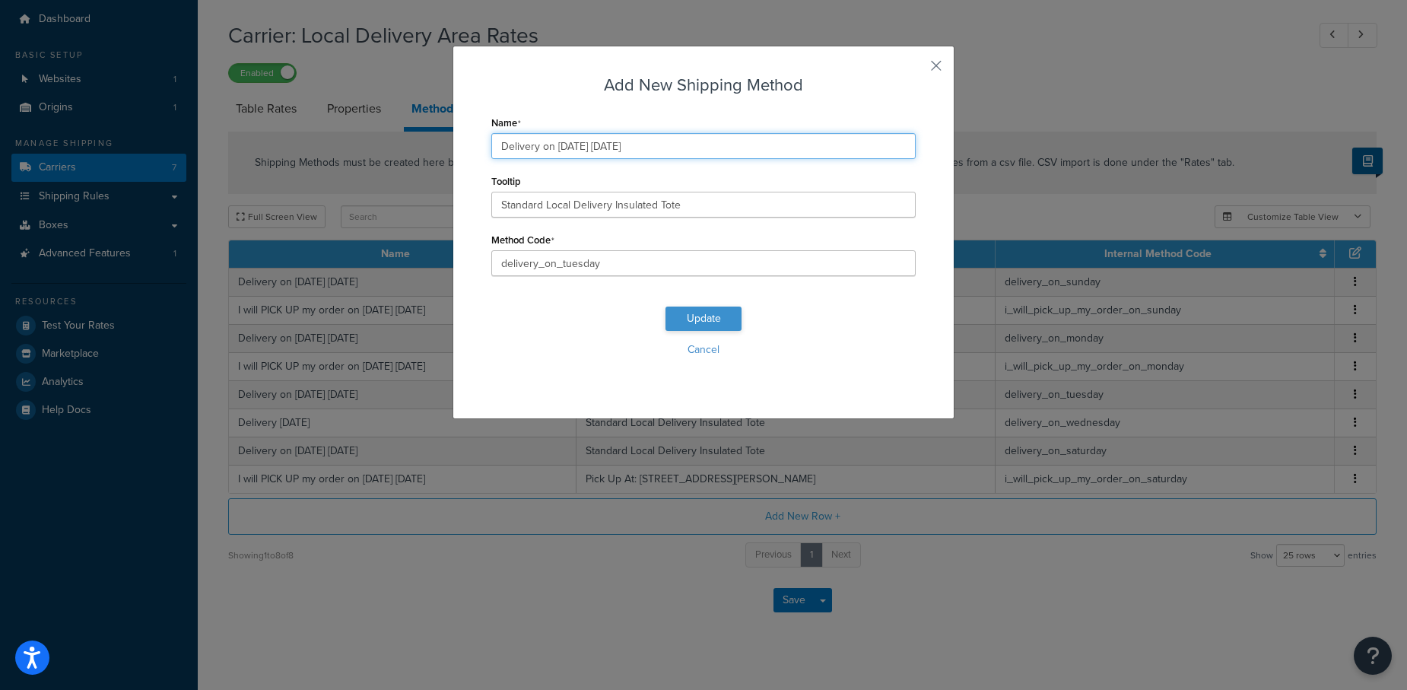
type input "Delivery on 09/16/2025 Tuesday"
click at [690, 313] on button "Update" at bounding box center [703, 318] width 76 height 24
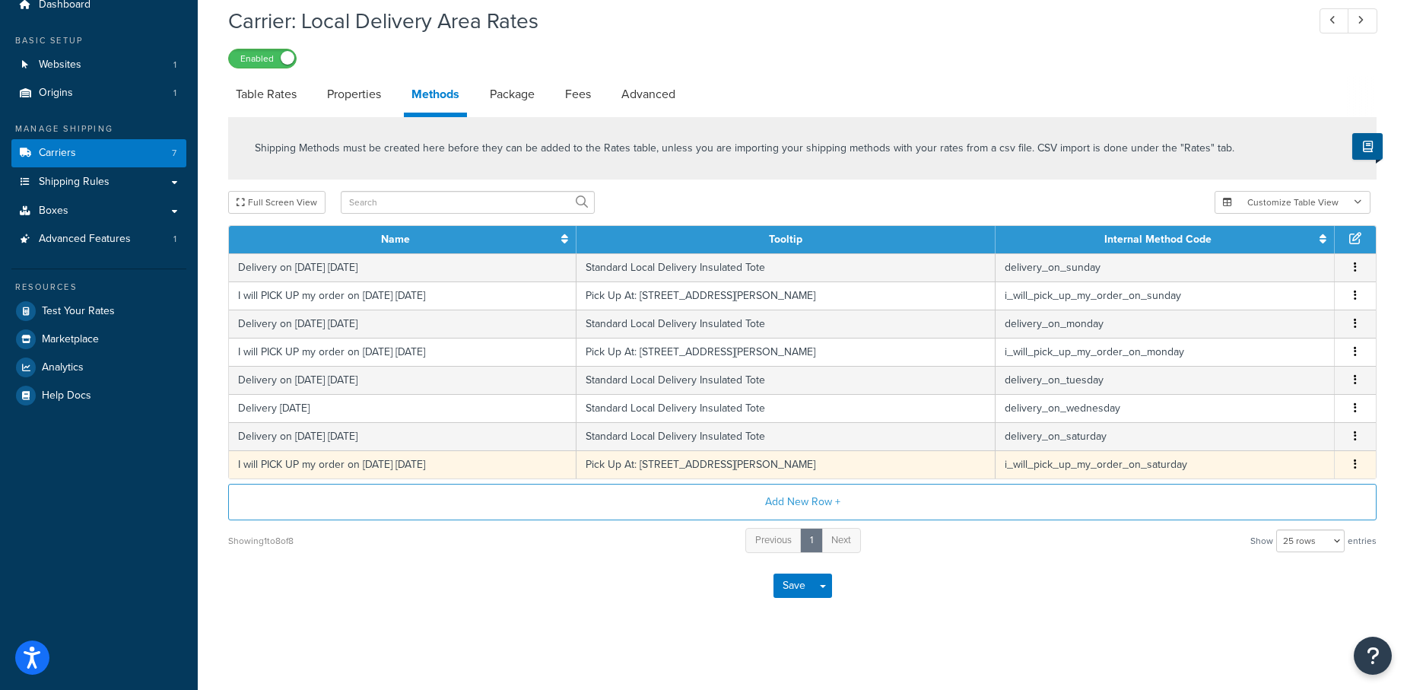
scroll to position [62, 0]
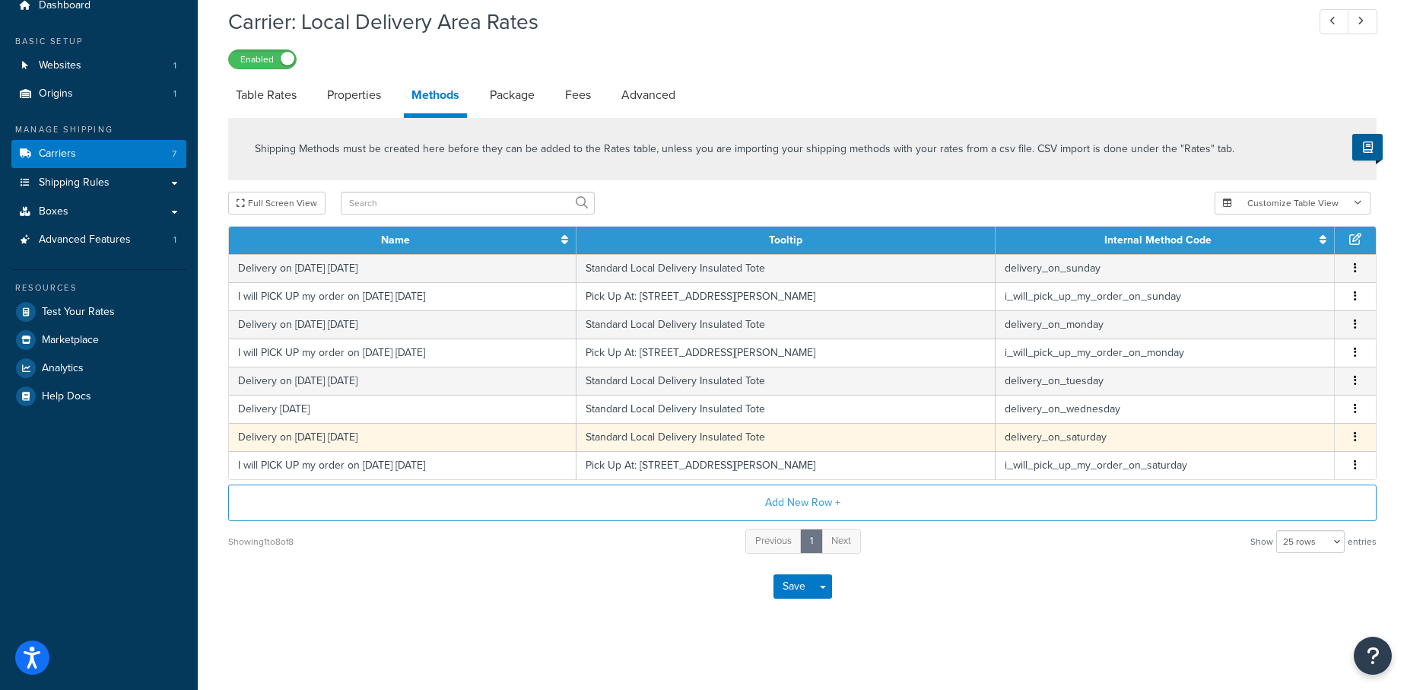
click at [1353, 434] on button "button" at bounding box center [1355, 437] width 12 height 17
click at [1255, 421] on div "Edit" at bounding box center [1278, 419] width 108 height 31
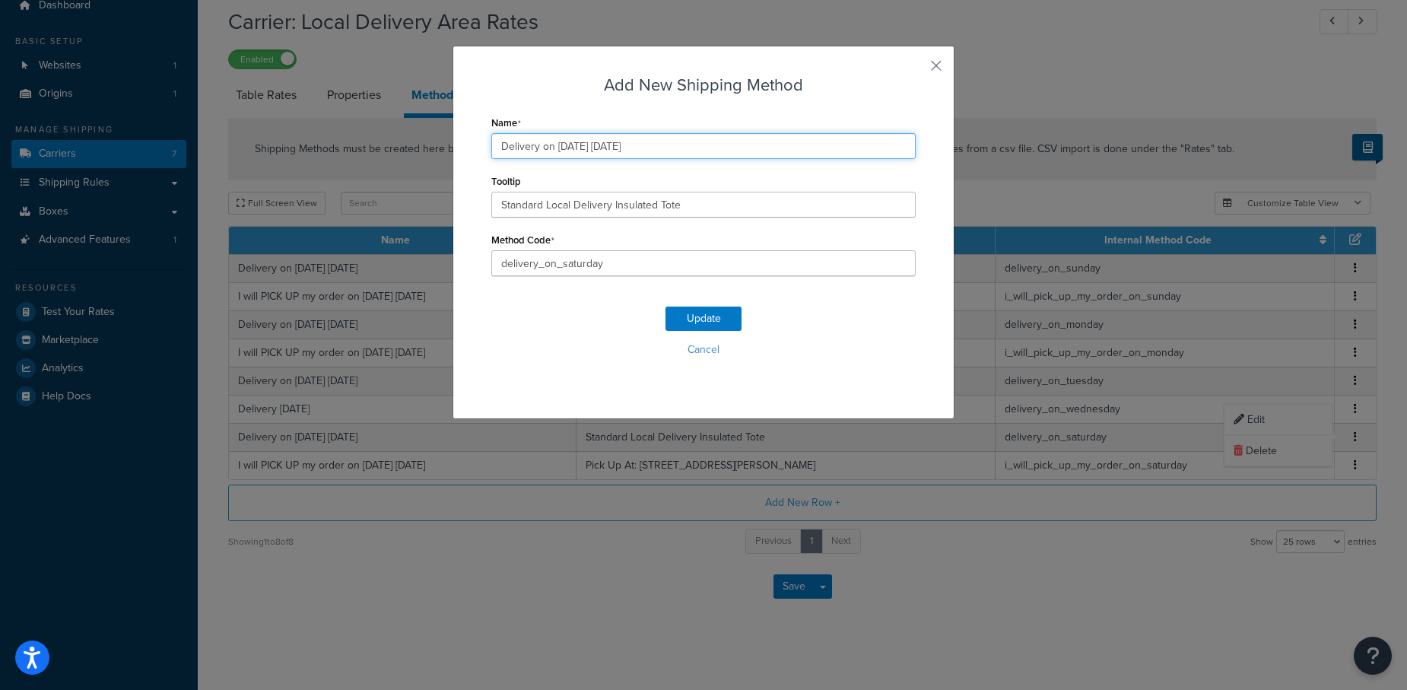
click at [584, 147] on input "Delivery on 09/06/2025 Saturday" at bounding box center [703, 146] width 424 height 26
type input "Delivery on 09/13/2025 Saturday"
click at [699, 316] on button "Update" at bounding box center [703, 318] width 76 height 24
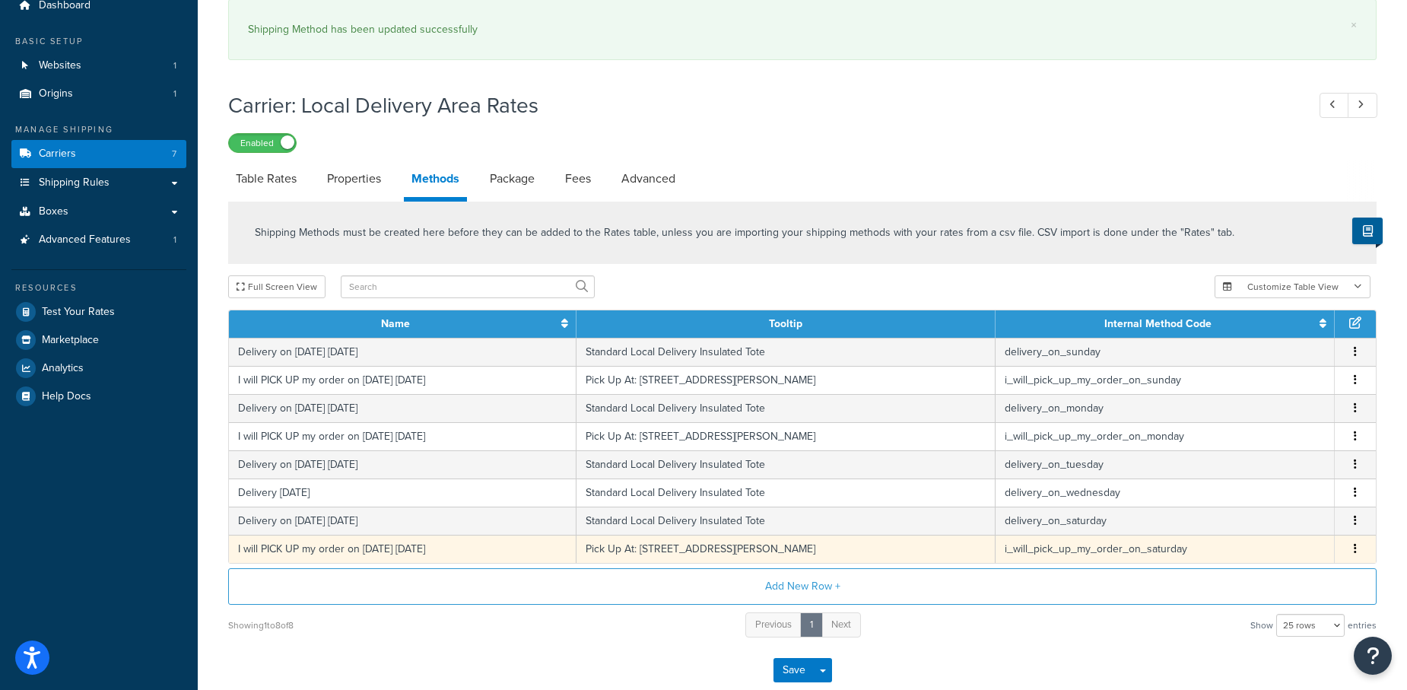
click at [1353, 543] on icon "button" at bounding box center [1354, 548] width 3 height 11
click at [1255, 525] on div "Edit" at bounding box center [1278, 530] width 108 height 31
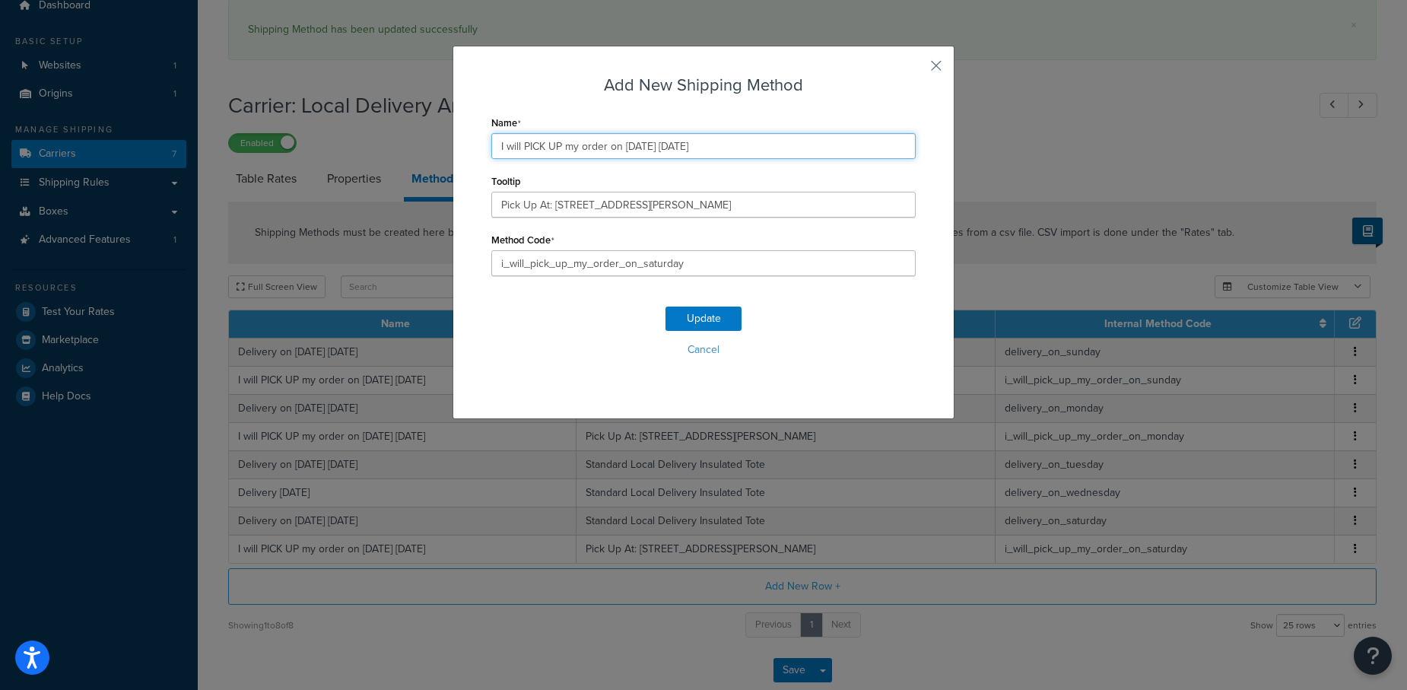
click at [652, 147] on input "I will PICK UP my order on 09/06/2025 Saturday" at bounding box center [703, 146] width 424 height 26
type input "I will PICK UP my order on 09/13/2025 Saturday"
click at [695, 320] on button "Update" at bounding box center [703, 318] width 76 height 24
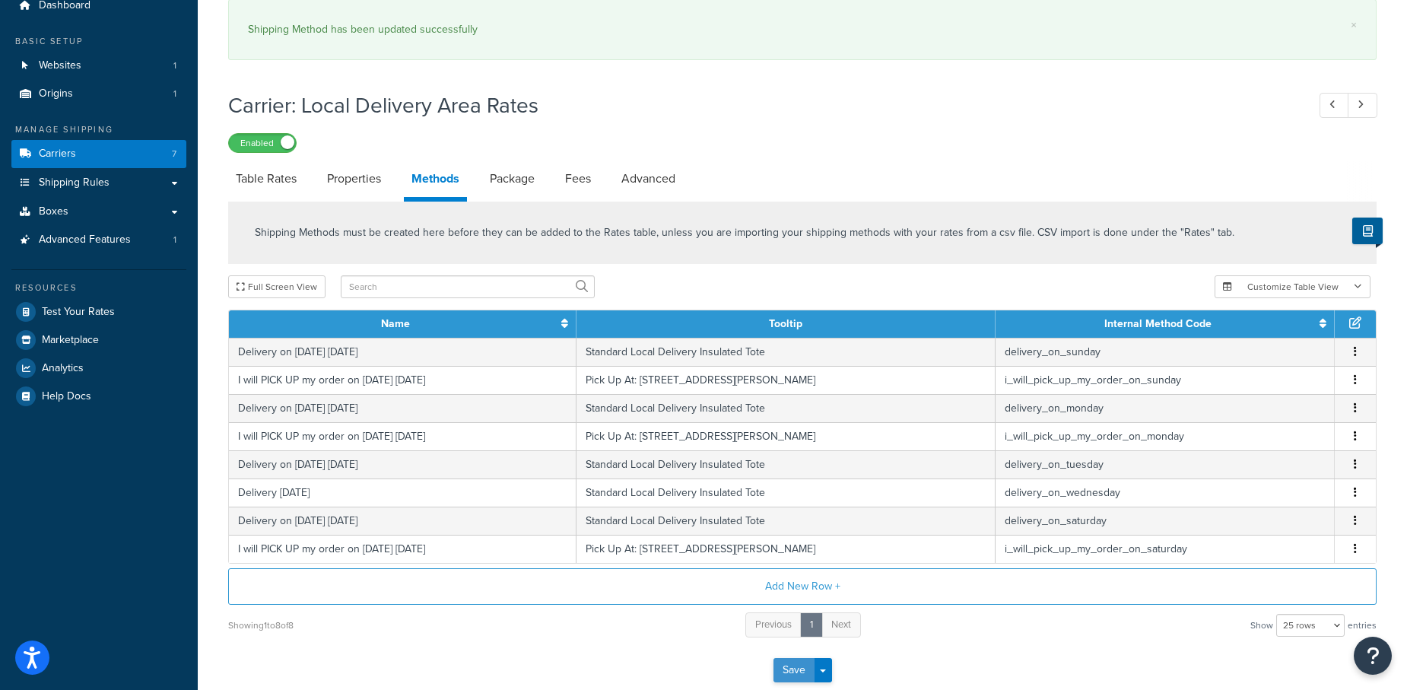
click at [793, 666] on button "Save" at bounding box center [793, 670] width 41 height 24
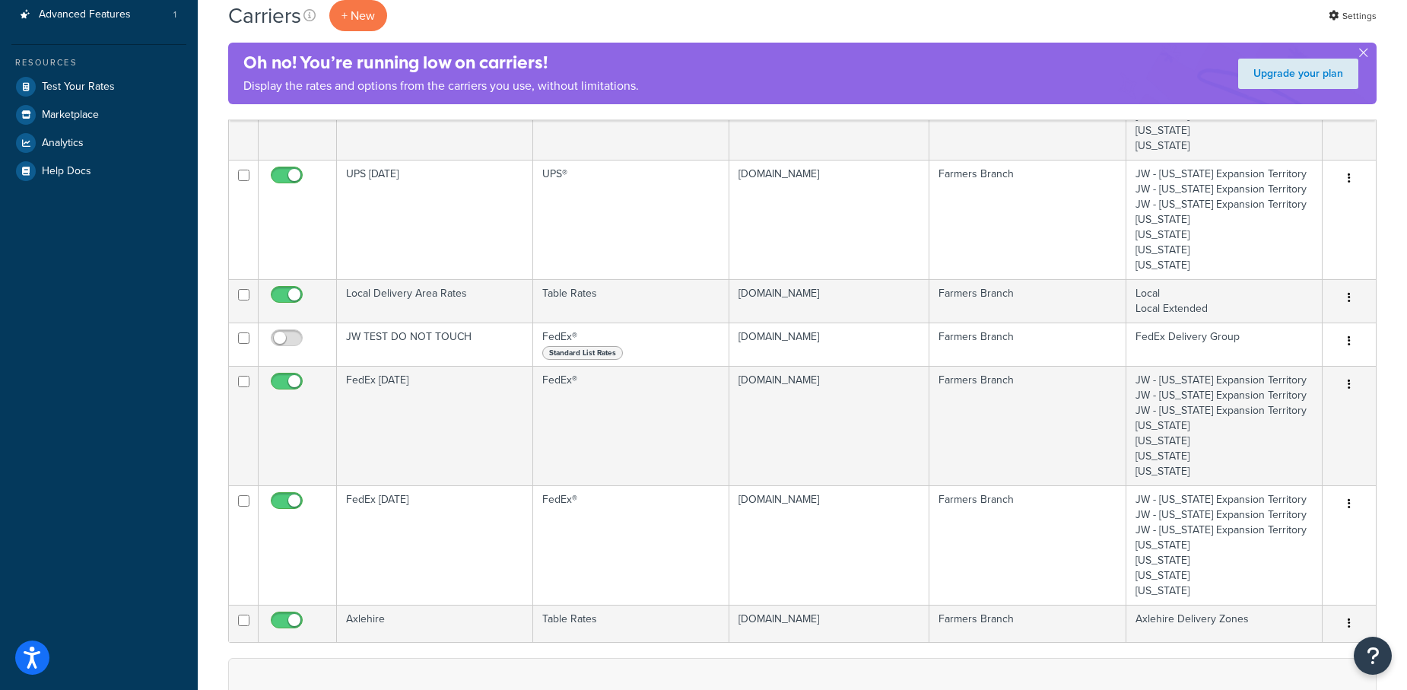
scroll to position [294, 0]
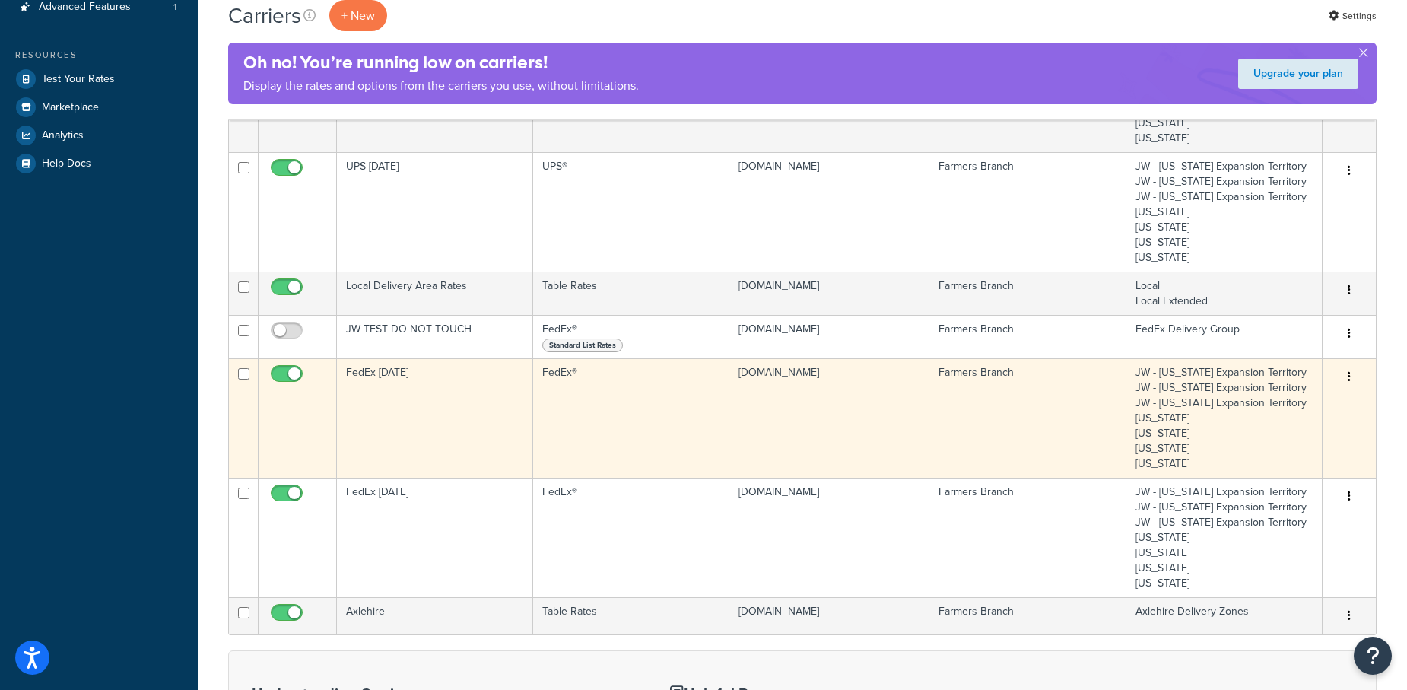
click at [1352, 372] on button "button" at bounding box center [1348, 377] width 21 height 24
click at [1257, 408] on link "Edit" at bounding box center [1287, 404] width 120 height 31
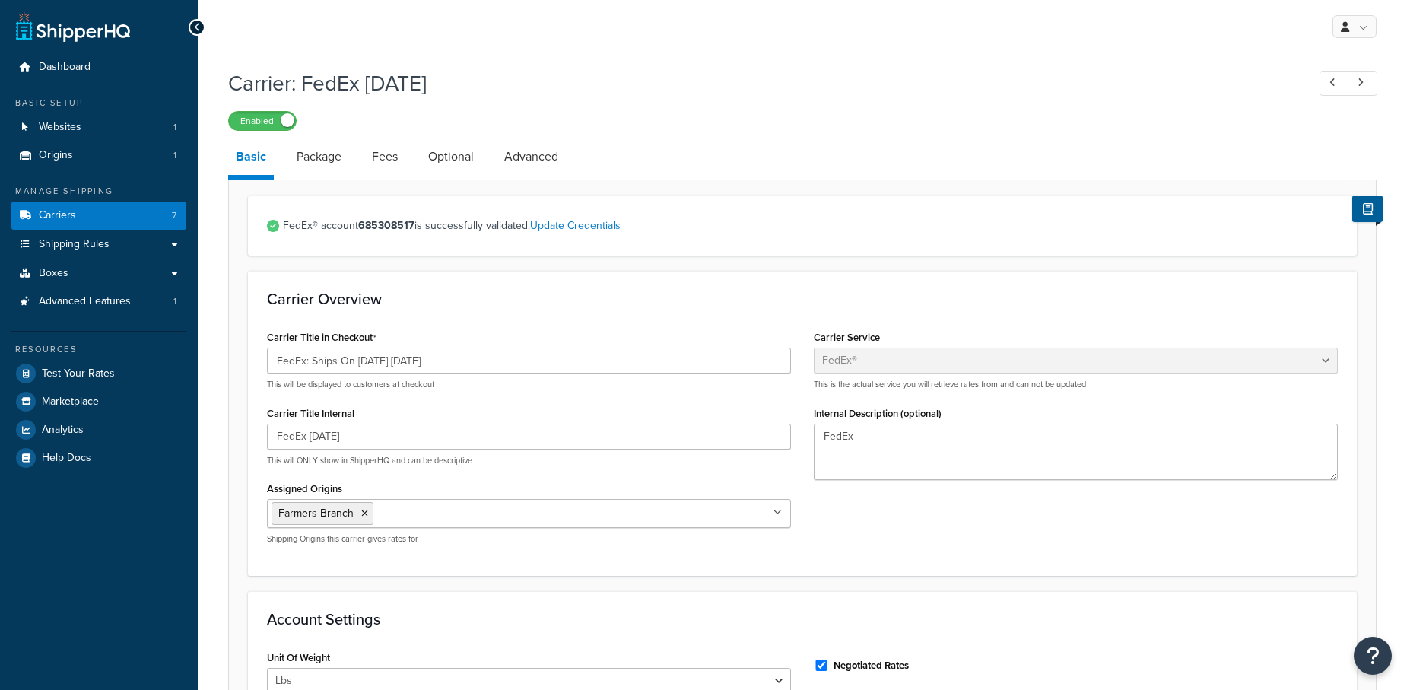
select select "fedEx"
select select "REGULAR_PICKUP"
select select "YOUR_PACKAGING"
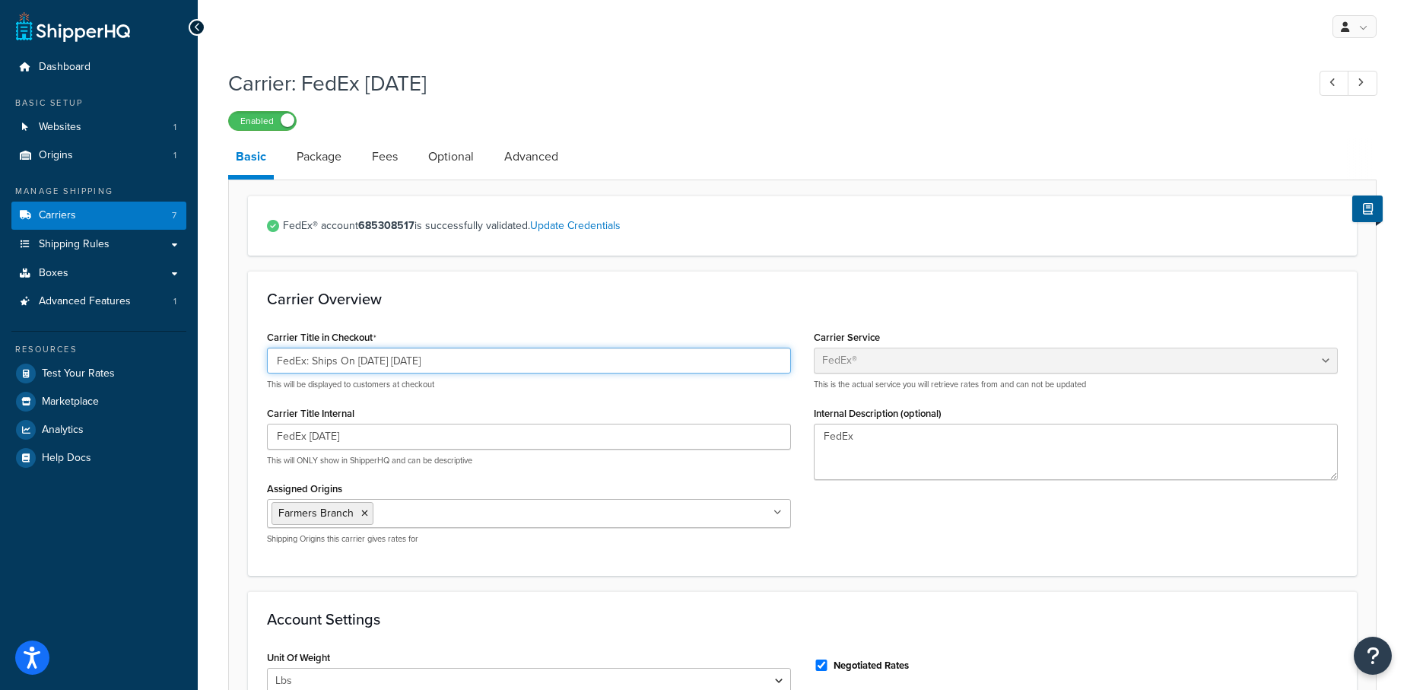
click at [382, 362] on input "FedEx: Ships On [DATE] [DATE]" at bounding box center [529, 360] width 524 height 26
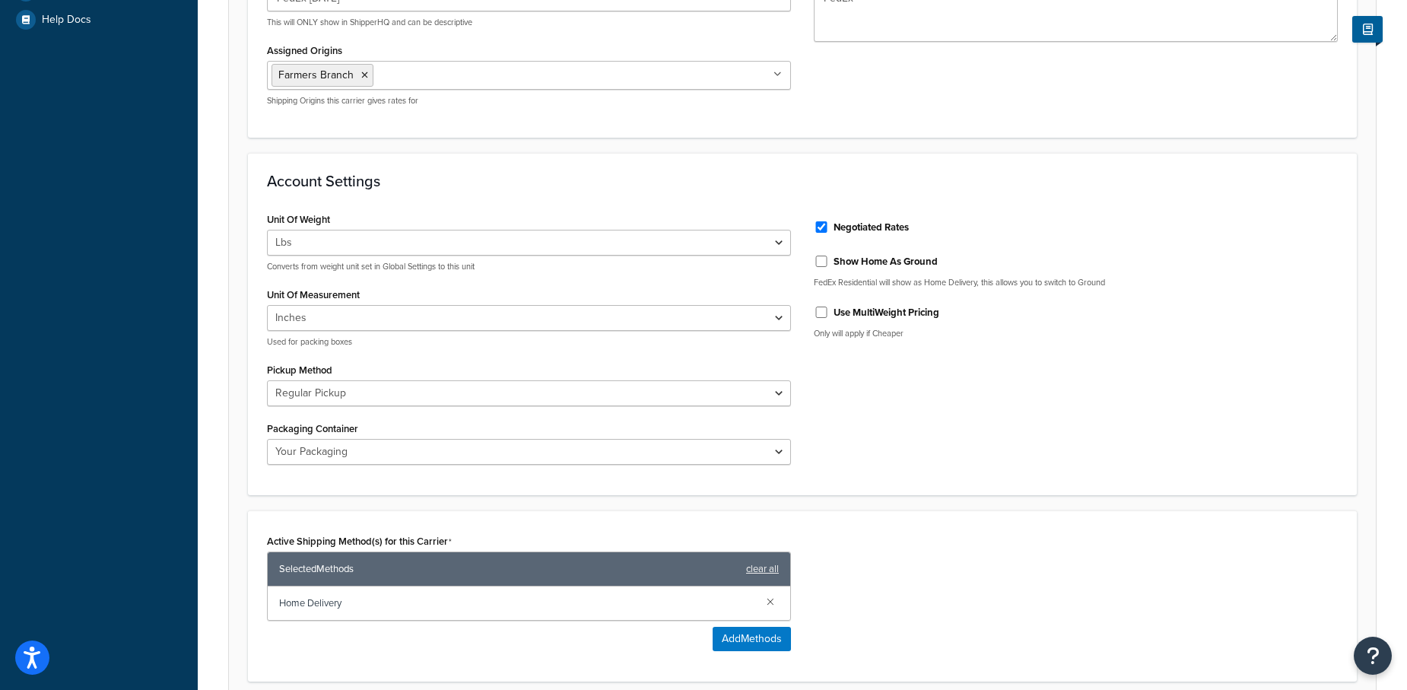
scroll to position [793, 0]
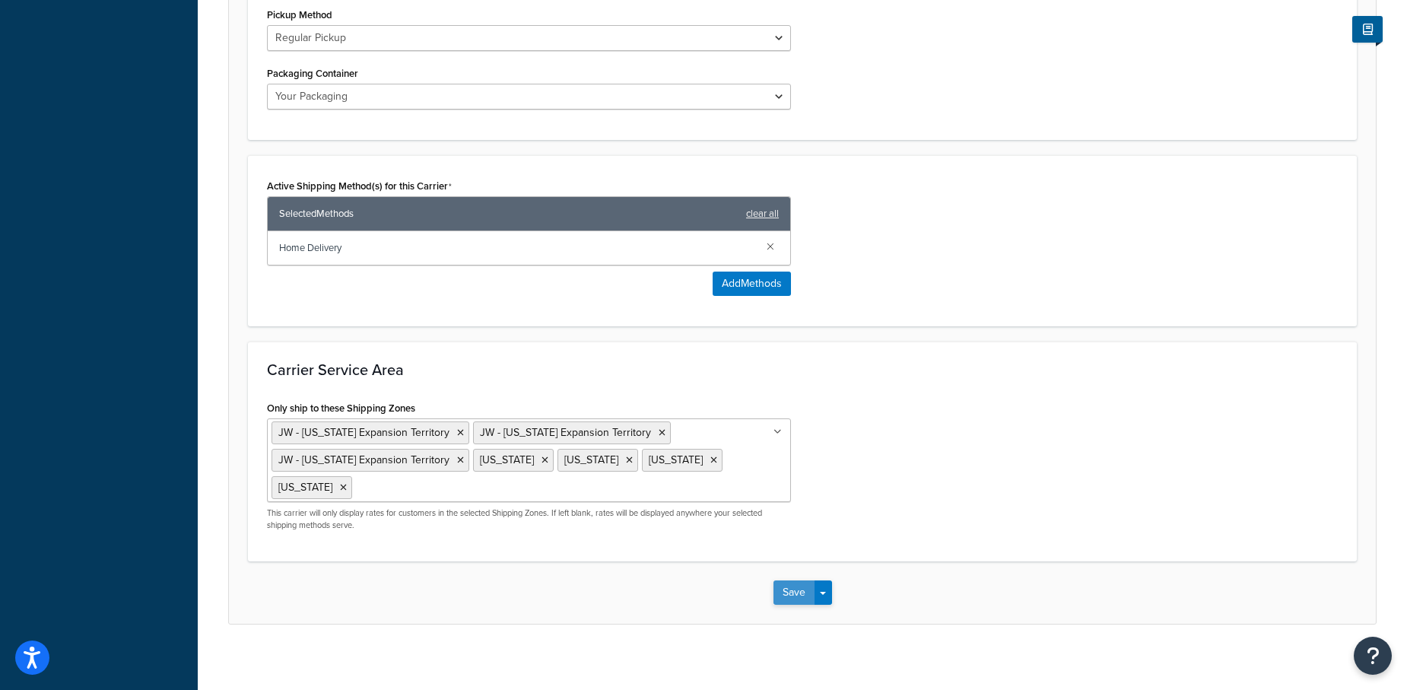
type input "FedEx: Ships On [DATE] [DATE]"
click at [786, 583] on button "Save" at bounding box center [793, 592] width 41 height 24
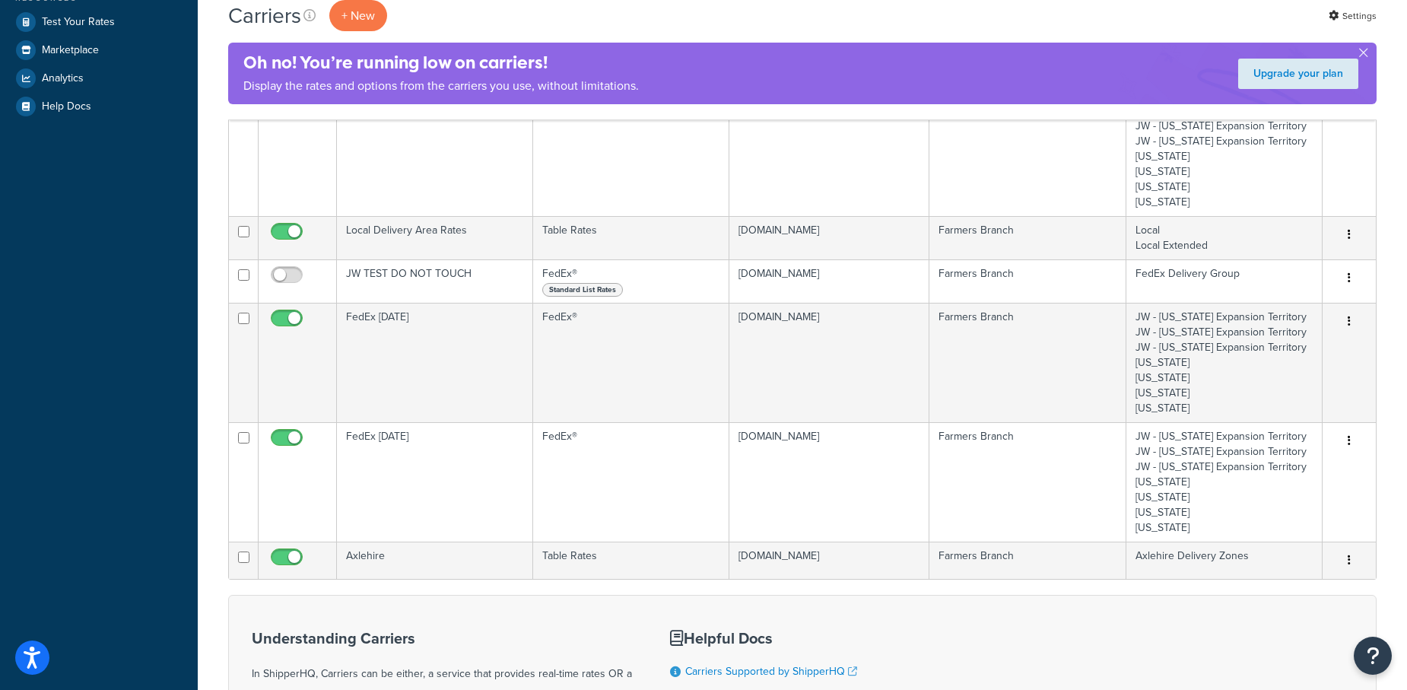
scroll to position [352, 0]
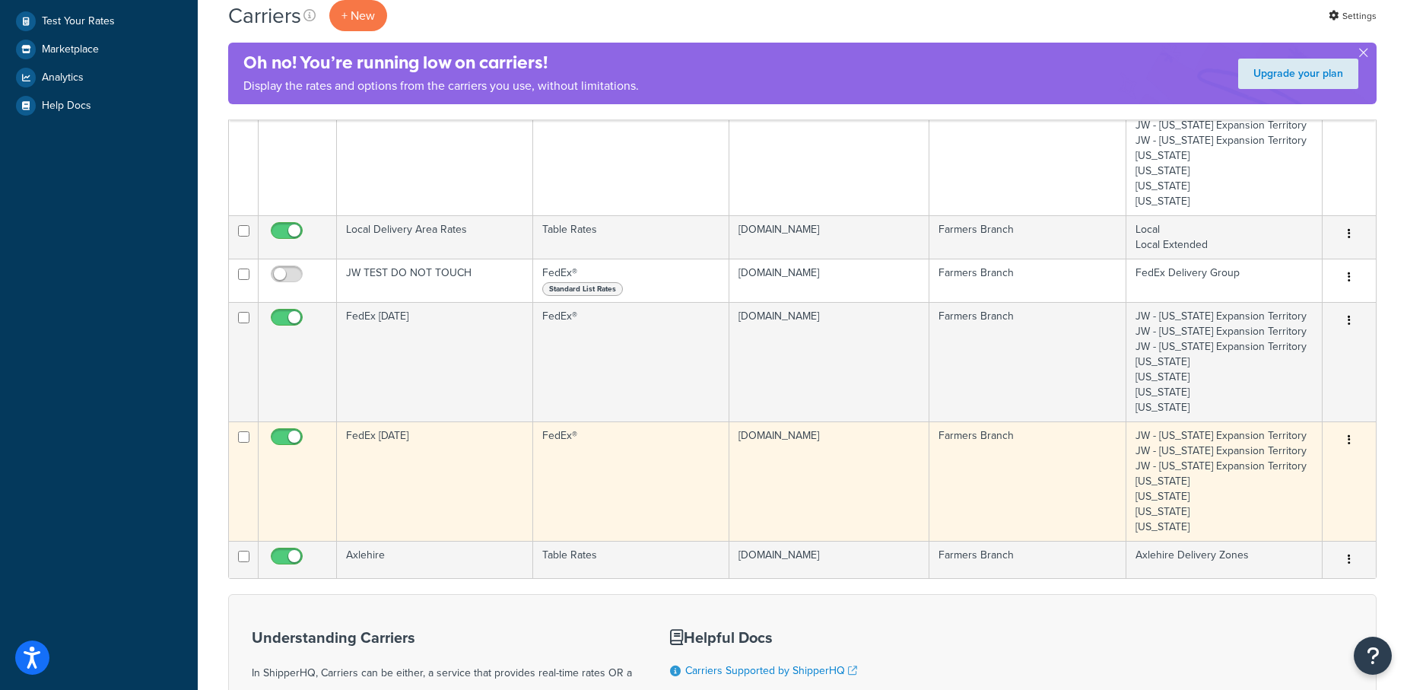
click at [1350, 439] on icon "button" at bounding box center [1348, 439] width 3 height 11
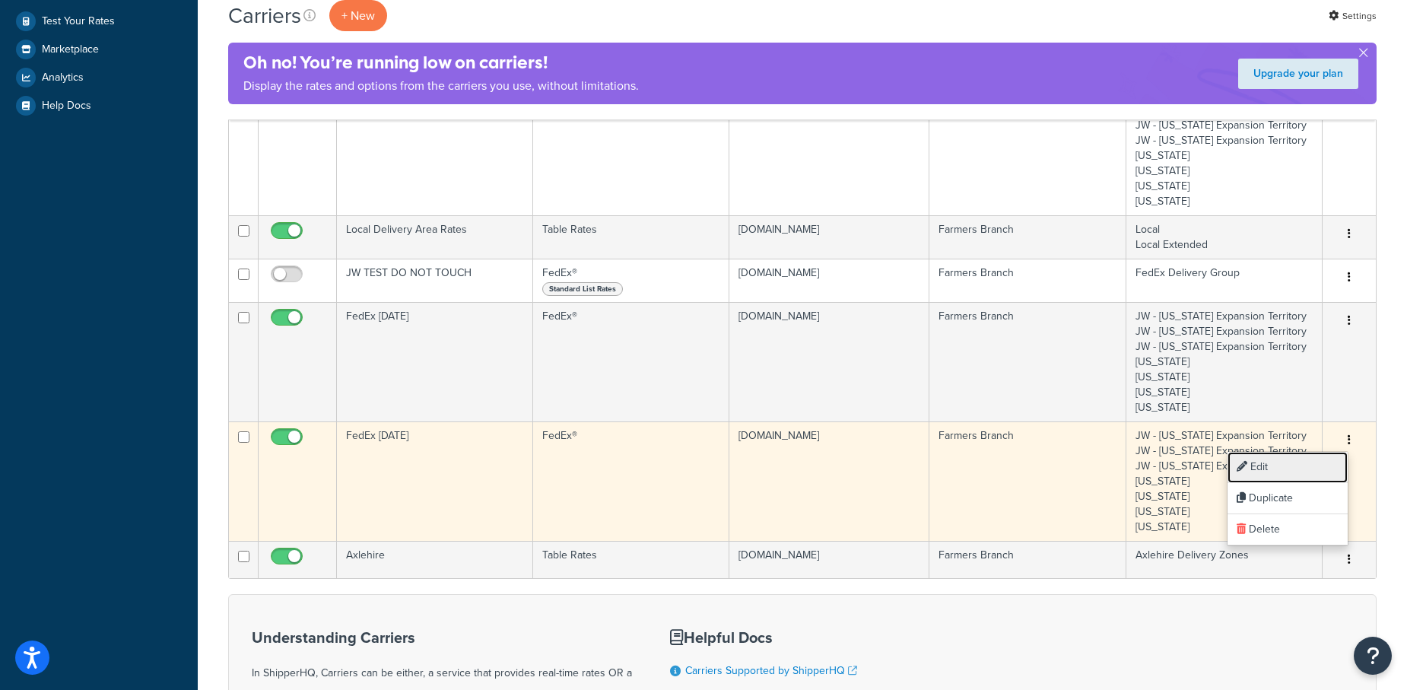
click at [1260, 468] on link "Edit" at bounding box center [1287, 467] width 120 height 31
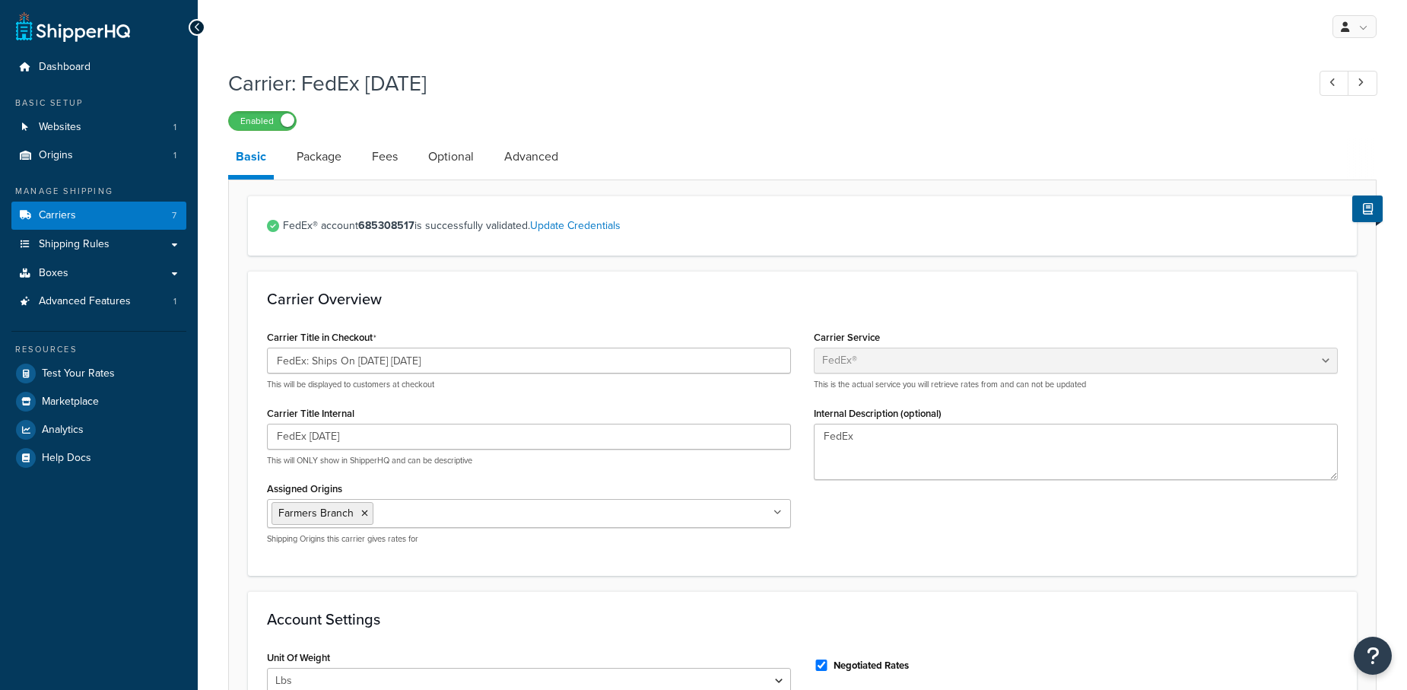
select select "fedEx"
select select "REGULAR_PICKUP"
select select "YOUR_PACKAGING"
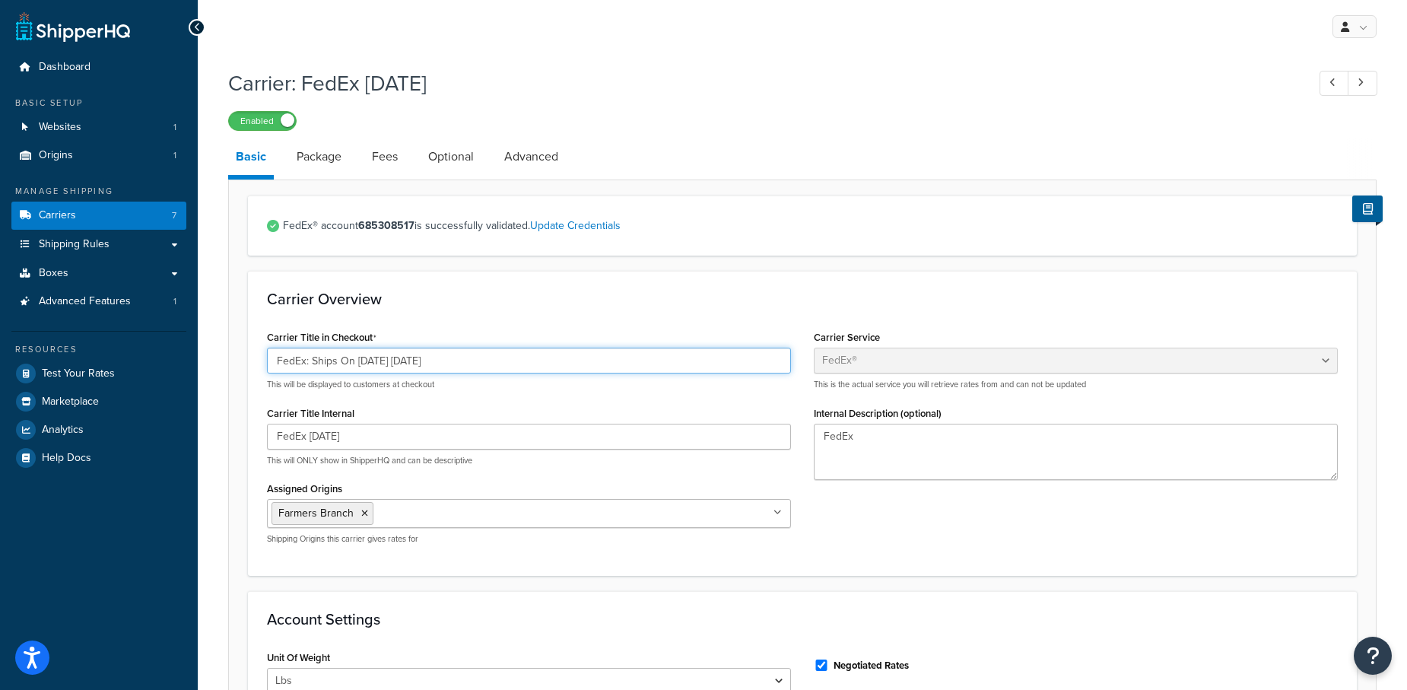
click at [381, 362] on input "FedEx: Ships On [DATE] [DATE]" at bounding box center [529, 360] width 524 height 26
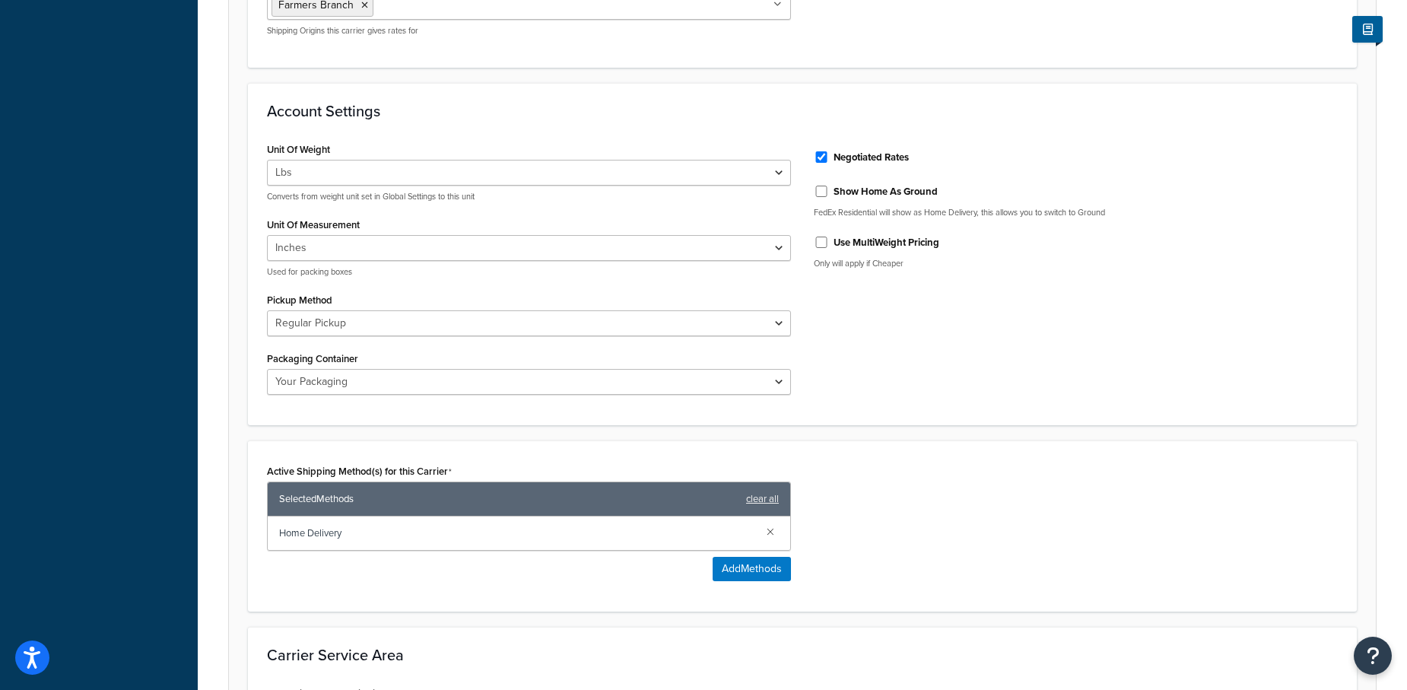
scroll to position [793, 0]
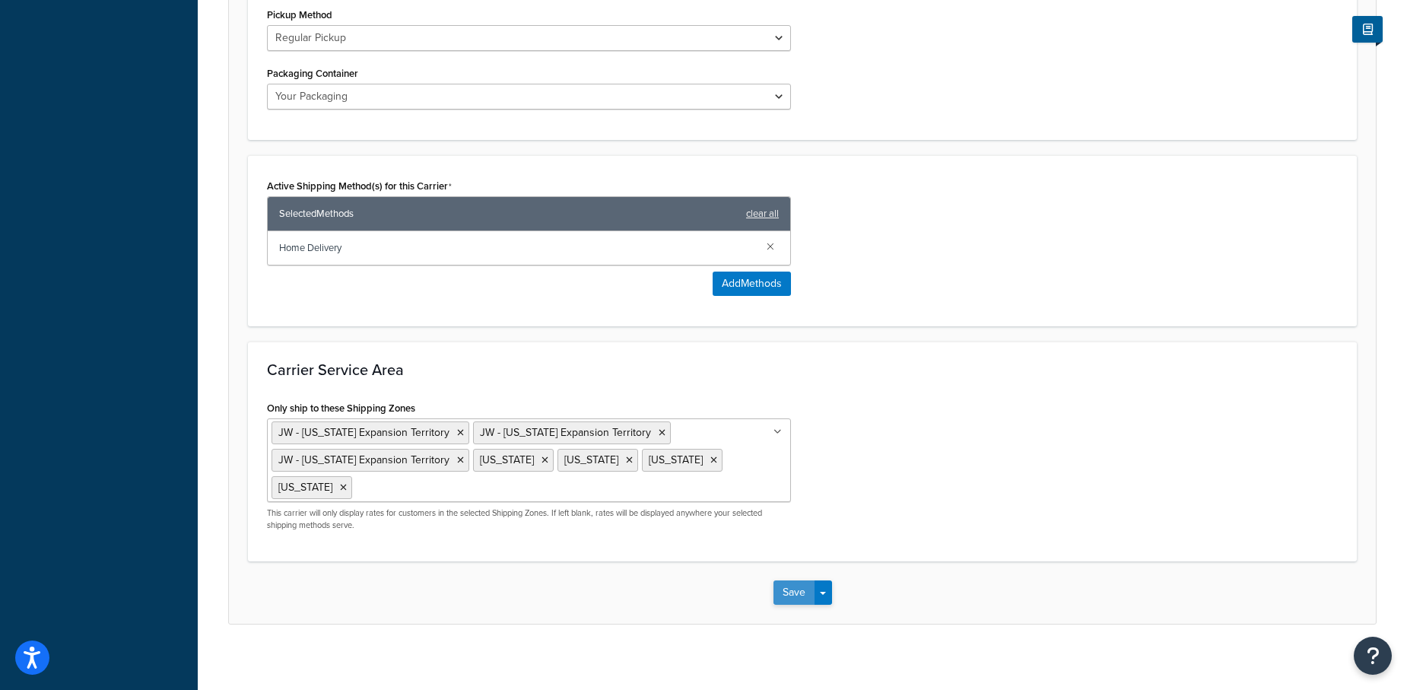
type input "FedEx: Ships On [DATE] [DATE]"
click at [796, 581] on button "Save" at bounding box center [793, 592] width 41 height 24
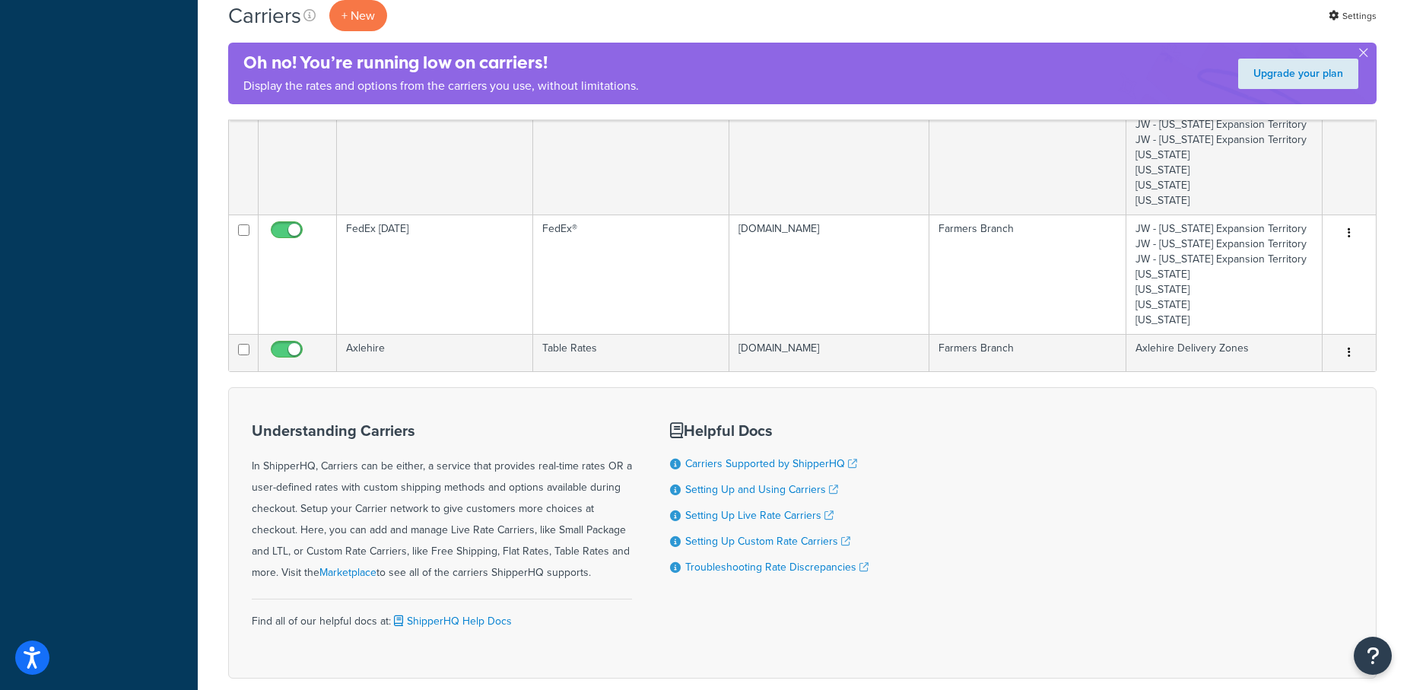
scroll to position [614, 0]
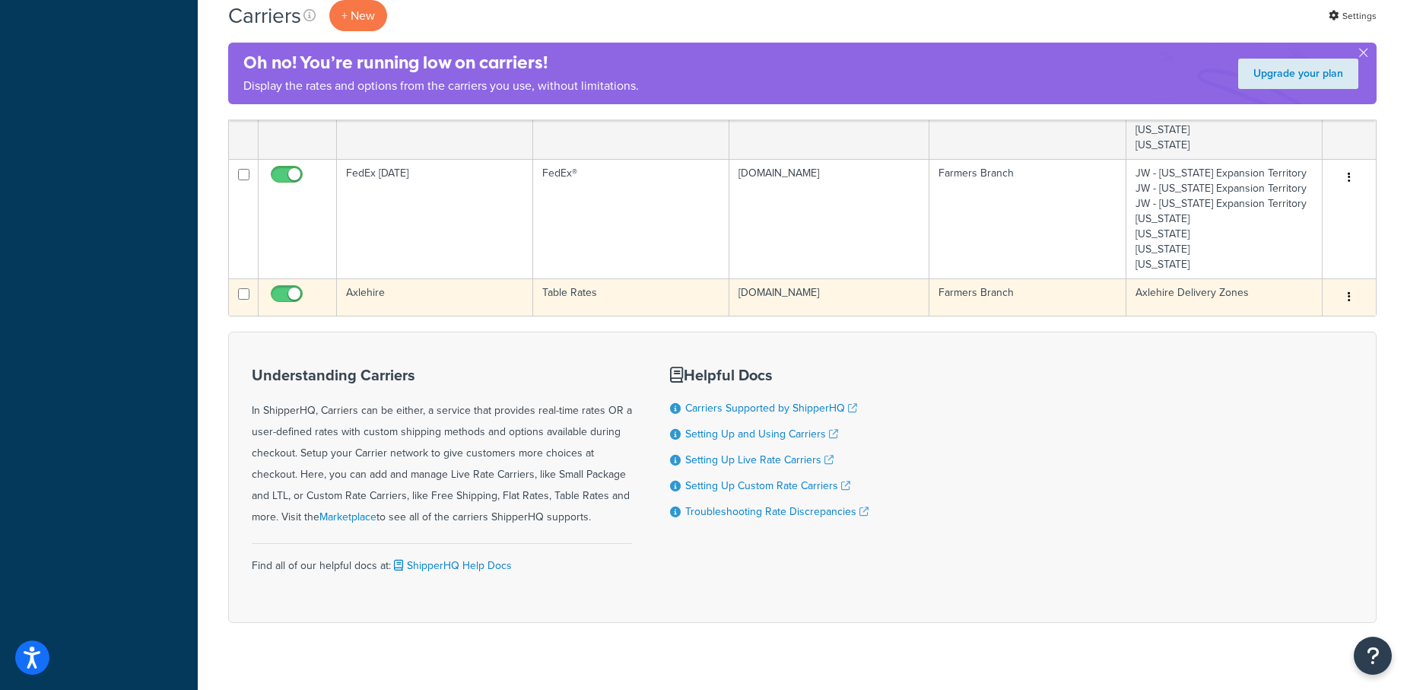
click at [1347, 293] on icon "button" at bounding box center [1348, 296] width 3 height 11
click at [1266, 319] on link "Edit" at bounding box center [1287, 323] width 120 height 31
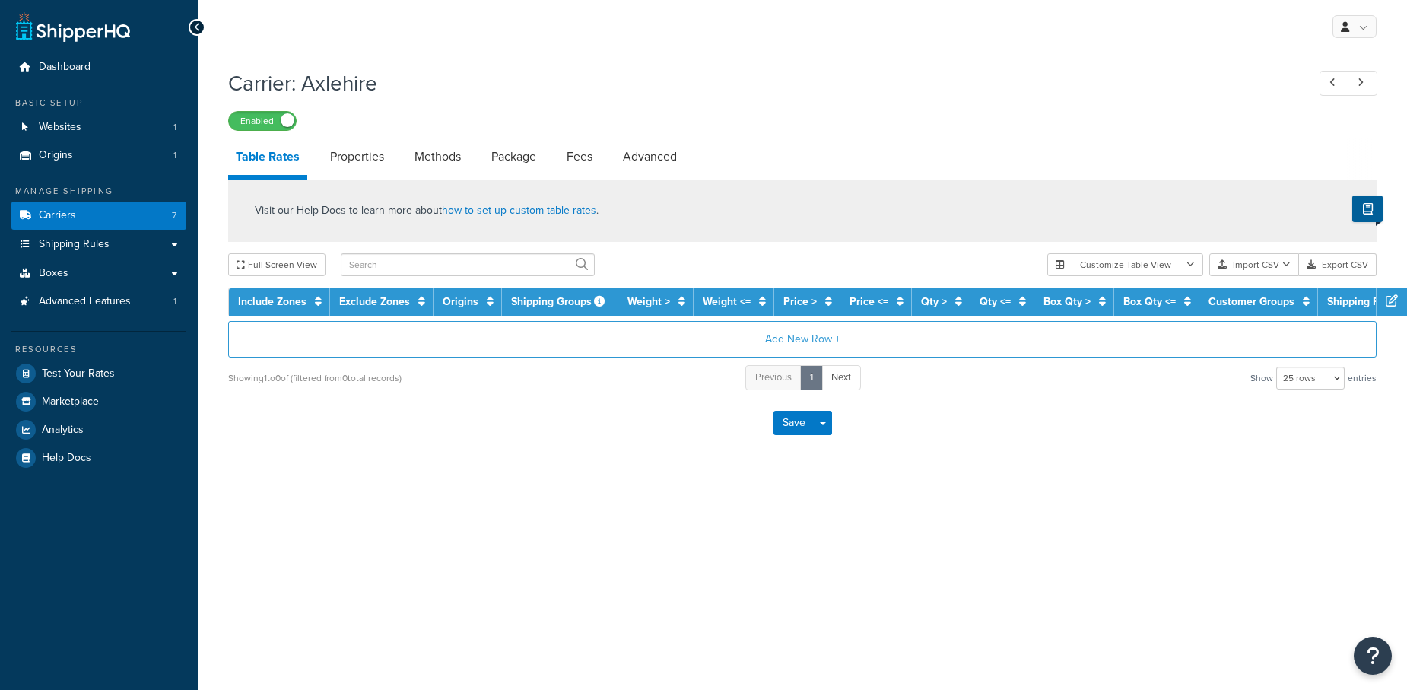
select select "25"
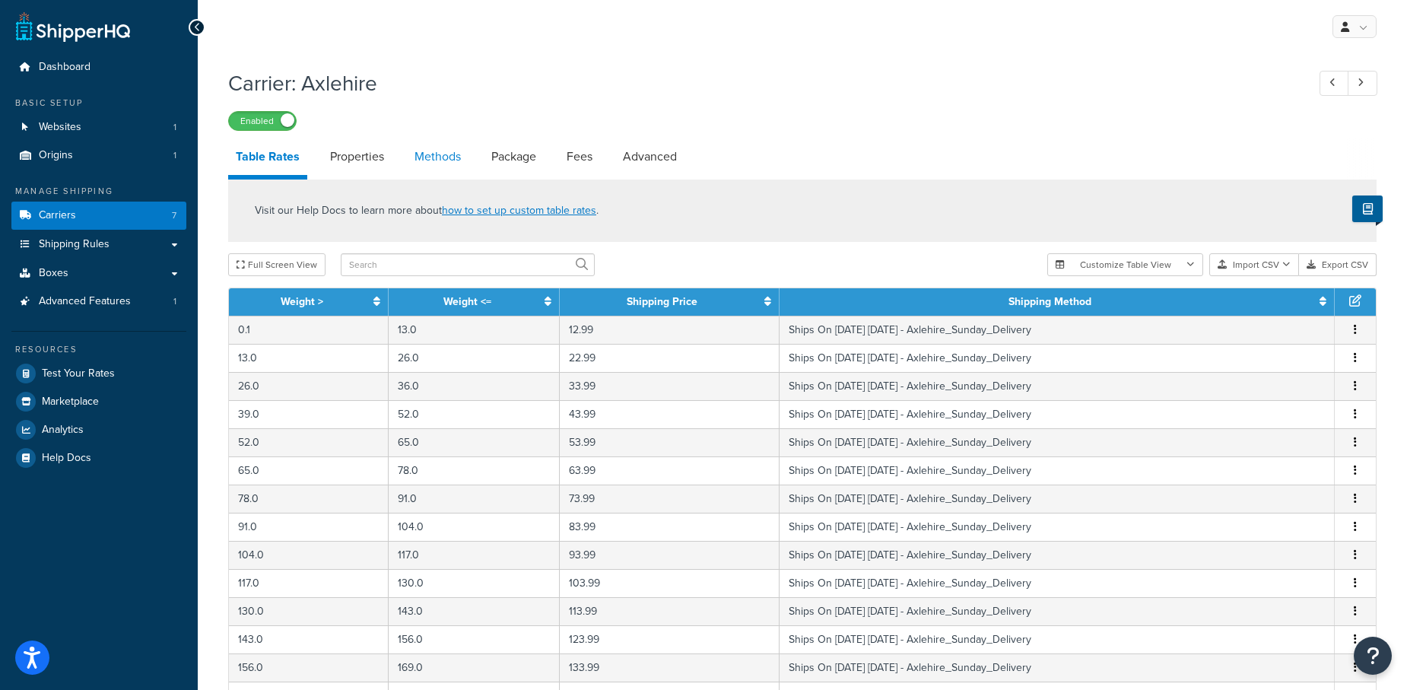
click at [437, 156] on link "Methods" at bounding box center [438, 156] width 62 height 36
select select "25"
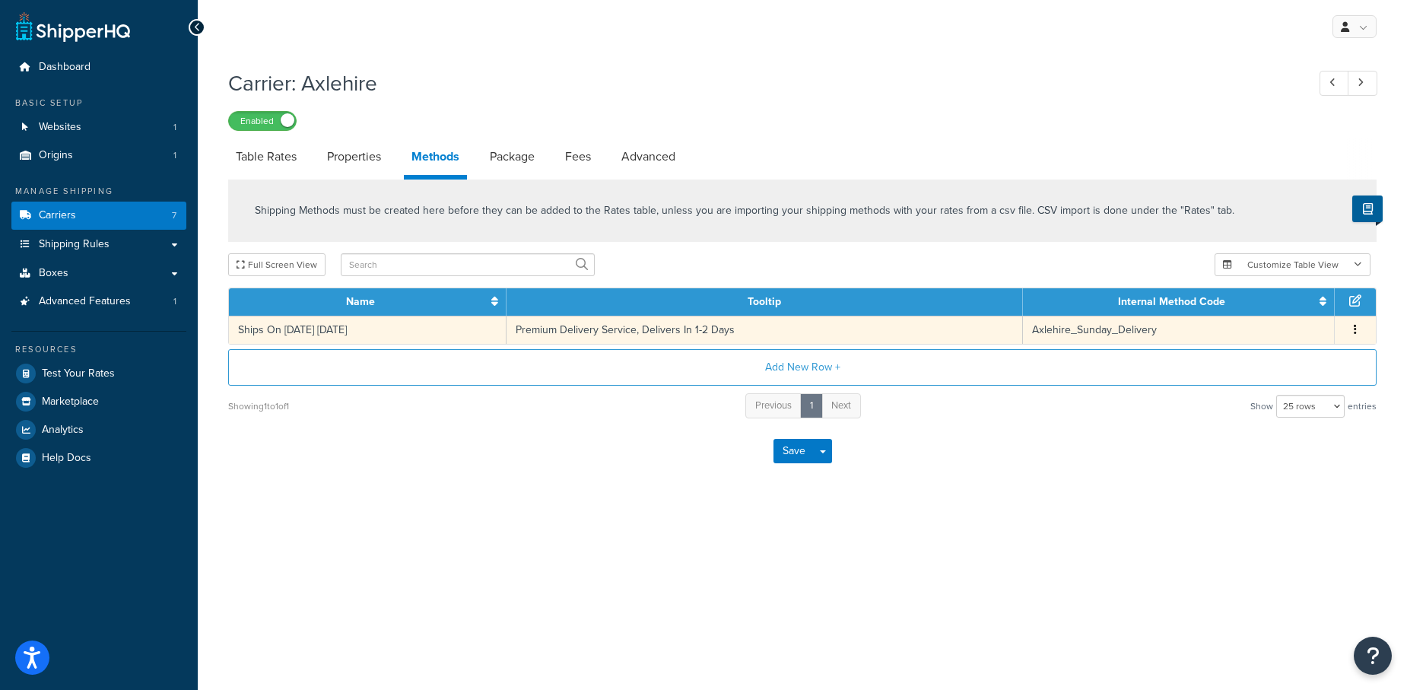
click at [1354, 327] on icon "button" at bounding box center [1354, 329] width 3 height 11
click at [1264, 312] on div "Edit" at bounding box center [1278, 315] width 108 height 31
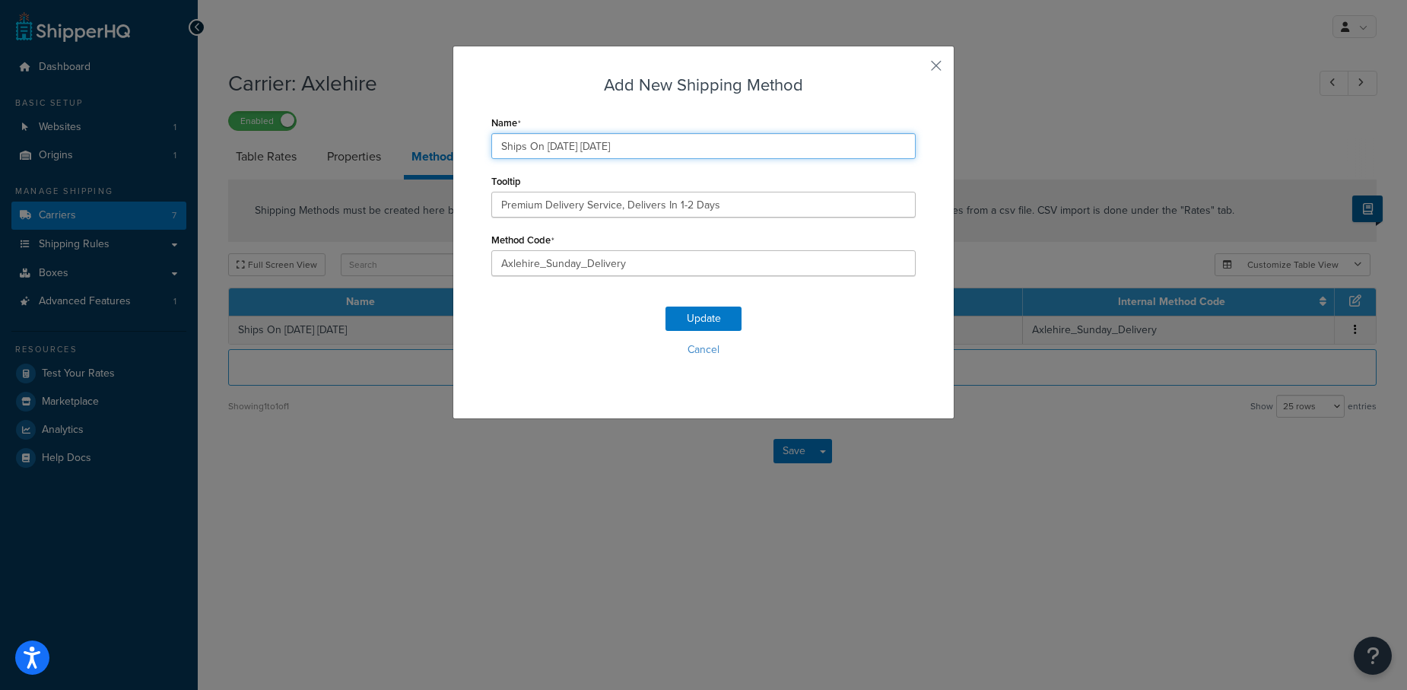
click at [572, 144] on input "Ships On 09/07/2025 Sunday" at bounding box center [703, 146] width 424 height 26
type input "Ships On 09/14/2025 Sunday"
click at [706, 313] on button "Update" at bounding box center [703, 318] width 76 height 24
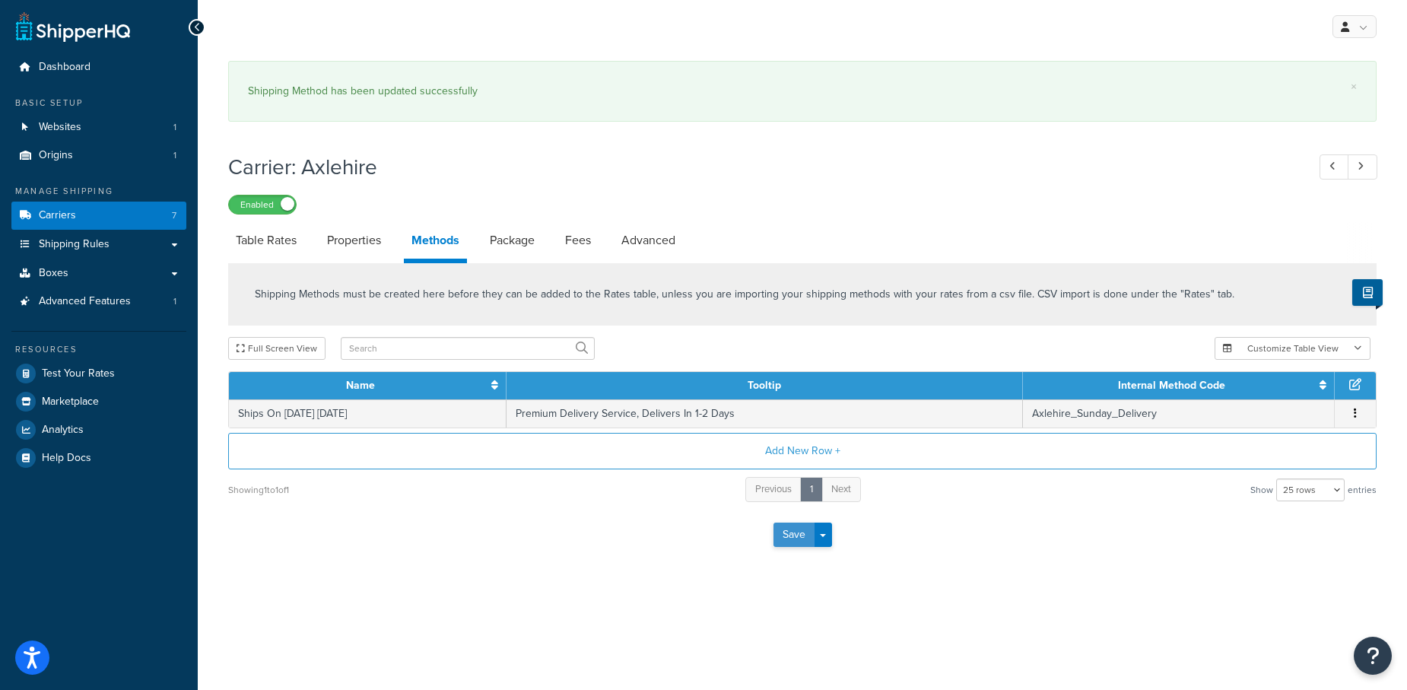
click at [787, 528] on button "Save" at bounding box center [793, 534] width 41 height 24
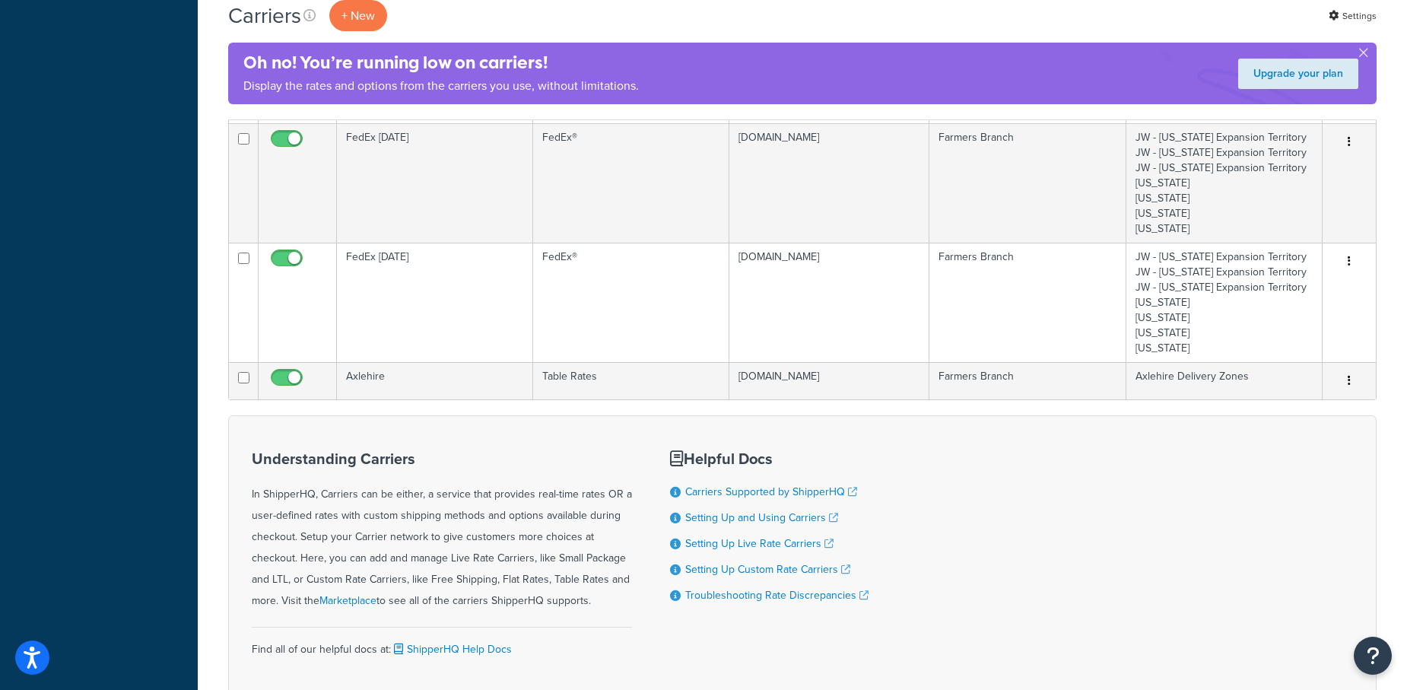
scroll to position [633, 0]
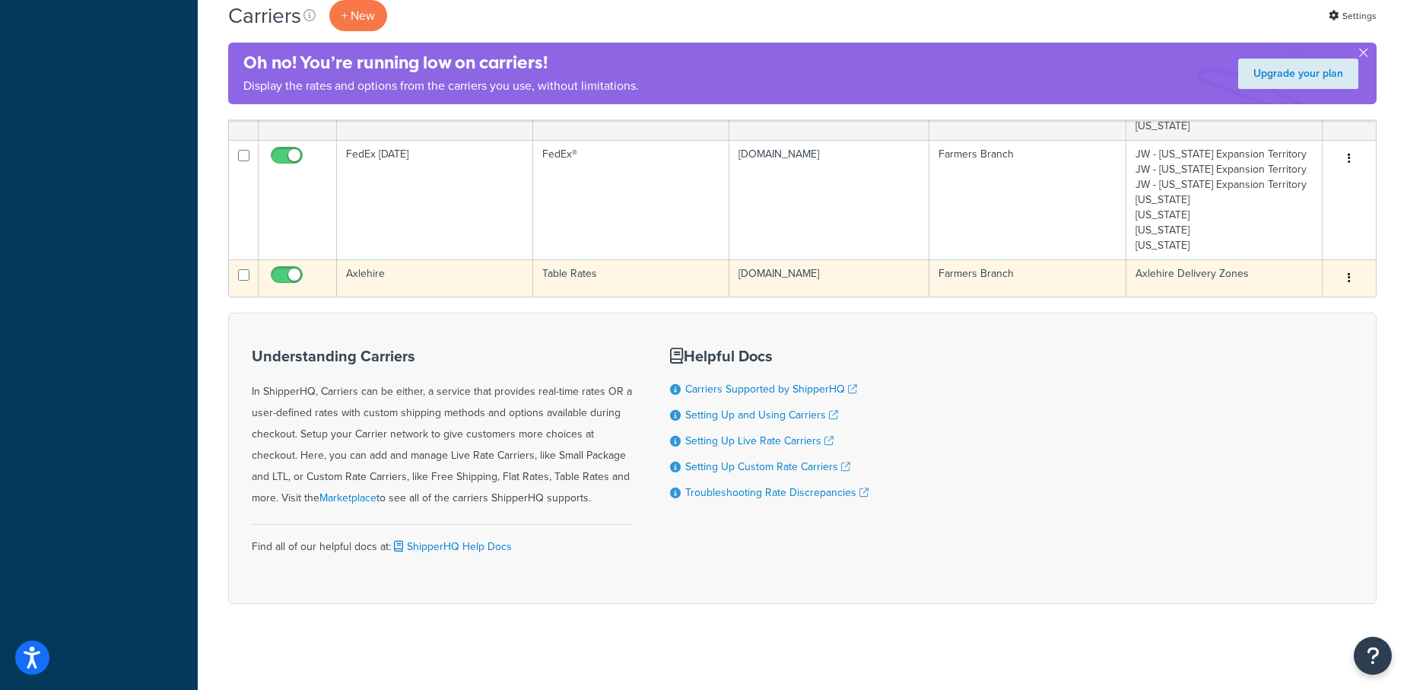
click at [1351, 274] on button "button" at bounding box center [1348, 278] width 21 height 24
click at [1258, 297] on link "Edit" at bounding box center [1287, 305] width 120 height 31
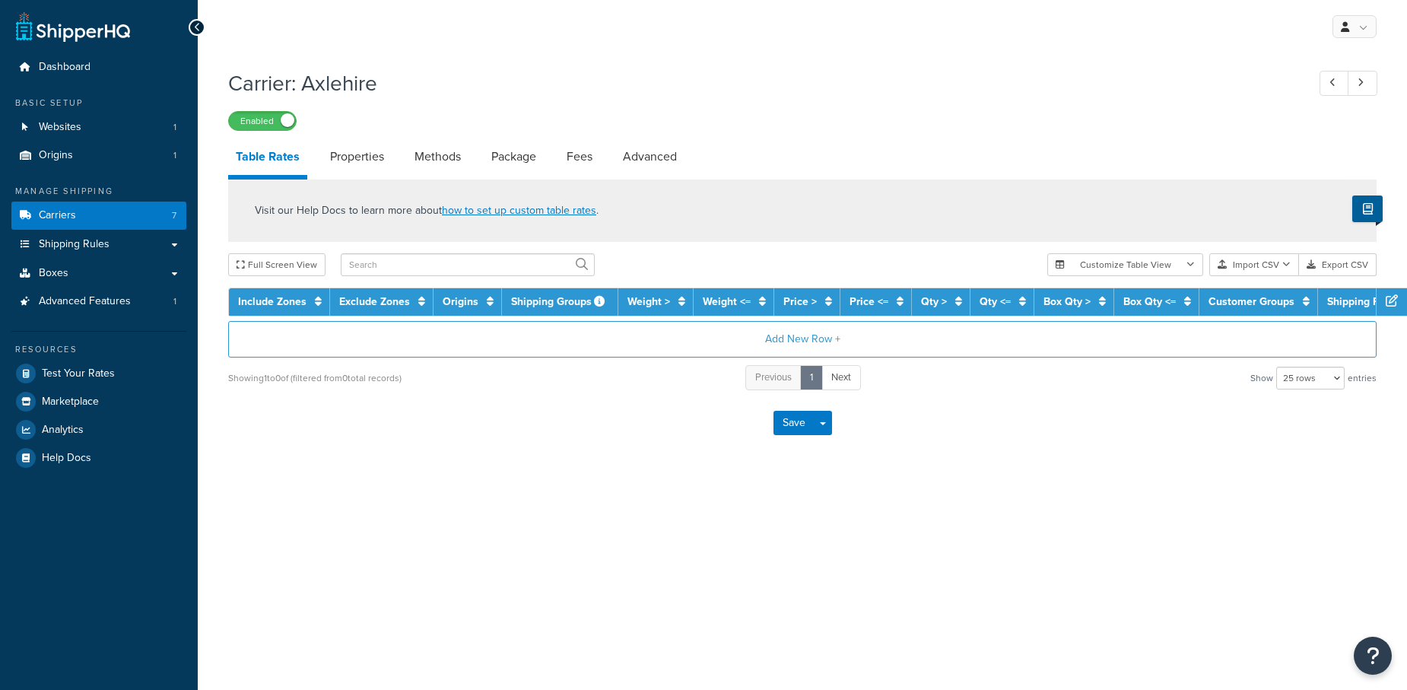
select select "25"
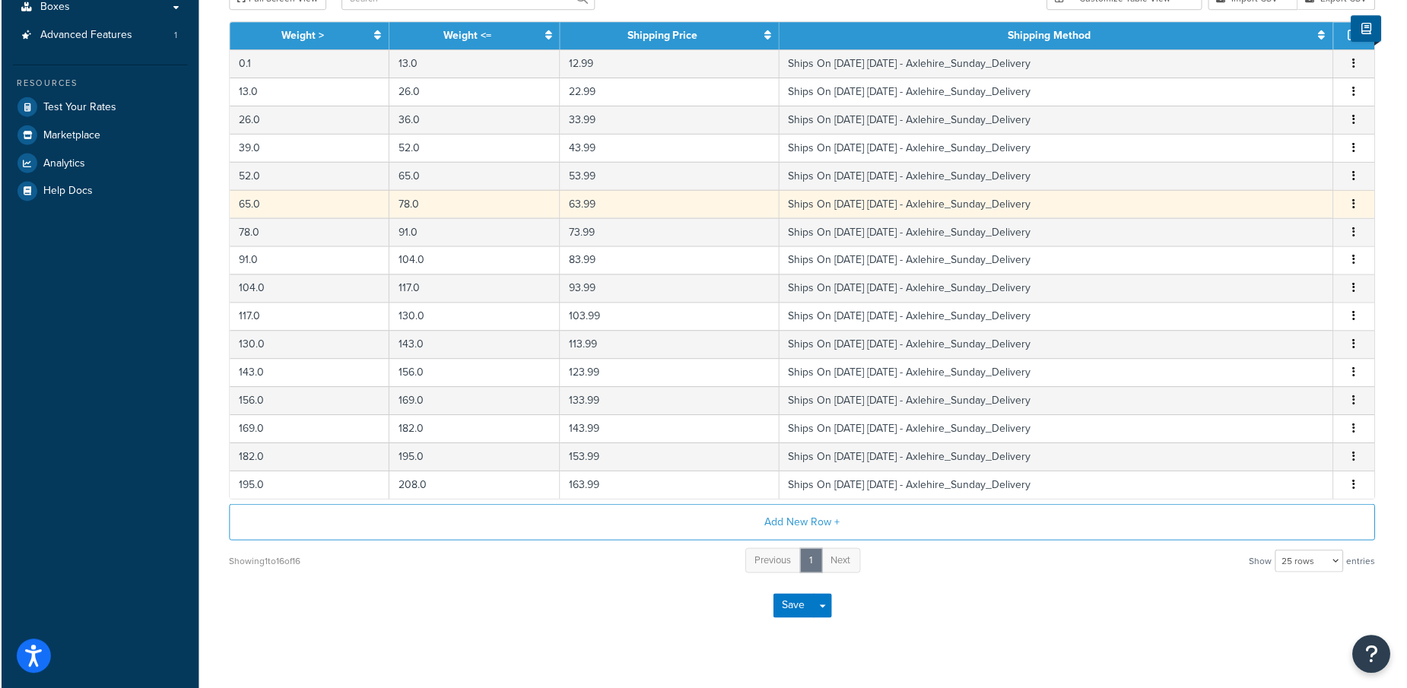
scroll to position [284, 0]
